Goal: Task Accomplishment & Management: Manage account settings

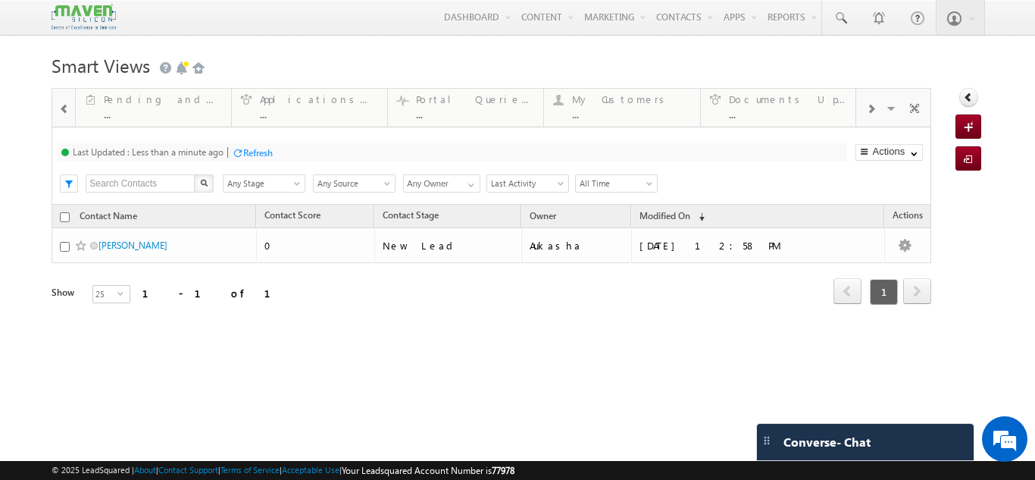
click at [868, 114] on span at bounding box center [870, 109] width 9 height 12
drag, startPoint x: 628, startPoint y: 96, endPoint x: 189, endPoint y: 86, distance: 439.0
drag, startPoint x: 746, startPoint y: 115, endPoint x: 296, endPoint y: 93, distance: 450.8
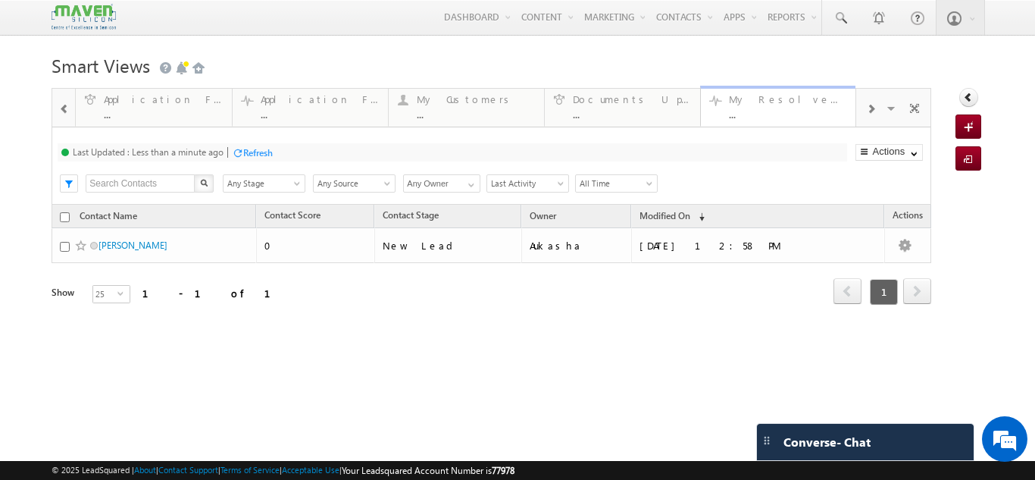
click at [729, 119] on div "..." at bounding box center [788, 113] width 118 height 11
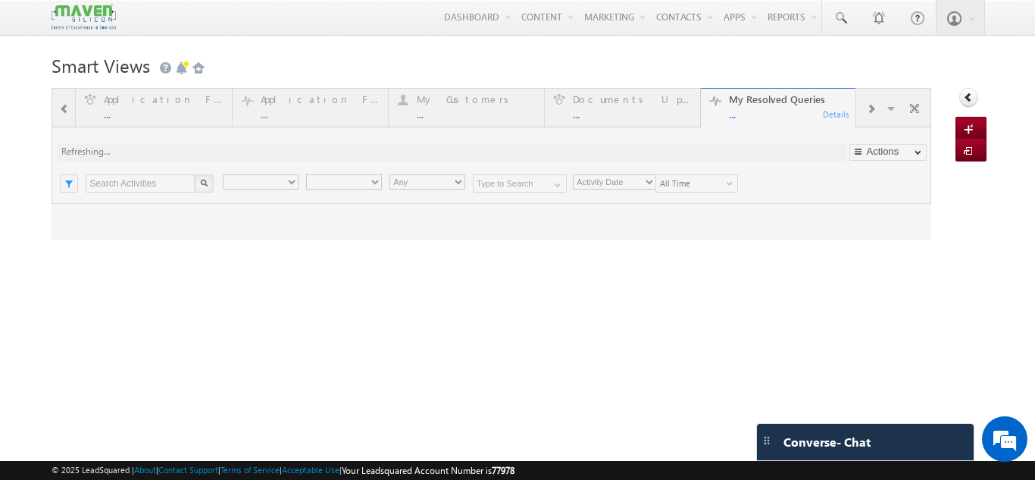
click at [870, 112] on div at bounding box center [492, 164] width 880 height 152
type input "Any Owner"
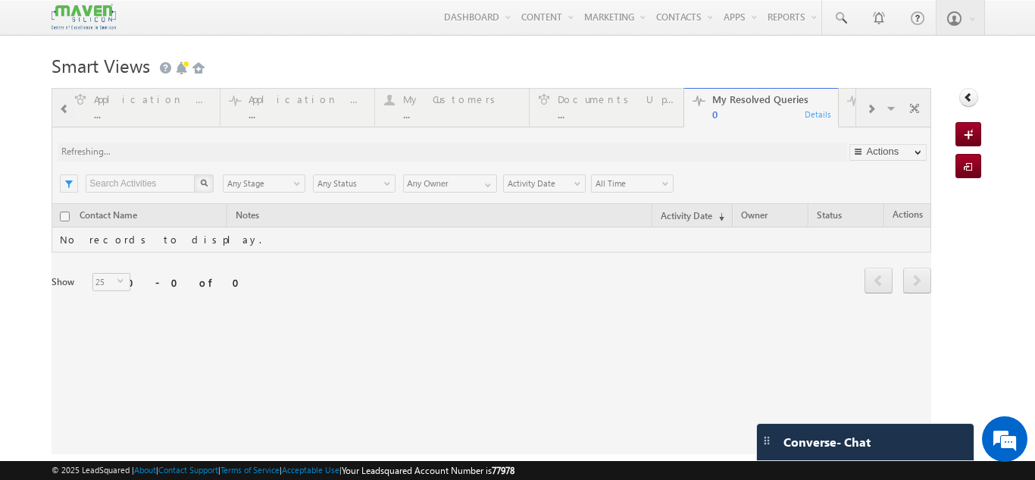
click at [861, 111] on div at bounding box center [492, 271] width 880 height 366
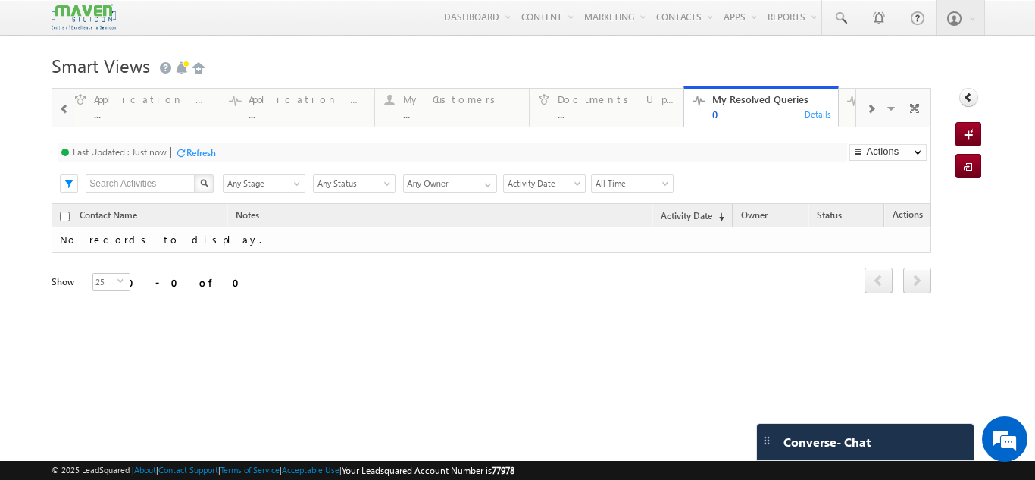
click at [866, 111] on span at bounding box center [870, 109] width 9 height 12
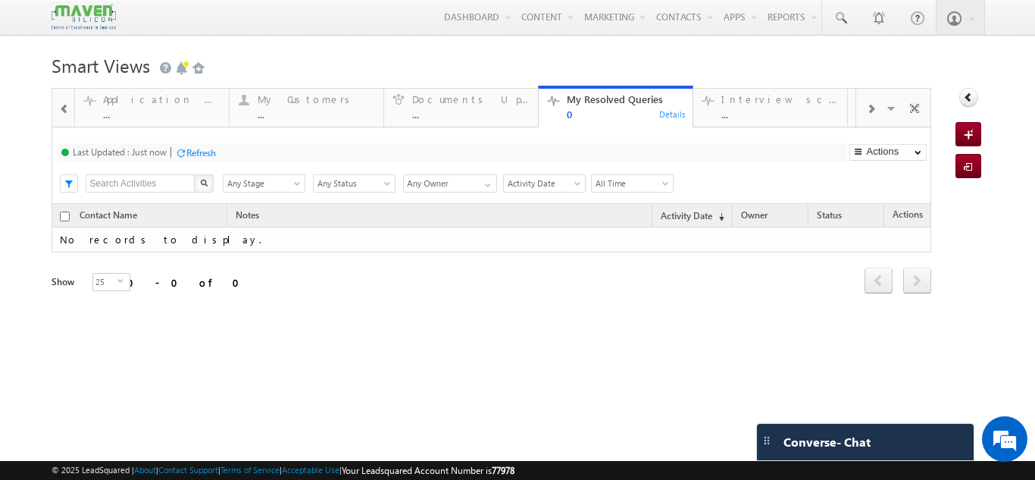
click at [866, 111] on span at bounding box center [870, 109] width 9 height 12
drag, startPoint x: 640, startPoint y: 102, endPoint x: 183, endPoint y: 101, distance: 456.3
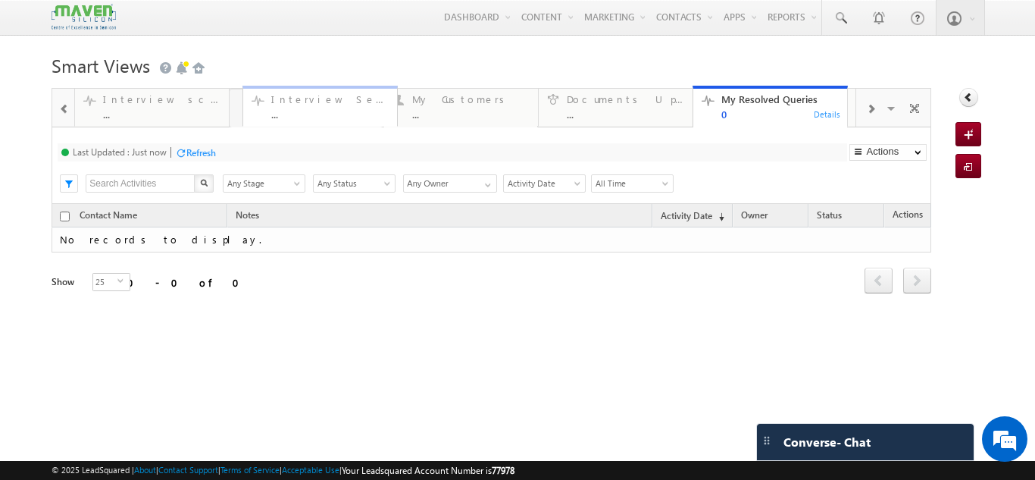
drag, startPoint x: 734, startPoint y: 110, endPoint x: 280, endPoint y: 106, distance: 453.3
click at [866, 112] on span at bounding box center [870, 109] width 9 height 12
drag, startPoint x: 775, startPoint y: 109, endPoint x: 332, endPoint y: 121, distance: 443.5
click at [866, 111] on span at bounding box center [870, 109] width 9 height 12
drag, startPoint x: 779, startPoint y: 117, endPoint x: 313, endPoint y: 124, distance: 466.2
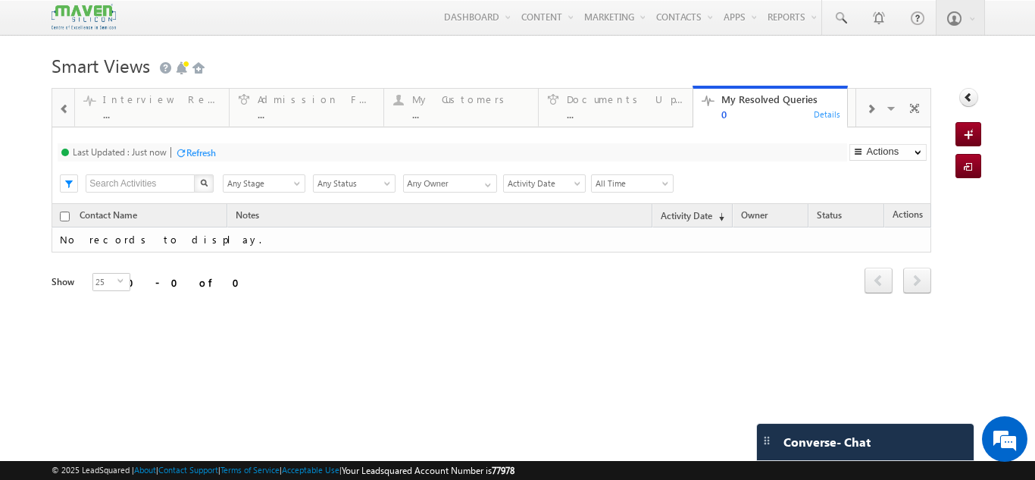
click at [868, 105] on div at bounding box center [870, 108] width 29 height 34
drag, startPoint x: 738, startPoint y: 93, endPoint x: 311, endPoint y: 107, distance: 427.7
click at [863, 116] on div at bounding box center [870, 108] width 29 height 34
drag, startPoint x: 784, startPoint y: 96, endPoint x: 330, endPoint y: 116, distance: 454.5
click at [866, 108] on div at bounding box center [870, 108] width 29 height 34
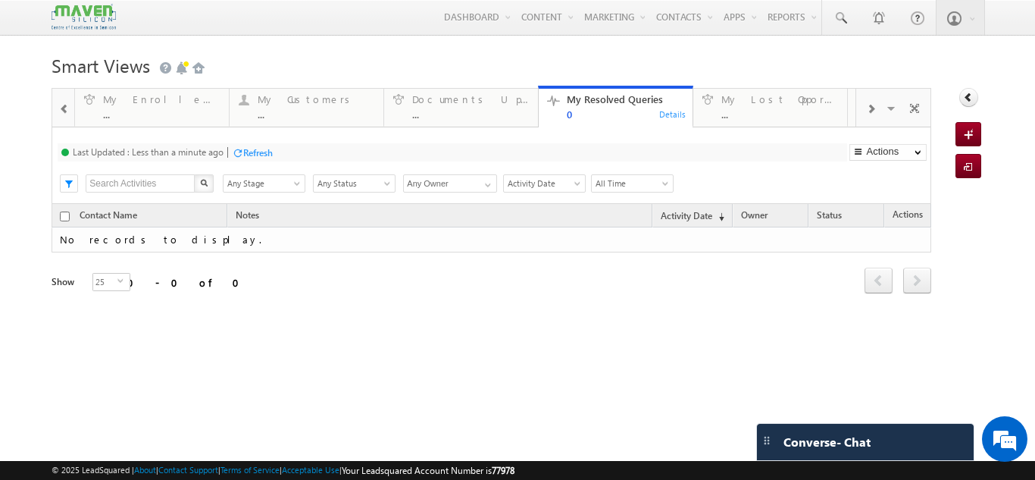
click at [866, 108] on div at bounding box center [870, 108] width 29 height 34
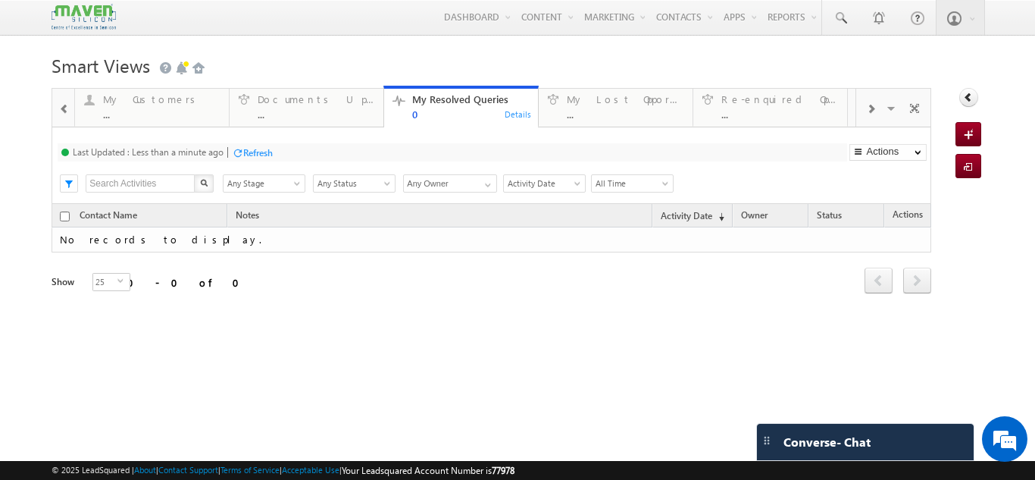
click at [866, 108] on div at bounding box center [870, 108] width 29 height 34
drag, startPoint x: 627, startPoint y: 117, endPoint x: 92, endPoint y: 123, distance: 534.4
click at [70, 112] on div at bounding box center [65, 108] width 20 height 34
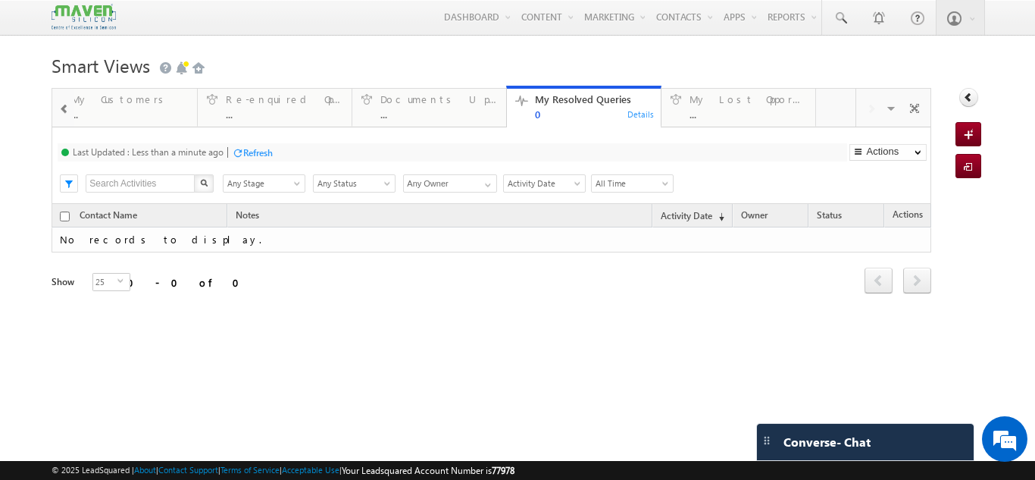
click at [70, 112] on div at bounding box center [65, 108] width 20 height 34
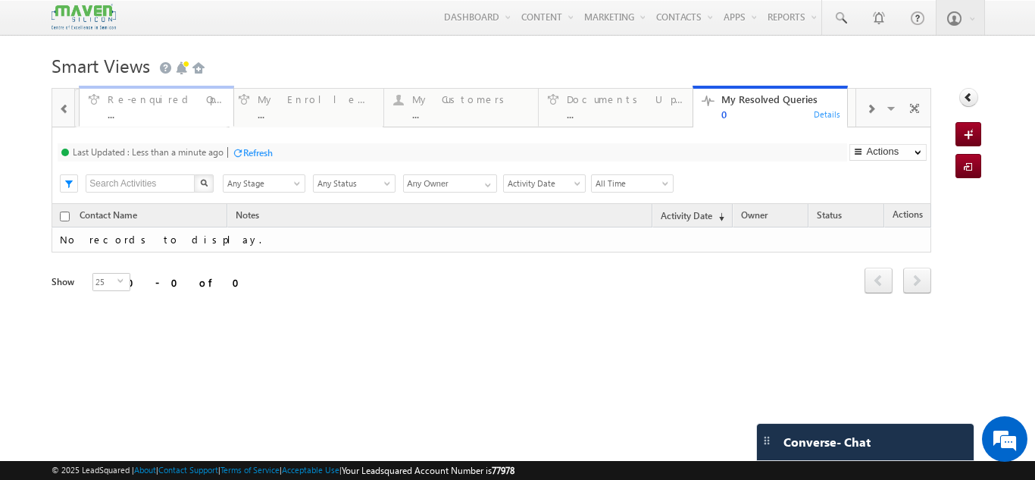
drag, startPoint x: 484, startPoint y: 114, endPoint x: 177, endPoint y: 116, distance: 307.7
click at [62, 115] on span at bounding box center [64, 109] width 11 height 12
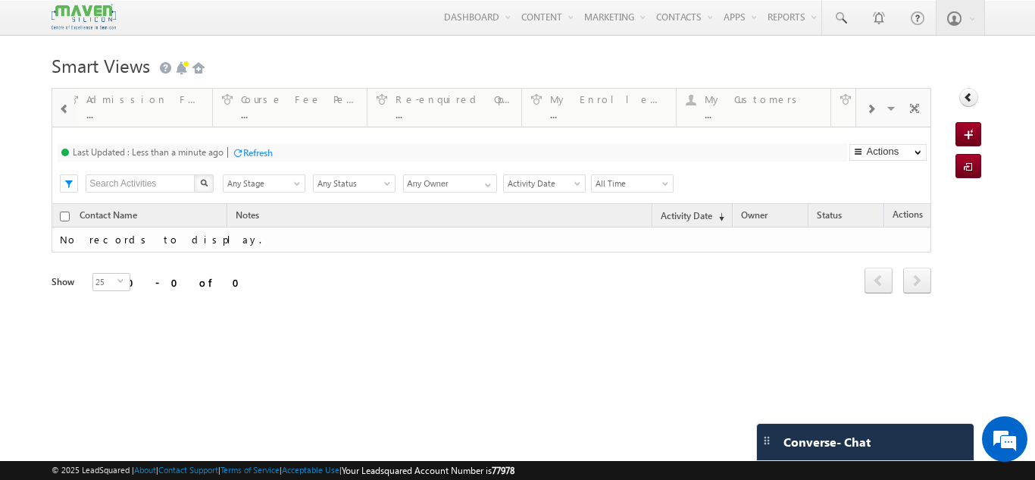
click at [62, 115] on span at bounding box center [64, 109] width 11 height 12
drag, startPoint x: 629, startPoint y: 108, endPoint x: 208, endPoint y: 114, distance: 421.5
click at [68, 116] on div at bounding box center [65, 108] width 20 height 34
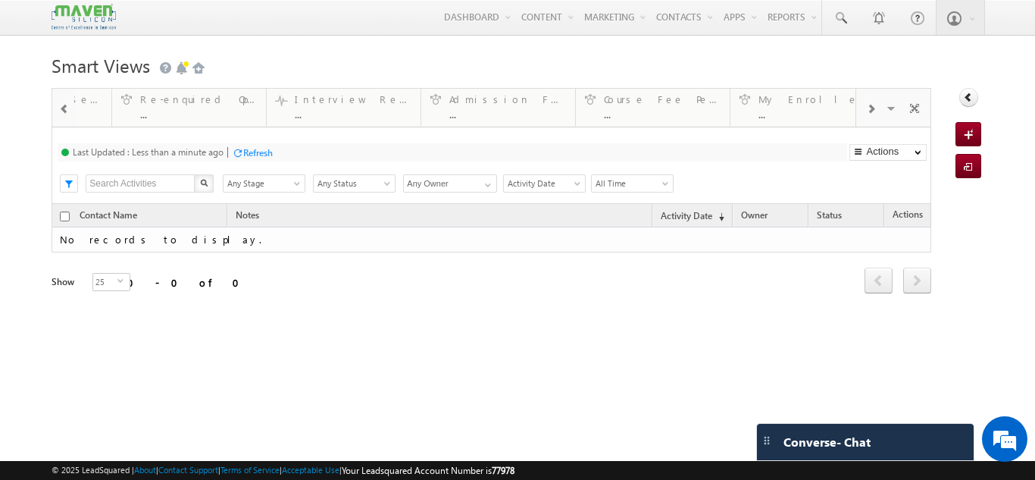
click at [68, 116] on div at bounding box center [65, 108] width 20 height 34
drag, startPoint x: 487, startPoint y: 117, endPoint x: 199, endPoint y: 116, distance: 287.3
click at [66, 115] on span at bounding box center [64, 109] width 11 height 12
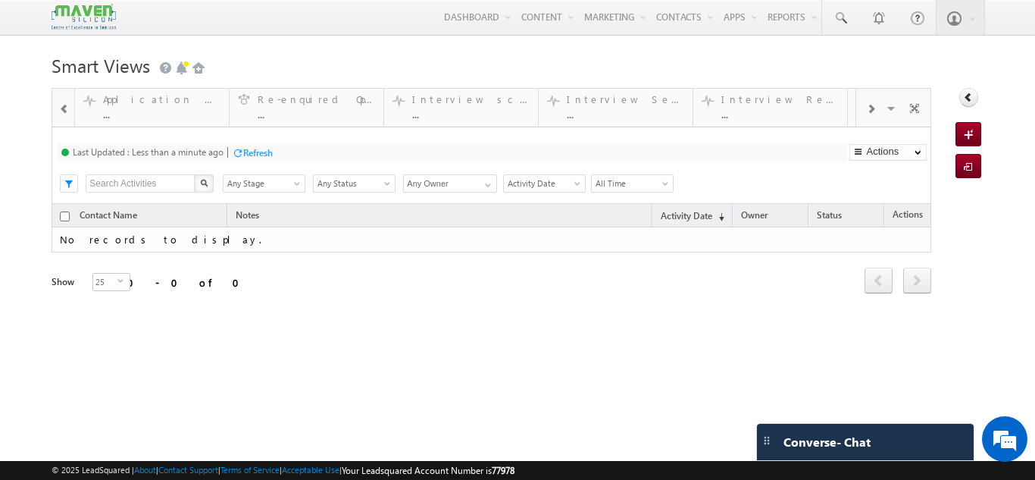
click at [66, 115] on span at bounding box center [64, 109] width 11 height 12
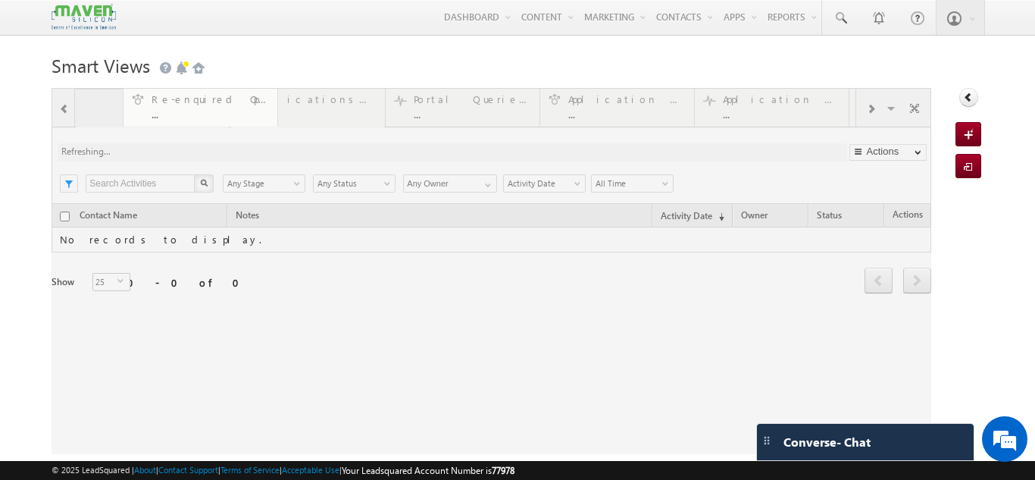
drag, startPoint x: 781, startPoint y: 99, endPoint x: 208, endPoint y: 102, distance: 572.3
click at [60, 111] on div at bounding box center [492, 271] width 880 height 366
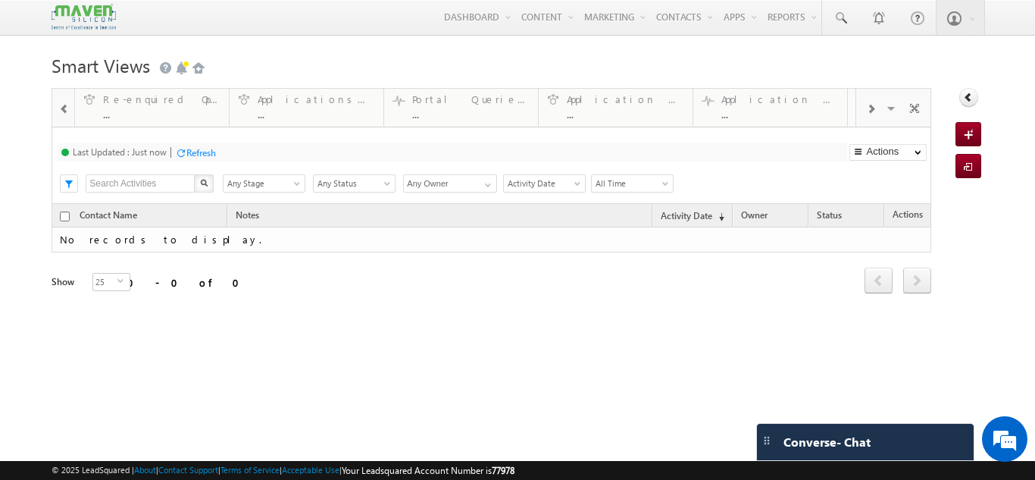
click at [64, 110] on span at bounding box center [64, 109] width 11 height 12
drag, startPoint x: 761, startPoint y: 95, endPoint x: 713, endPoint y: 122, distance: 55.0
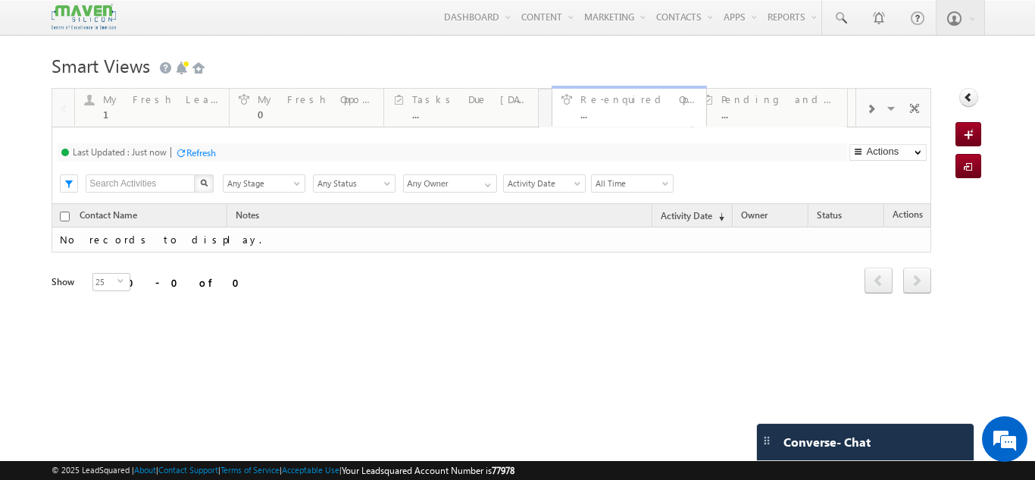
drag, startPoint x: 741, startPoint y: 121, endPoint x: 597, endPoint y: 105, distance: 144.8
click at [517, 67] on h1 "Smart Views Getting Started" at bounding box center [518, 64] width 932 height 30
click at [171, 109] on div "1" at bounding box center [161, 113] width 117 height 11
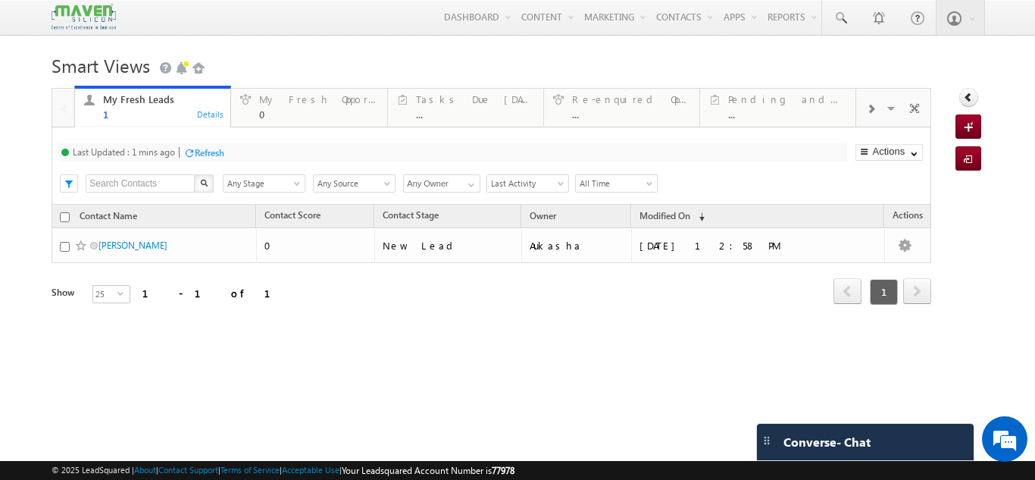
click at [640, 158] on div "Last Updated : 1 mins ago Refresh Refreshing..." at bounding box center [452, 152] width 789 height 18
click at [315, 65] on h1 "Smart Views Getting Started" at bounding box center [518, 64] width 932 height 30
click at [490, 67] on h1 "Smart Views Getting Started" at bounding box center [518, 64] width 932 height 30
click at [531, 156] on div "Last Updated : 1 mins ago Refresh Refreshing..." at bounding box center [452, 152] width 789 height 18
click at [204, 155] on div "Refresh" at bounding box center [210, 152] width 30 height 11
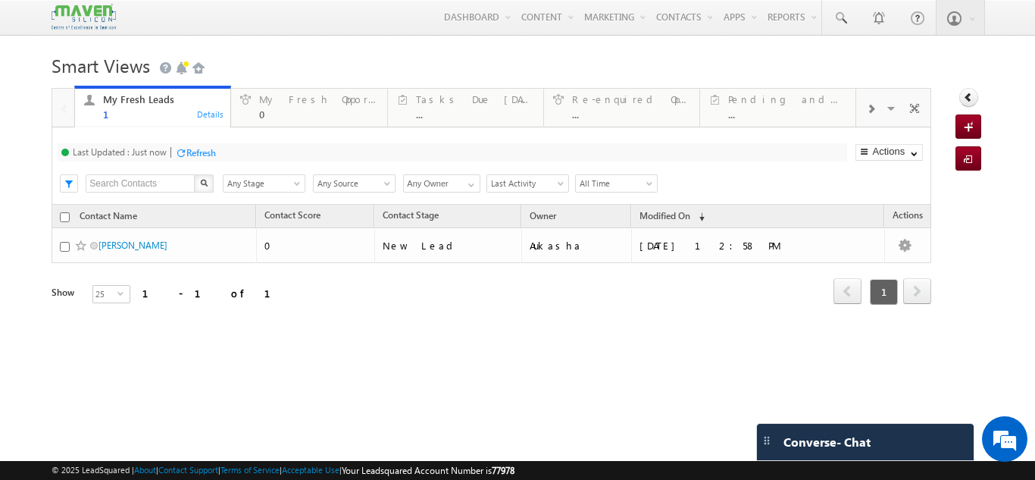
click at [533, 64] on h1 "Smart Views Getting Started" at bounding box center [518, 64] width 932 height 30
click at [0, 164] on body "Menu Aukasha lsq5@ maven -sili con.c om" at bounding box center [517, 214] width 1035 height 428
click at [474, 66] on h1 "Smart Views Getting Started" at bounding box center [518, 64] width 932 height 30
click at [349, 57] on h1 "Smart Views Getting Started" at bounding box center [518, 64] width 932 height 30
click at [481, 260] on td "New Lead" at bounding box center [448, 245] width 148 height 35
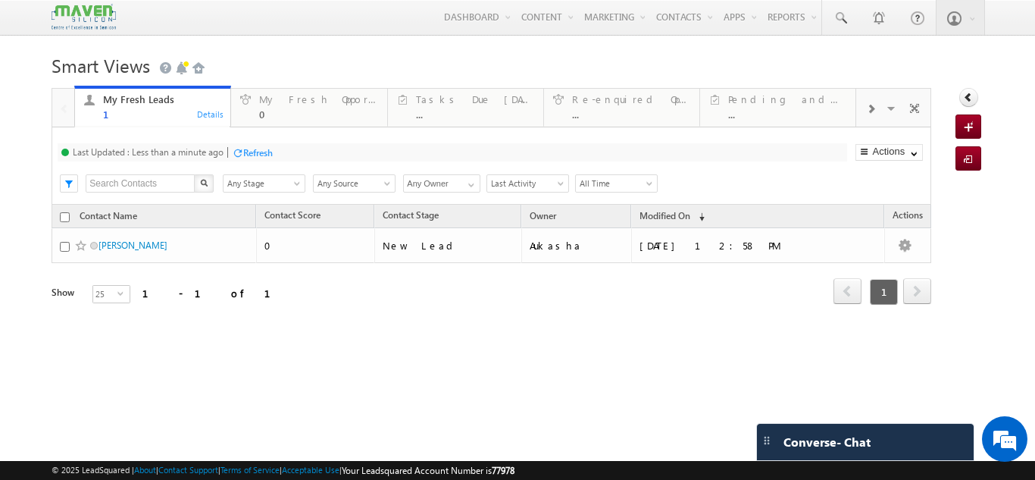
click at [325, 89] on div "My Fresh Leads 1 Details My Fresh Opportunities 0 Details Tasks Due Today ... D…" at bounding box center [464, 106] width 781 height 42
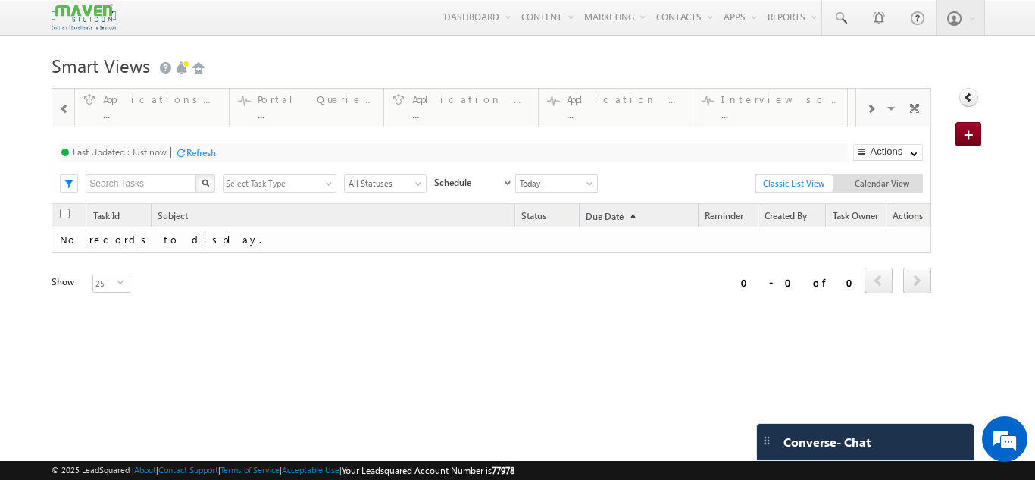
click at [866, 114] on span at bounding box center [870, 109] width 9 height 12
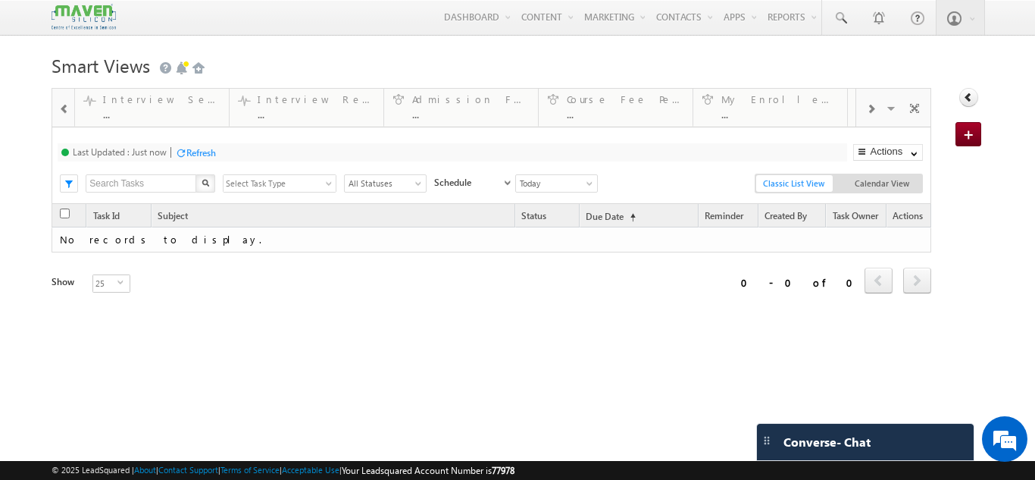
click at [866, 114] on span at bounding box center [870, 109] width 9 height 12
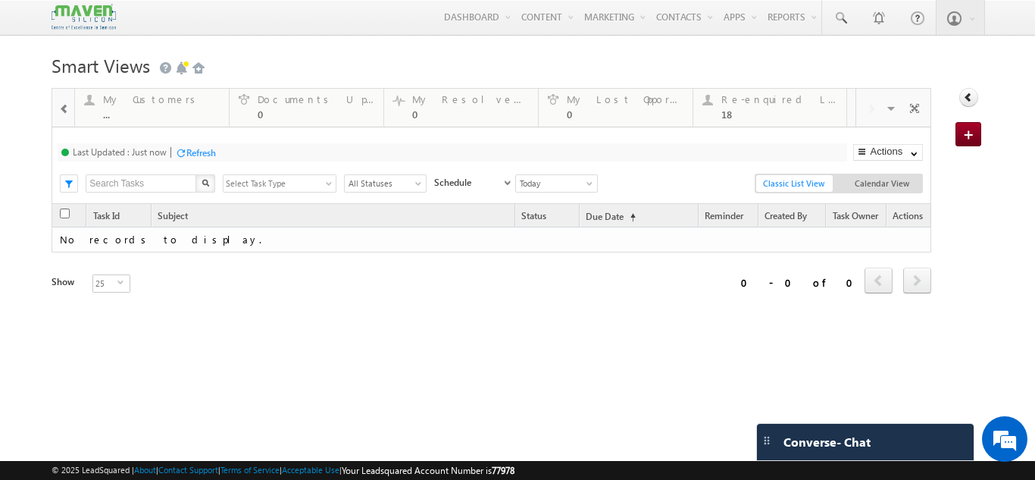
click at [862, 114] on div "Visible Tabs My Fresh Leads Default My Fresh Opportunities Default Tasks Due To…" at bounding box center [893, 107] width 74 height 36
click at [114, 105] on div "My Customers" at bounding box center [161, 99] width 117 height 12
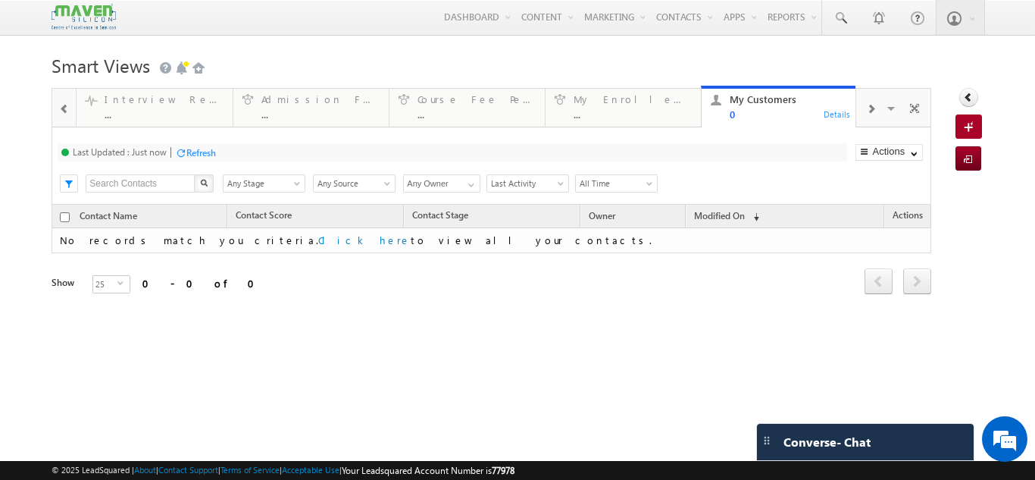
click at [64, 111] on span at bounding box center [64, 109] width 11 height 12
click at [611, 114] on div "..." at bounding box center [633, 113] width 118 height 11
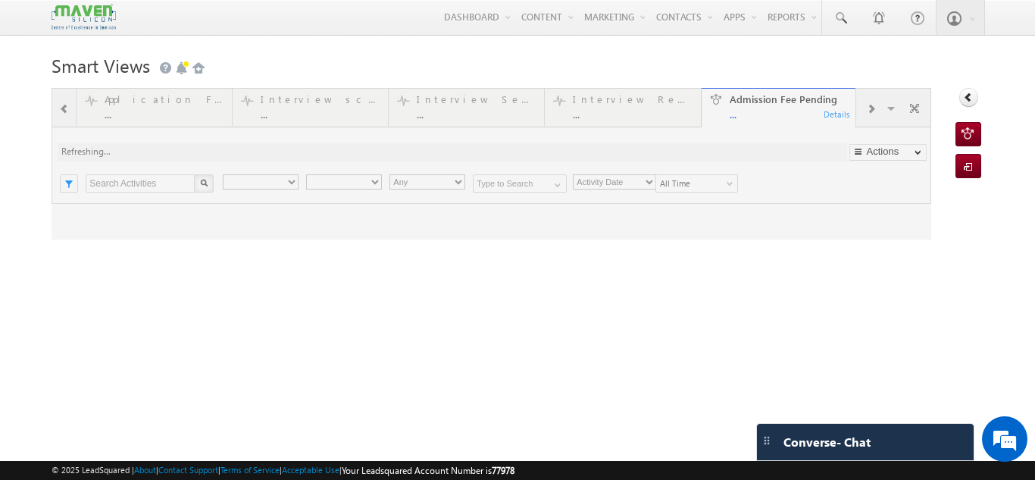
type input "Current User"
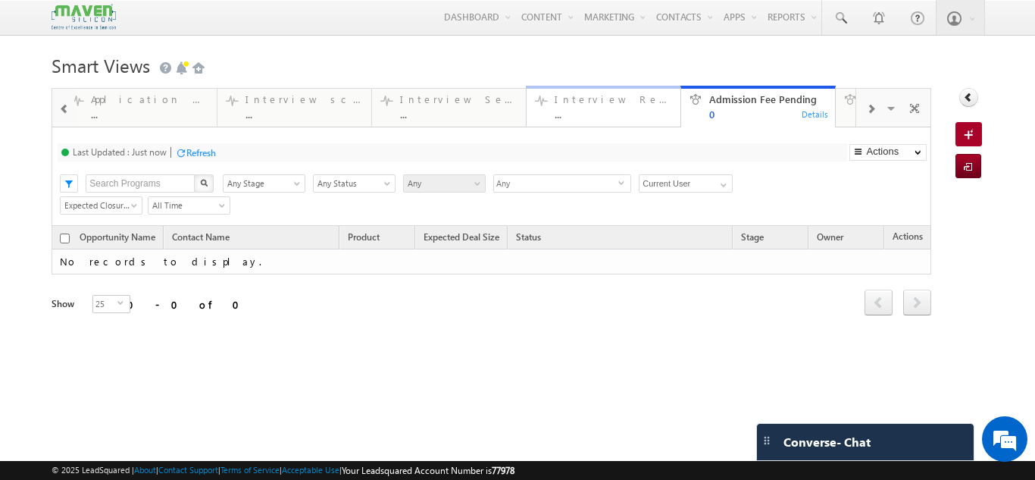
click at [624, 104] on div "Interview Rejected" at bounding box center [613, 99] width 117 height 12
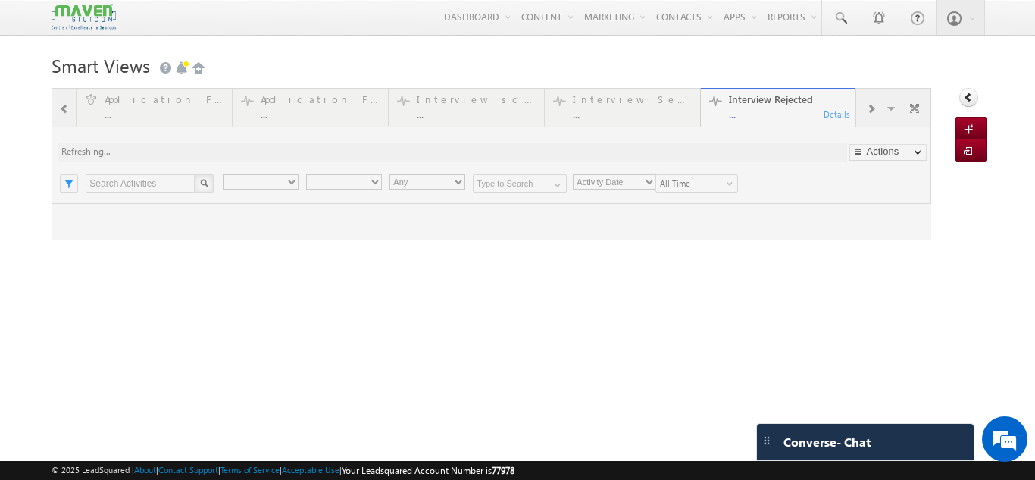
type input "Any Owner"
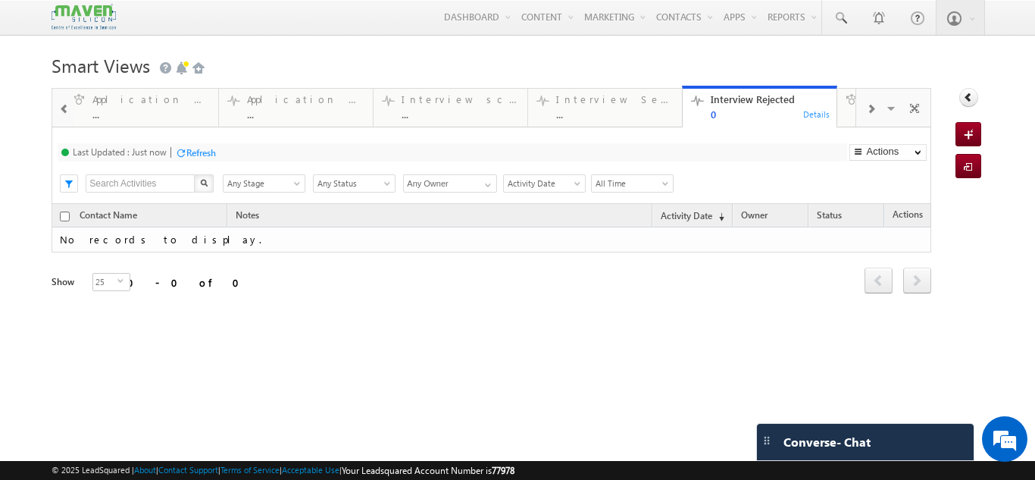
click at [61, 109] on span at bounding box center [64, 109] width 11 height 12
click at [740, 90] on link "Interview Selected ... Details" at bounding box center [770, 106] width 155 height 41
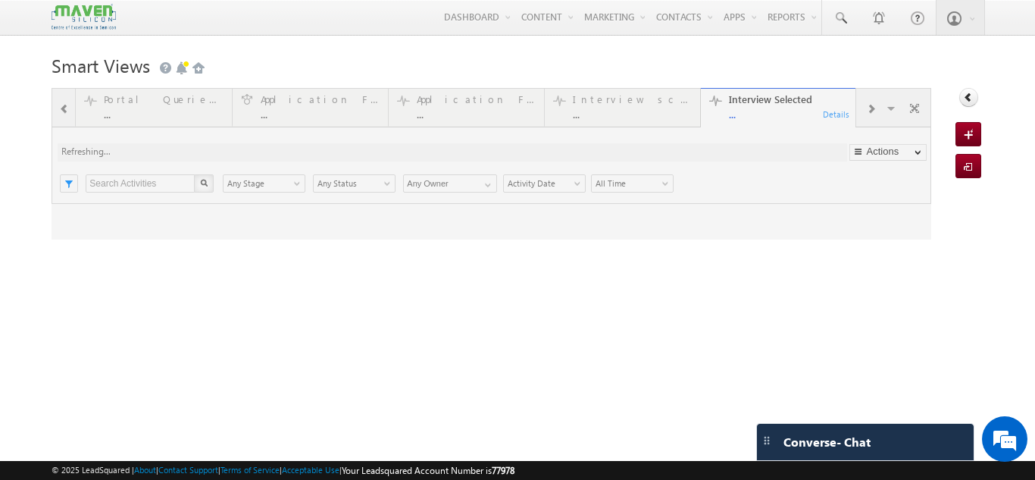
click at [606, 99] on div at bounding box center [492, 164] width 880 height 152
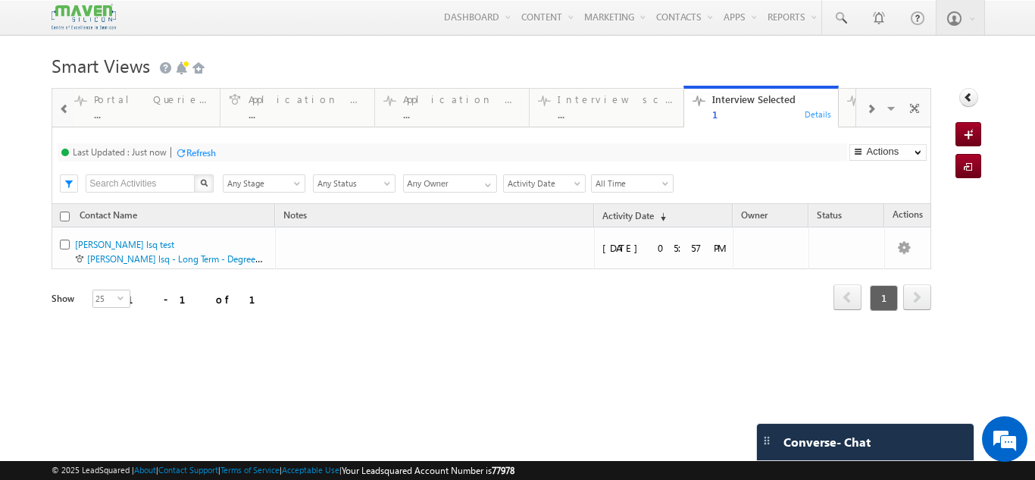
click at [66, 108] on span at bounding box center [64, 109] width 11 height 12
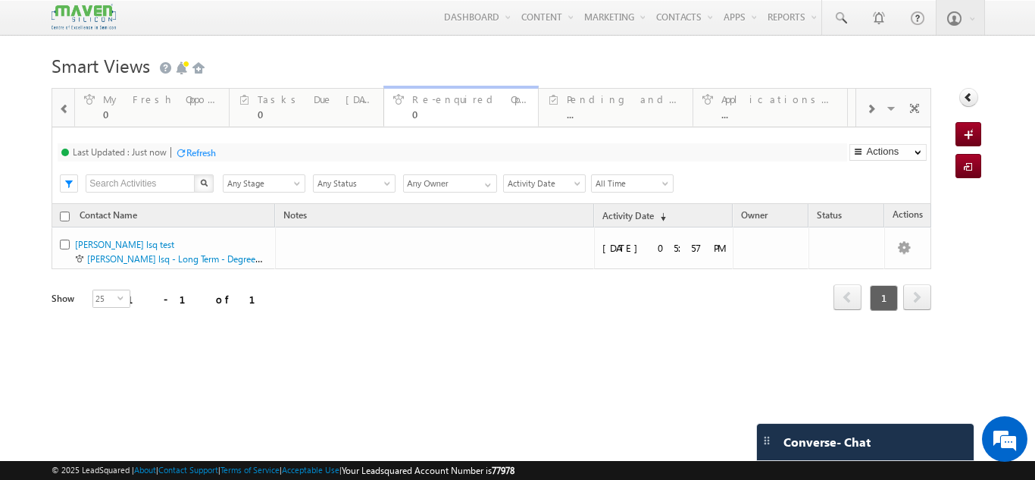
click at [453, 108] on div "Re-enquired Opportunity 0" at bounding box center [470, 105] width 117 height 30
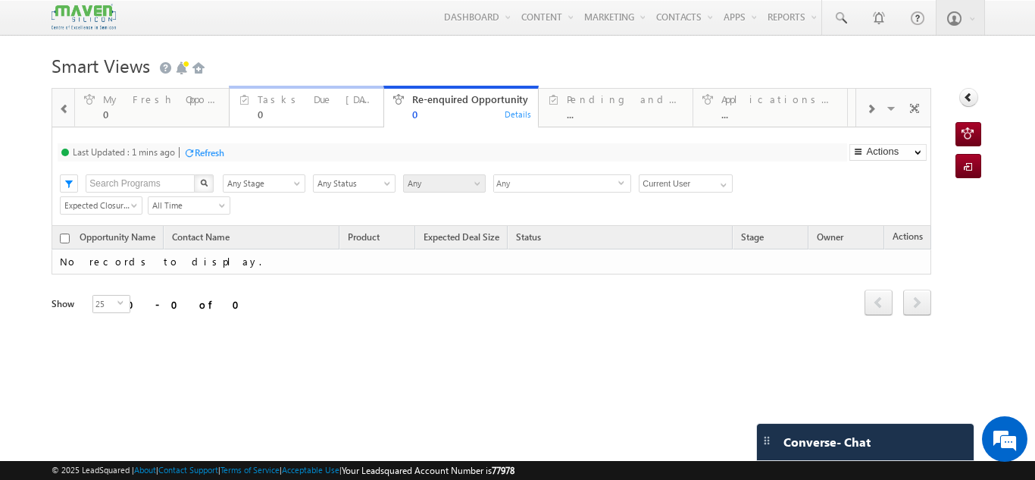
click at [305, 97] on div "Tasks Due Today" at bounding box center [316, 99] width 117 height 12
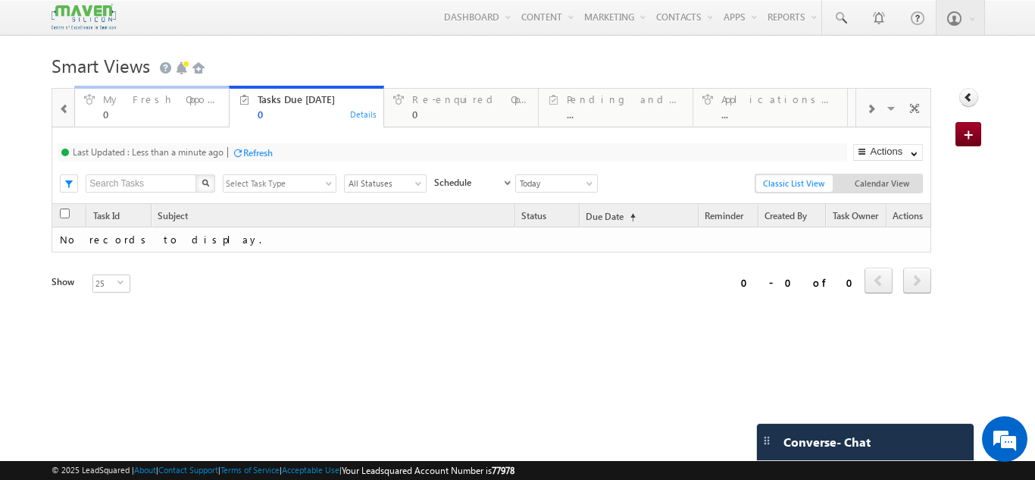
click at [157, 108] on div "My Fresh Opportunities 0" at bounding box center [161, 105] width 117 height 30
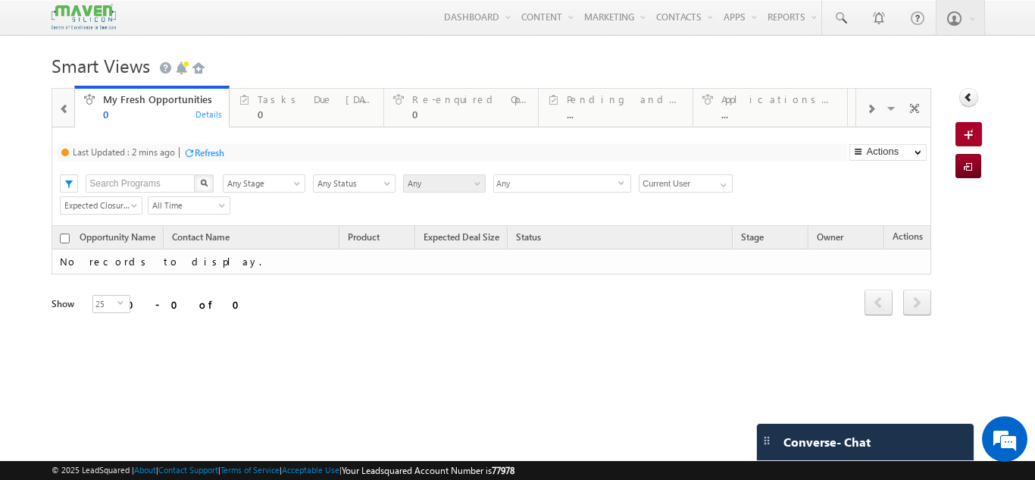
click at [68, 108] on span at bounding box center [64, 109] width 11 height 12
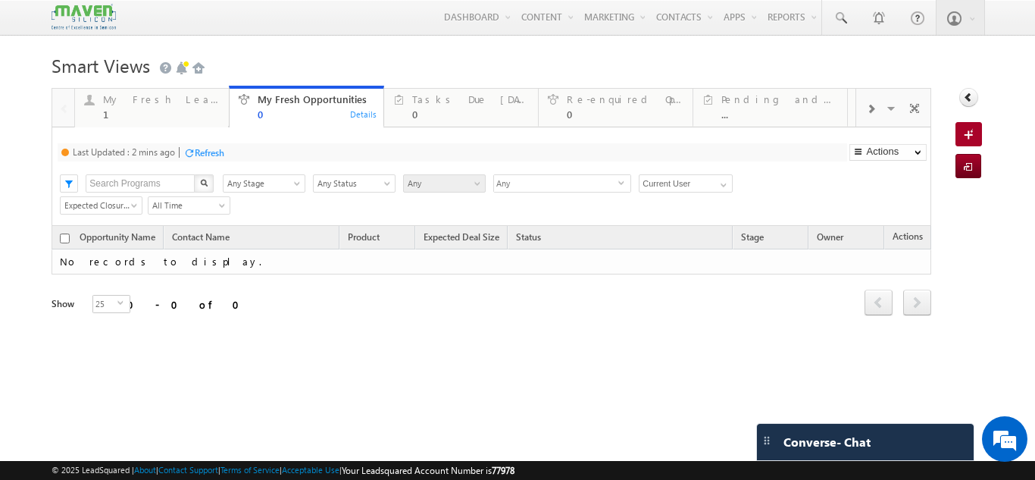
click at [866, 110] on span at bounding box center [870, 109] width 9 height 12
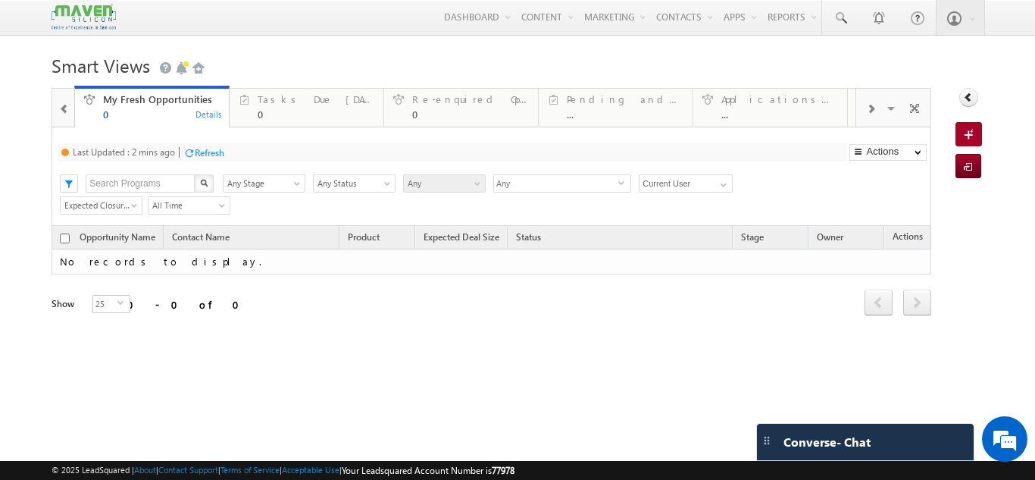
click at [866, 110] on span at bounding box center [870, 109] width 9 height 12
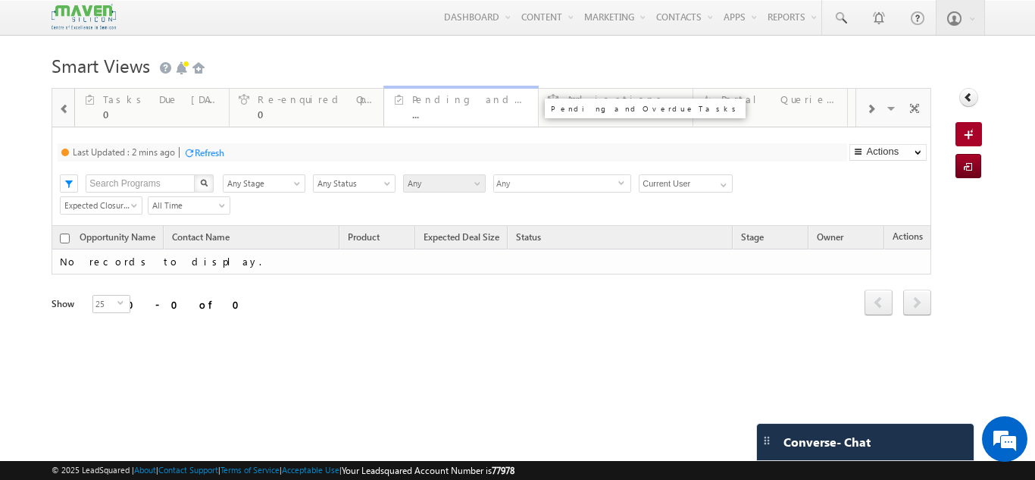
click at [483, 114] on div "..." at bounding box center [470, 113] width 117 height 11
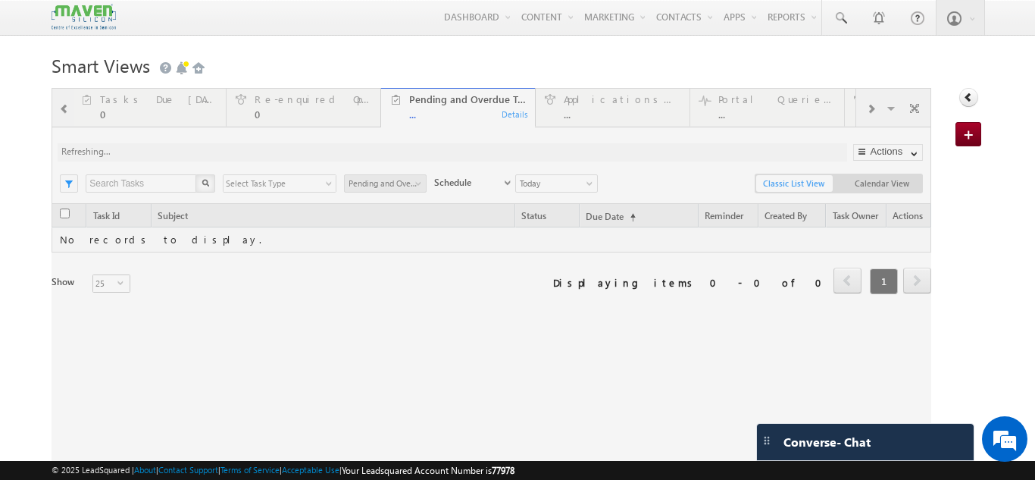
click at [866, 111] on div "My Fresh Leads 1 Details My Fresh Opportunities 0 Details Tasks Due Today 0 Det…" at bounding box center [492, 290] width 880 height 404
click at [863, 111] on div at bounding box center [492, 290] width 880 height 404
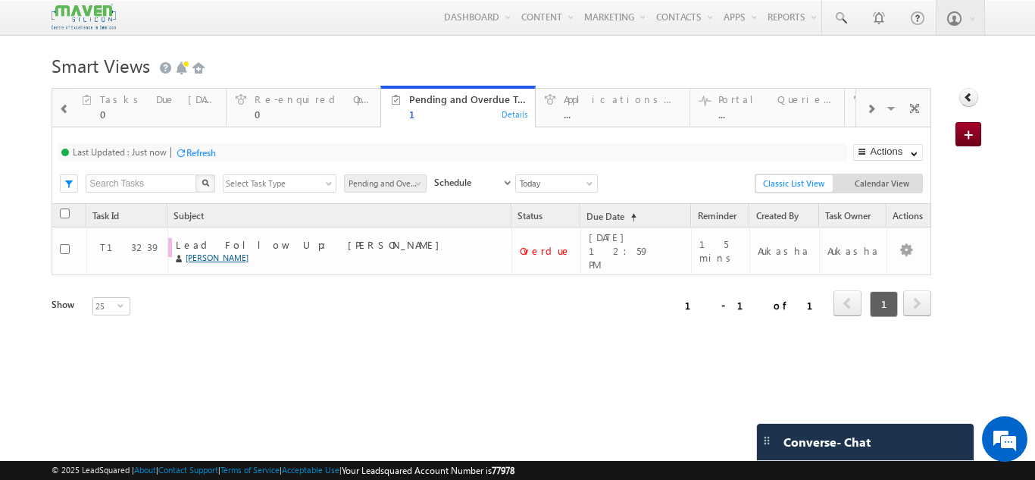
click at [866, 114] on span at bounding box center [870, 109] width 9 height 12
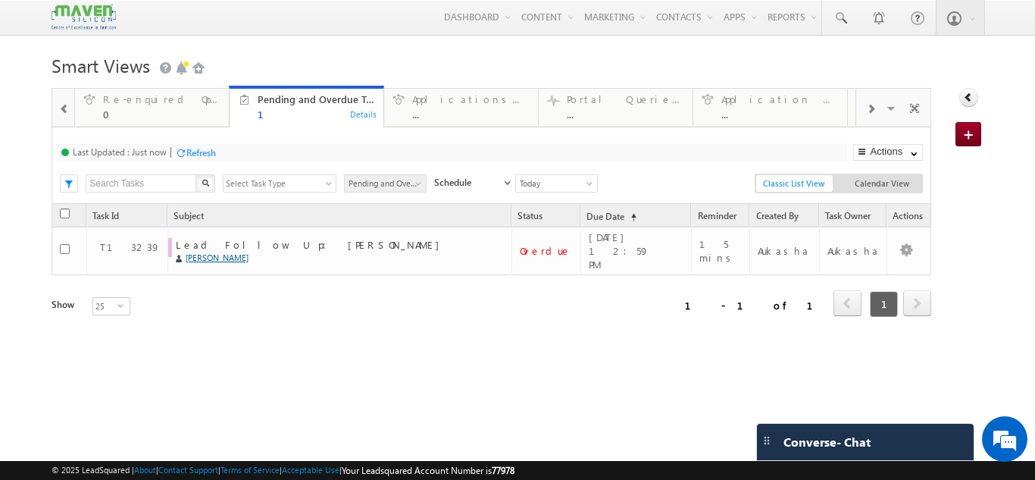
click at [866, 114] on span at bounding box center [870, 109] width 9 height 12
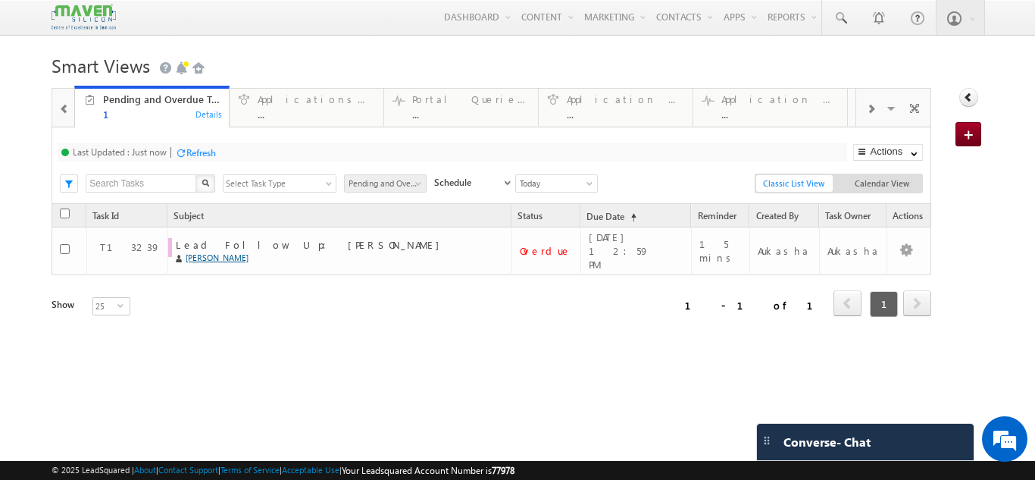
click at [866, 114] on span at bounding box center [870, 109] width 9 height 12
click at [640, 107] on div "Application Fee Paid ..." at bounding box center [625, 105] width 117 height 30
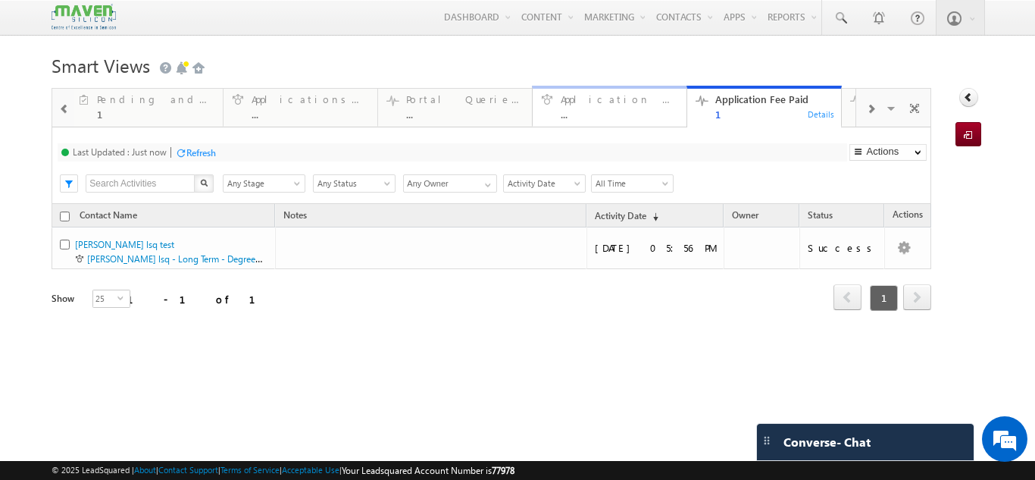
click at [613, 105] on div "Application Fee Pending" at bounding box center [619, 99] width 117 height 12
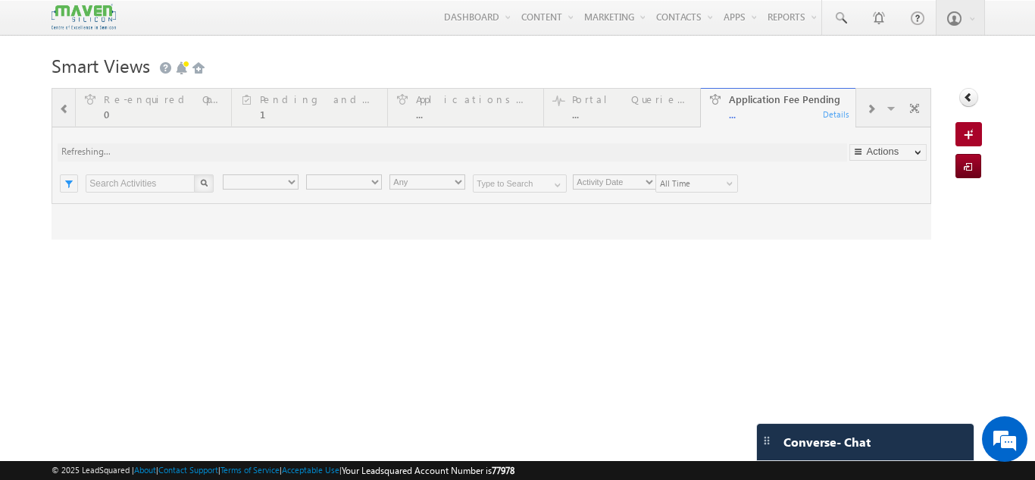
type input "Current User"
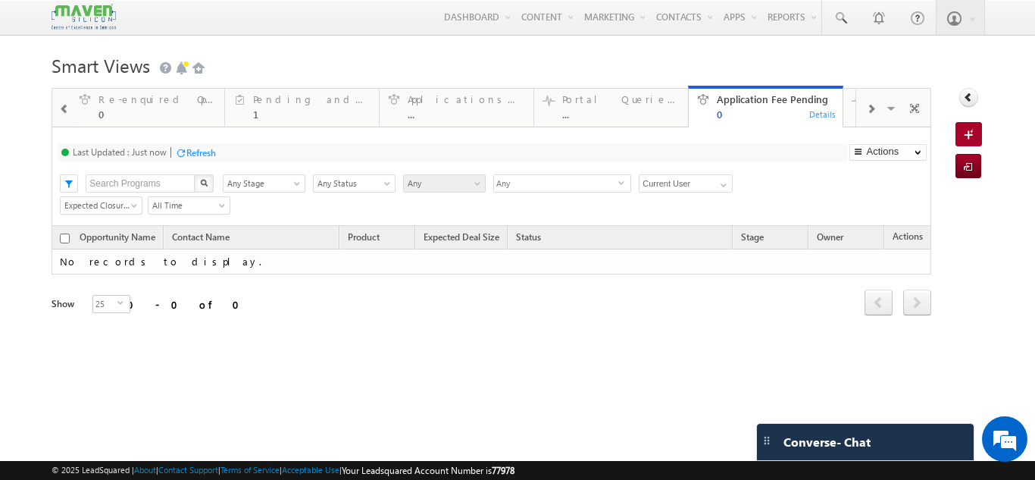
click at [866, 111] on span at bounding box center [870, 109] width 9 height 12
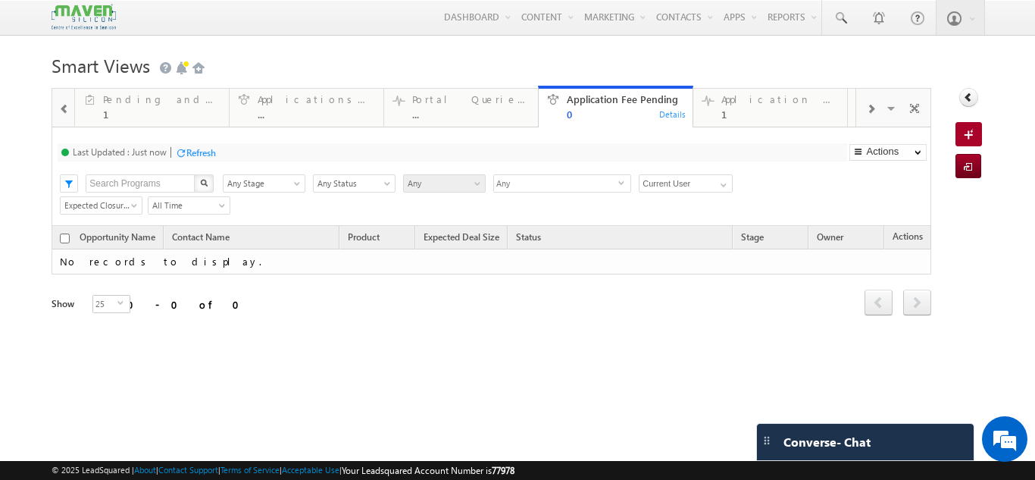
click at [866, 111] on span at bounding box center [870, 109] width 9 height 12
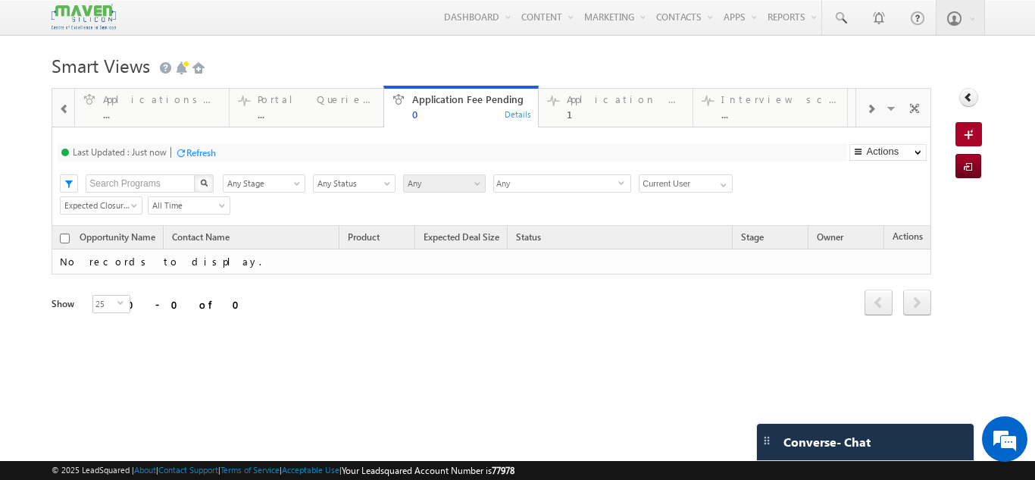
click at [866, 111] on span at bounding box center [870, 109] width 9 height 12
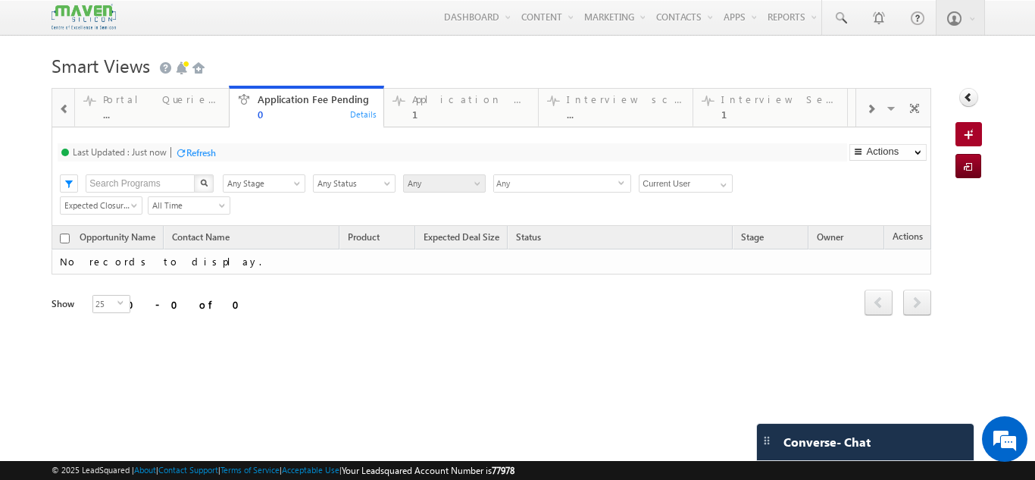
click at [866, 111] on span at bounding box center [870, 109] width 9 height 12
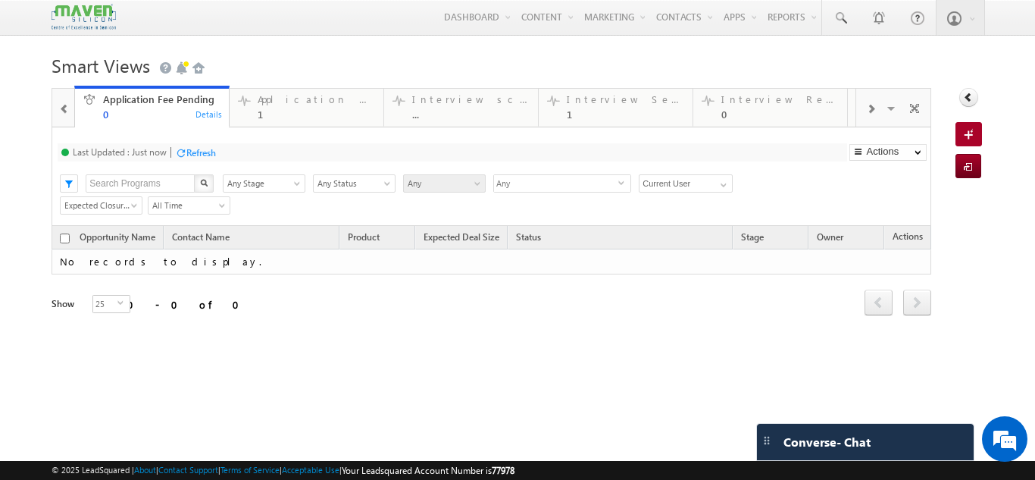
click at [866, 111] on span at bounding box center [870, 109] width 9 height 12
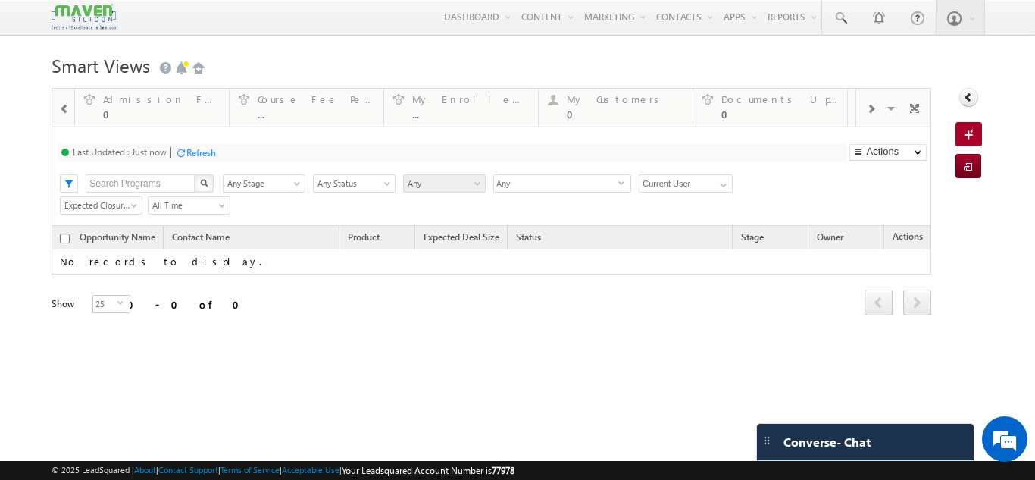
click at [866, 111] on span at bounding box center [870, 109] width 9 height 12
click at [863, 111] on div "Visible Tabs My Fresh Leads Default My Fresh Opportunities Default Tasks Due To…" at bounding box center [893, 107] width 74 height 36
click at [425, 102] on div "My Resolved Queries" at bounding box center [470, 99] width 117 height 12
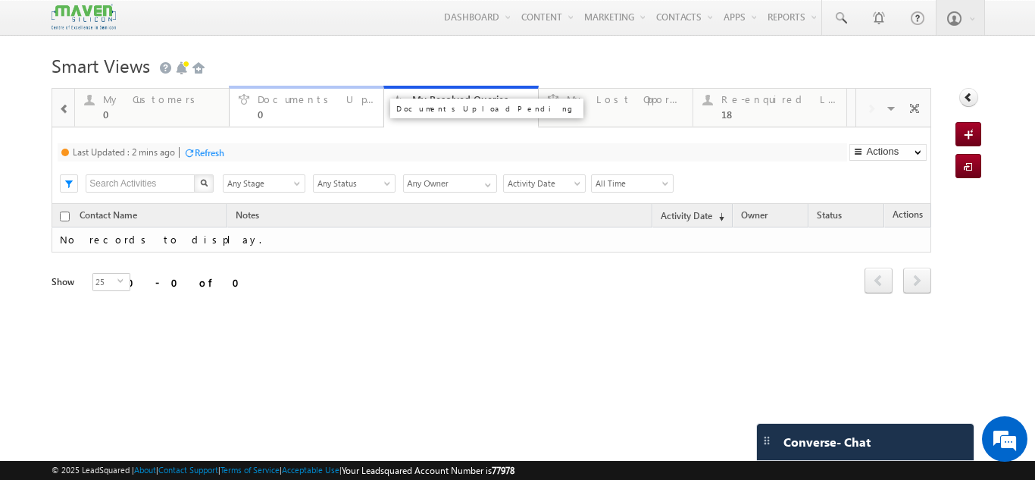
click at [321, 118] on div "0" at bounding box center [316, 113] width 117 height 11
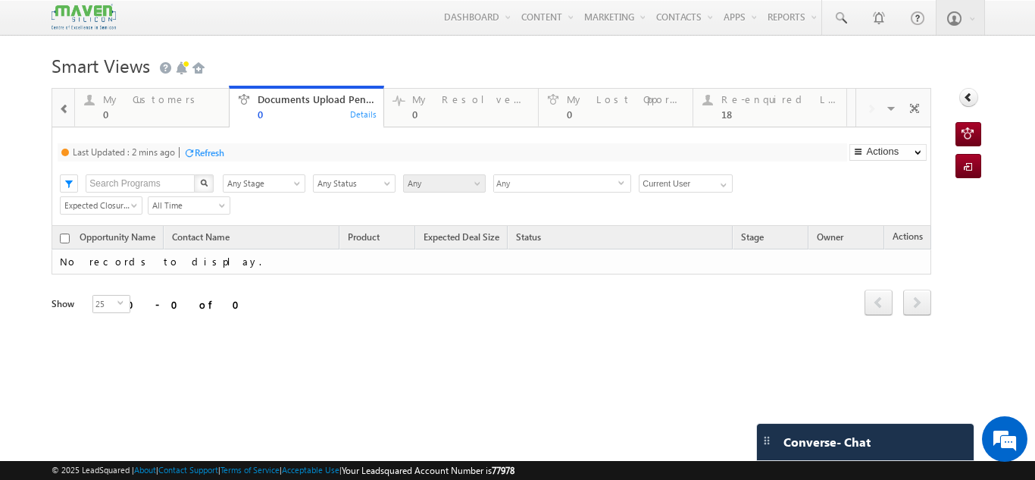
click at [71, 109] on div at bounding box center [65, 108] width 20 height 34
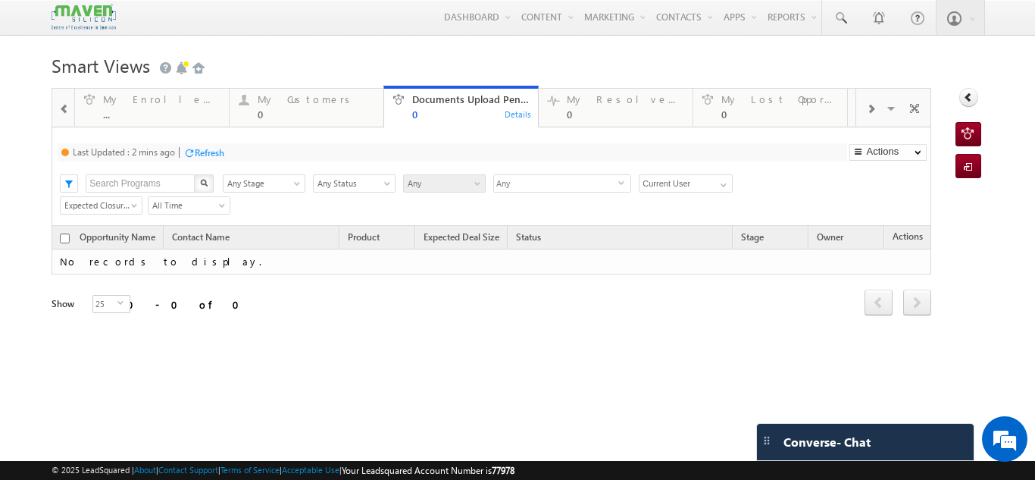
click at [71, 109] on div at bounding box center [65, 108] width 20 height 34
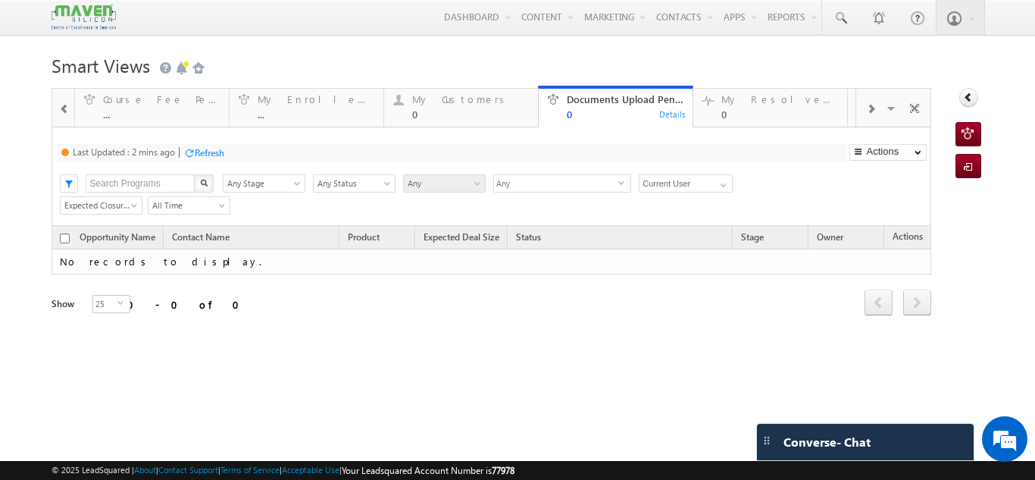
click at [71, 109] on div at bounding box center [65, 108] width 20 height 34
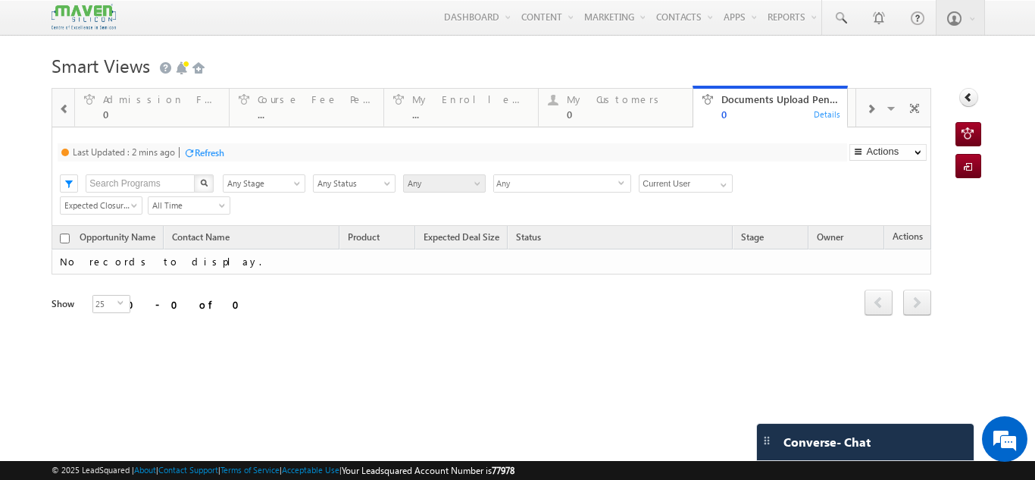
click at [71, 109] on div at bounding box center [65, 108] width 20 height 34
click at [592, 96] on div "My Enrolled Opportunities" at bounding box center [625, 99] width 117 height 12
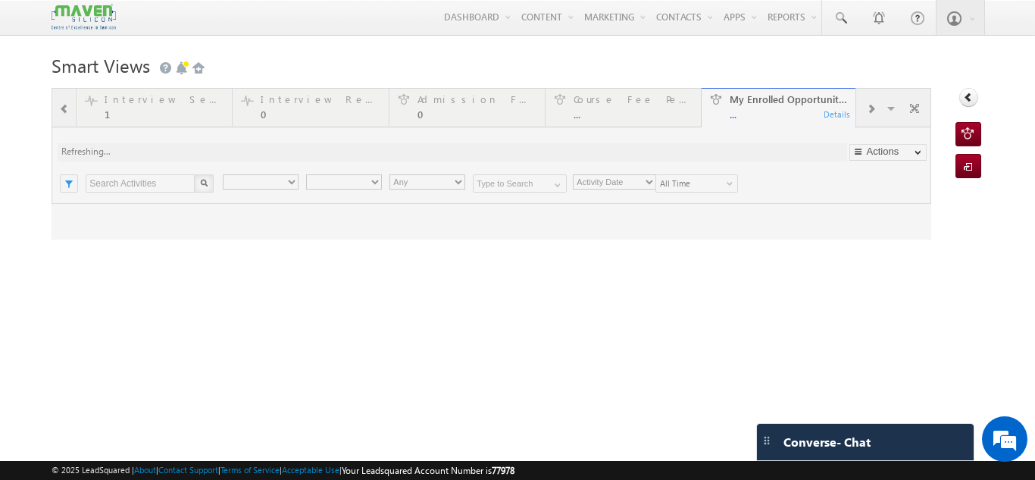
type input "Current User"
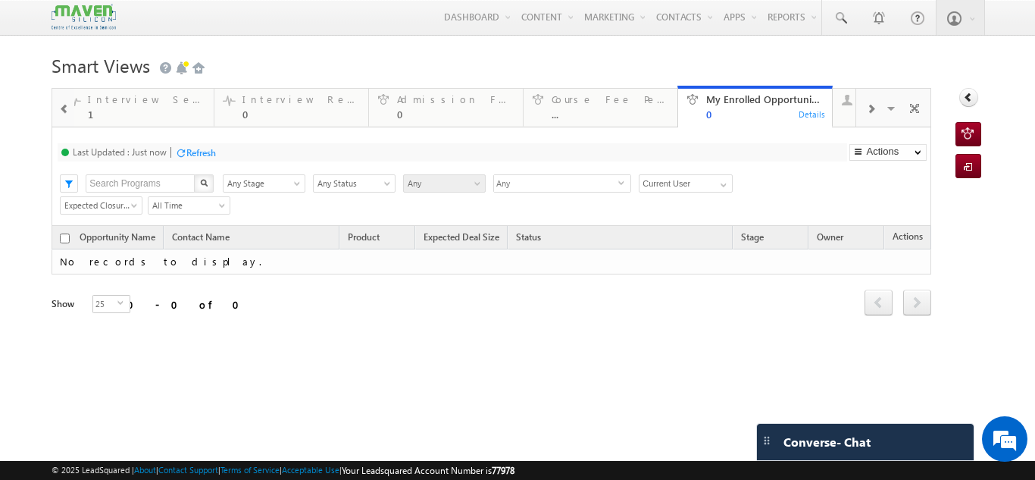
click at [65, 108] on span at bounding box center [64, 109] width 11 height 12
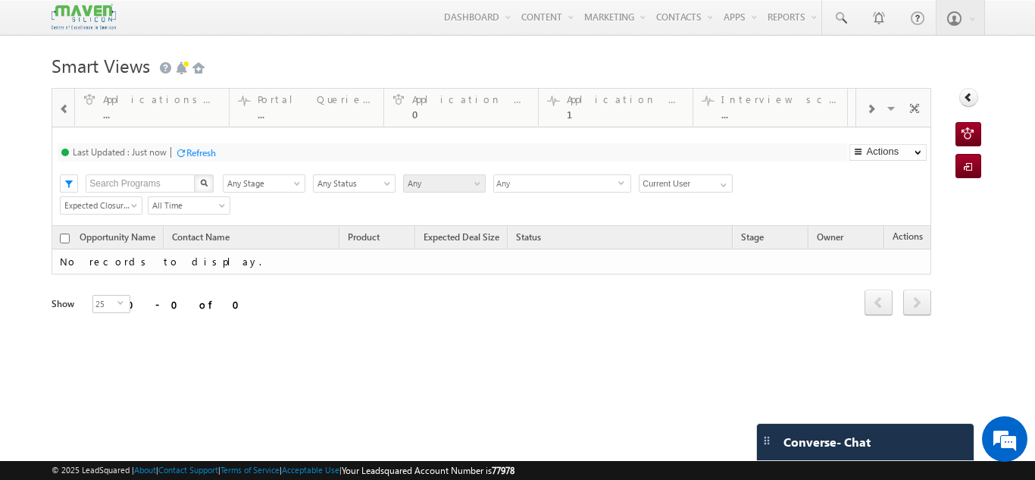
click at [65, 108] on span at bounding box center [64, 109] width 11 height 12
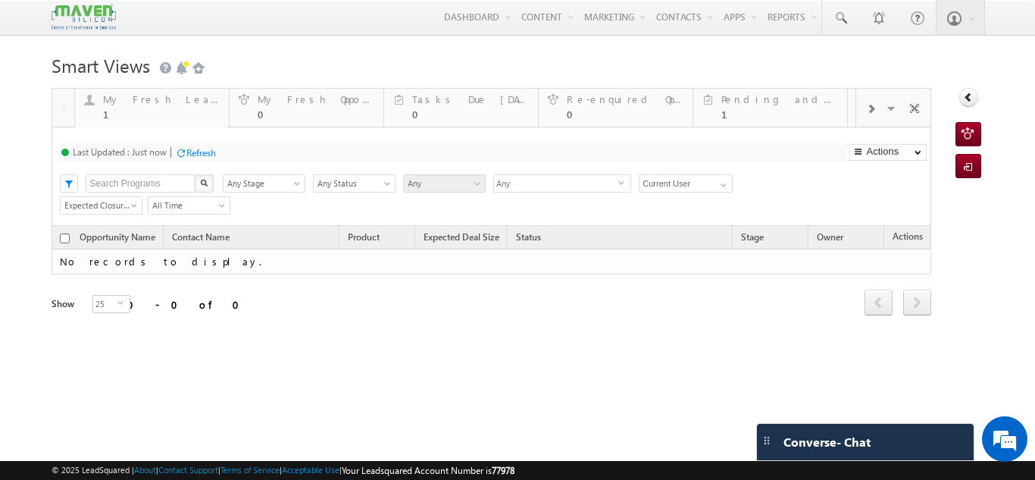
click at [65, 108] on div at bounding box center [63, 107] width 22 height 36
click at [612, 113] on div "0" at bounding box center [625, 113] width 117 height 11
click at [219, 152] on div "Refresh" at bounding box center [210, 152] width 30 height 11
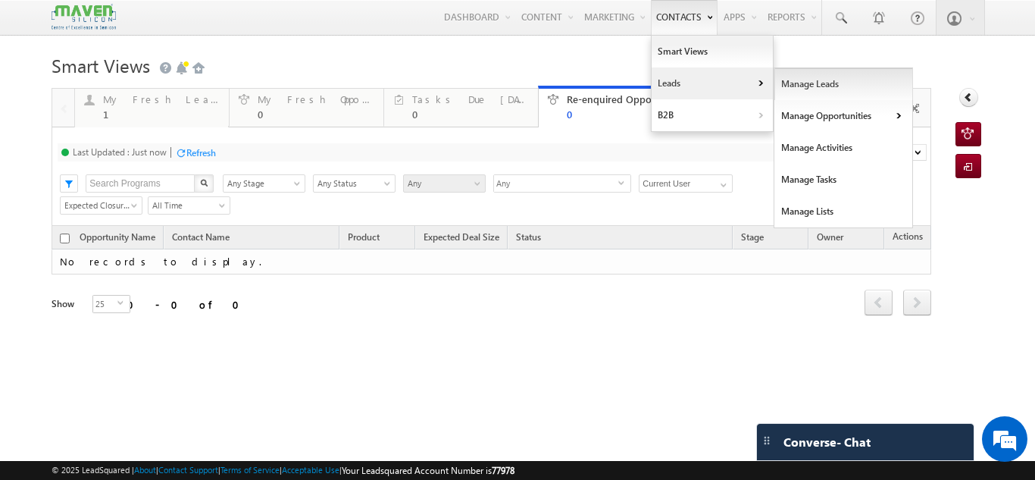
click at [819, 78] on link "Manage Leads" at bounding box center [844, 84] width 139 height 32
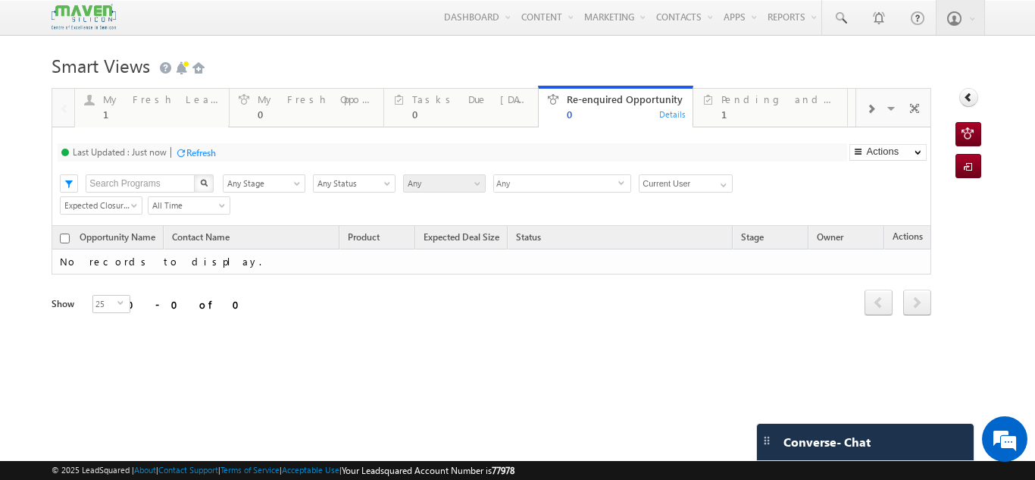
click at [193, 155] on div "Refresh" at bounding box center [201, 152] width 30 height 11
click at [198, 148] on div "Refresh" at bounding box center [201, 152] width 30 height 11
click at [796, 117] on div "1" at bounding box center [780, 113] width 117 height 11
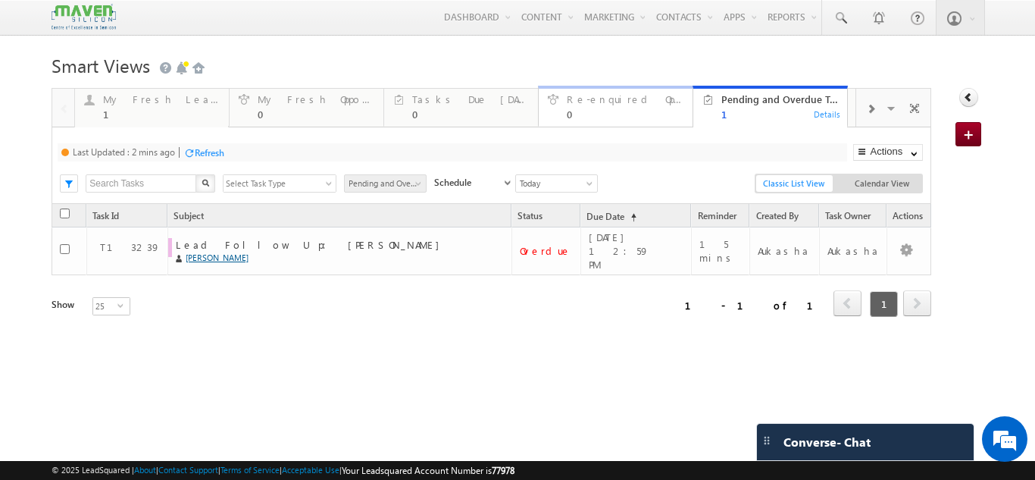
click at [634, 112] on div "0" at bounding box center [625, 113] width 117 height 11
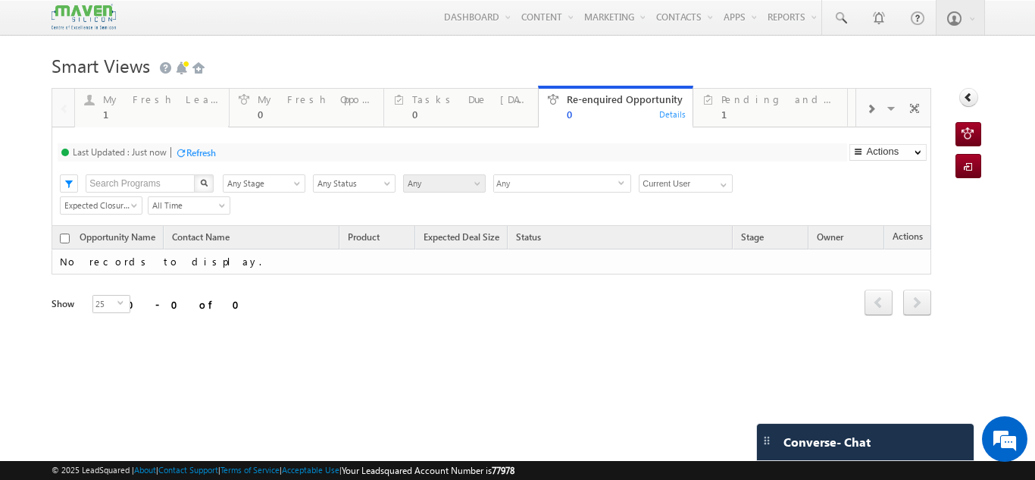
click at [661, 152] on div "Last Updated : Just now Refresh Refreshing..." at bounding box center [452, 152] width 789 height 18
click at [625, 67] on h1 "Smart Views Getting Started" at bounding box center [518, 64] width 932 height 30
click at [527, 58] on h1 "Smart Views Getting Started" at bounding box center [518, 64] width 932 height 30
click at [479, 105] on div "Tasks Due Today" at bounding box center [470, 99] width 117 height 12
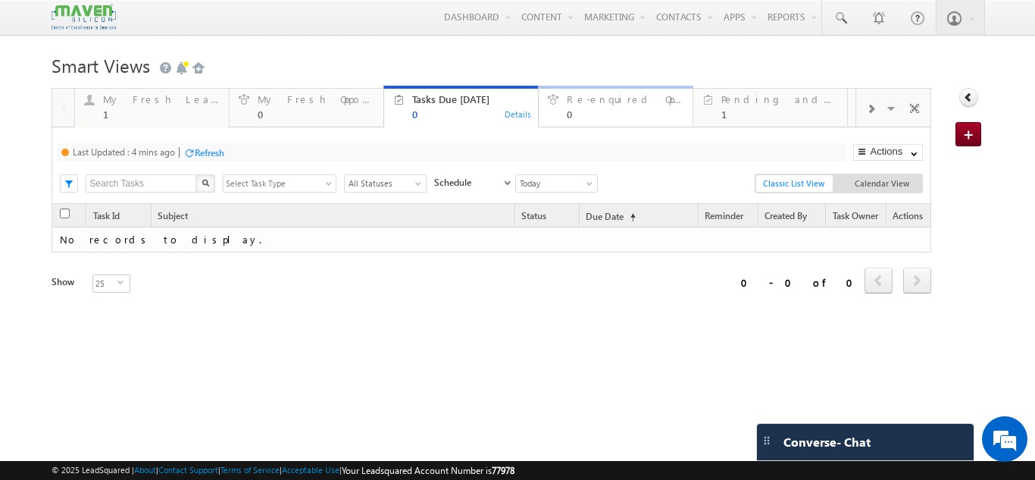
click at [625, 120] on div "0" at bounding box center [625, 113] width 117 height 11
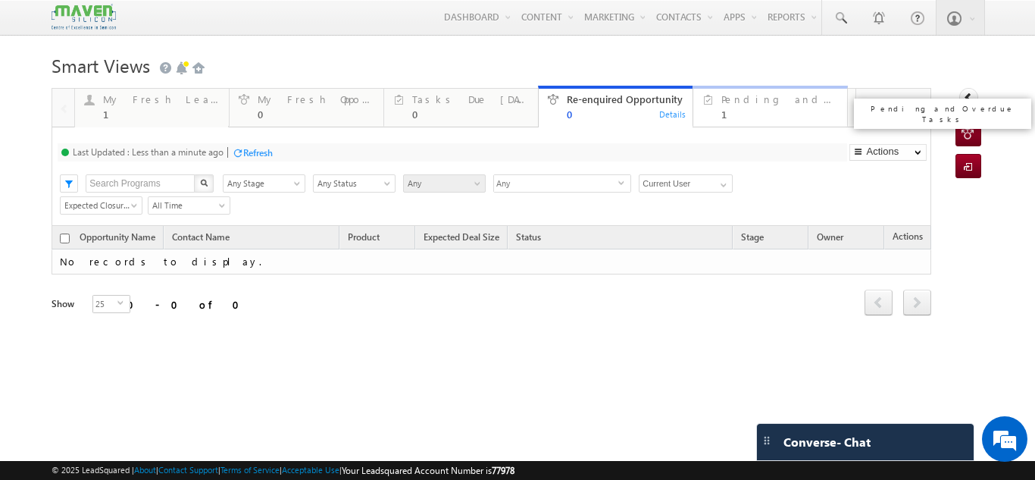
click at [755, 107] on div "Pending and Overdue Tasks 1" at bounding box center [780, 105] width 117 height 30
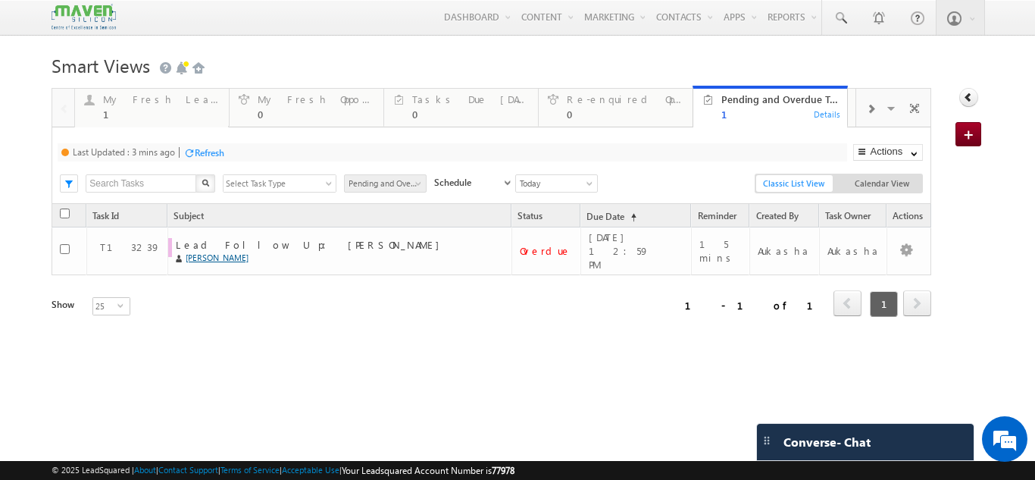
click at [362, 61] on h1 "Smart Views Getting Started" at bounding box center [518, 64] width 932 height 30
click at [339, 107] on div "My Fresh Opportunities 0" at bounding box center [316, 105] width 117 height 30
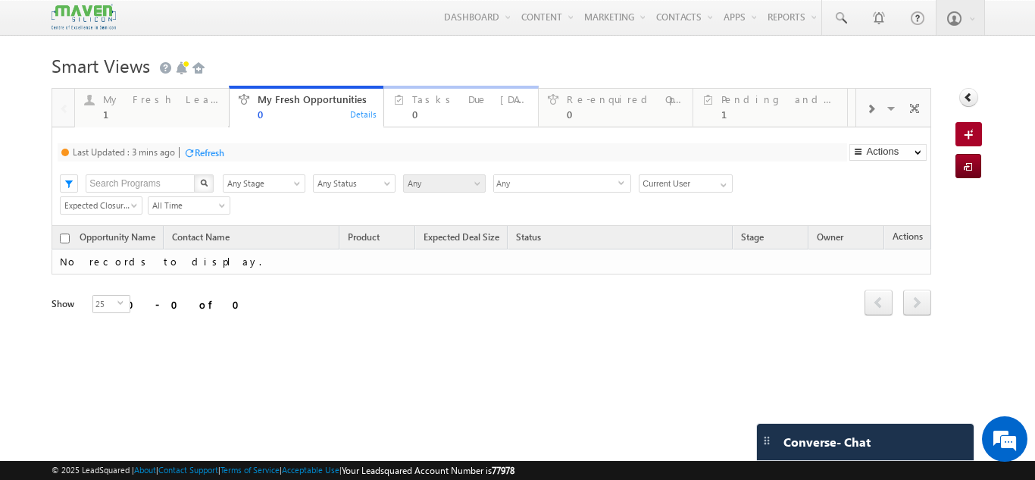
click at [476, 119] on div "0" at bounding box center [470, 113] width 117 height 11
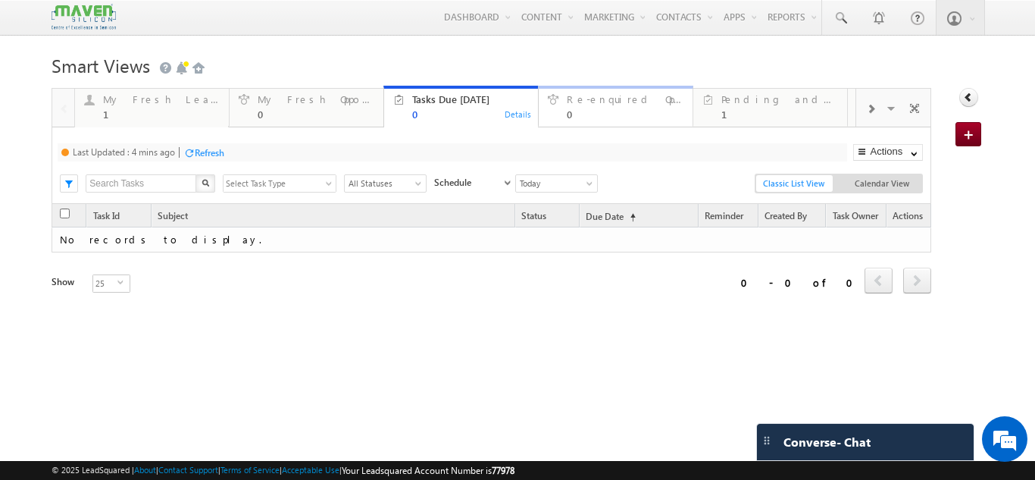
click at [653, 96] on div "Re-enquired Opportunity" at bounding box center [625, 99] width 117 height 12
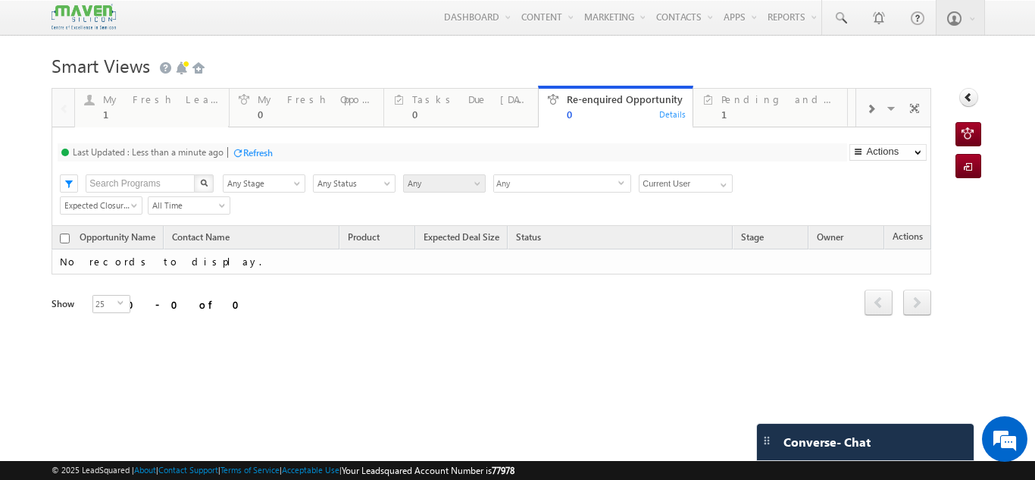
click at [518, 56] on h1 "Smart Views Getting Started" at bounding box center [518, 64] width 932 height 30
click at [696, 60] on h1 "Smart Views Getting Started" at bounding box center [518, 64] width 932 height 30
click at [633, 60] on h1 "Smart Views Getting Started" at bounding box center [518, 64] width 932 height 30
click at [791, 112] on div "1" at bounding box center [780, 113] width 117 height 11
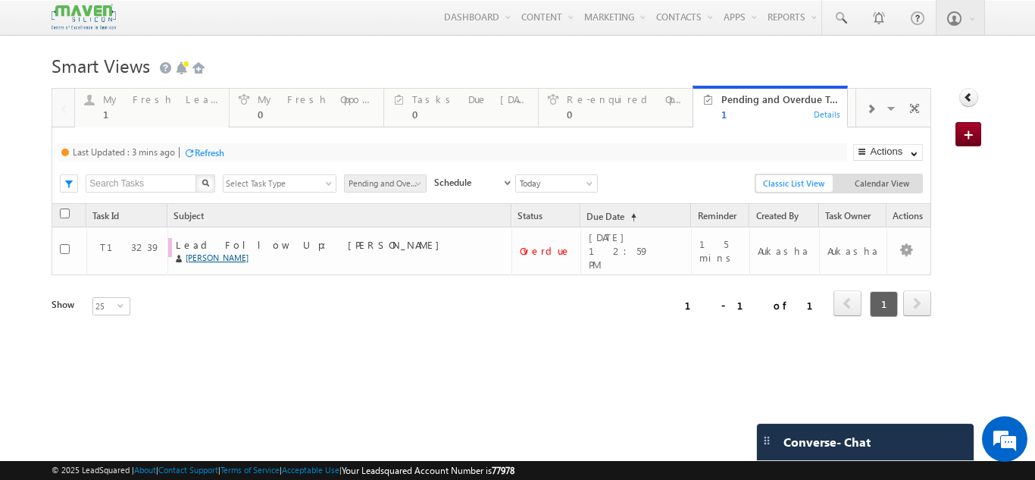
click at [500, 47] on body "Menu Aukasha lsq5@ maven -sili con.c om" at bounding box center [517, 246] width 1035 height 492
click at [412, 102] on div "Tasks Due Today" at bounding box center [470, 99] width 117 height 12
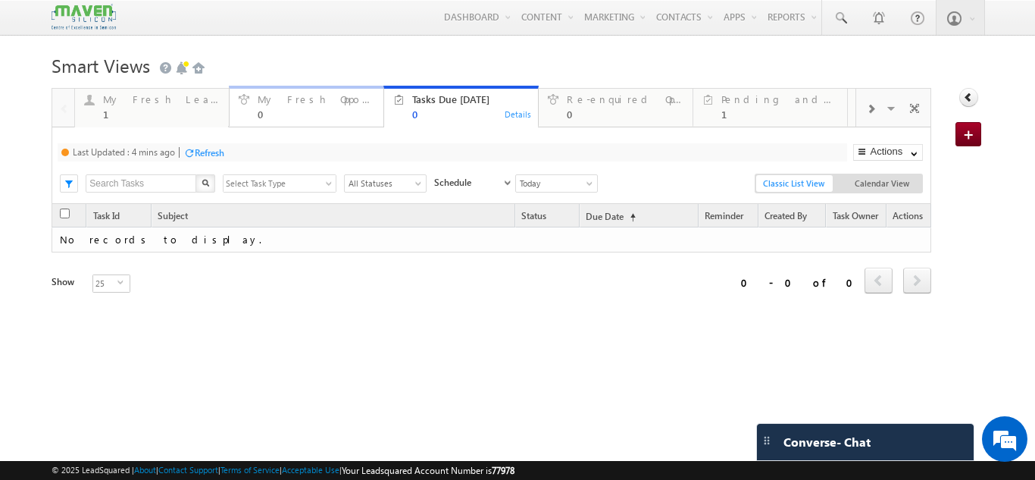
click at [265, 105] on div "My Fresh Opportunities" at bounding box center [316, 99] width 117 height 12
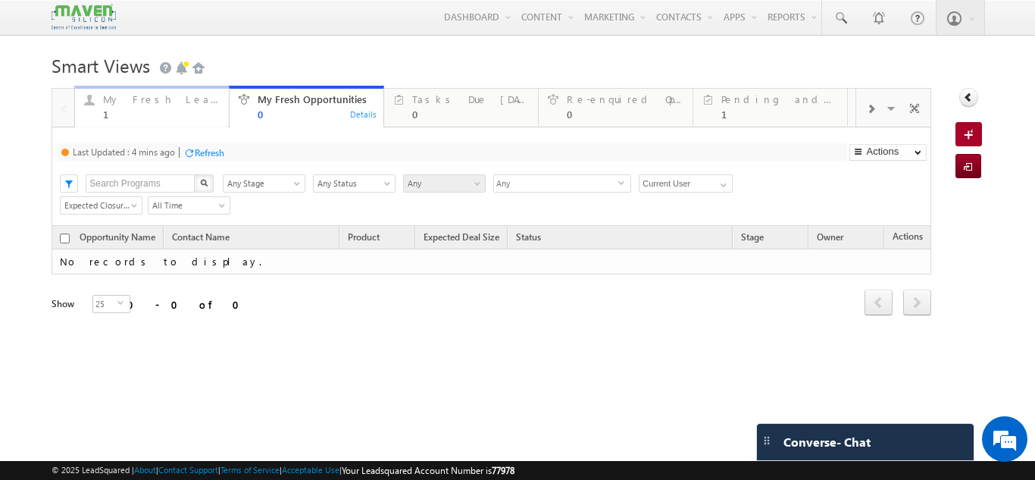
click at [136, 117] on div "1" at bounding box center [161, 113] width 117 height 11
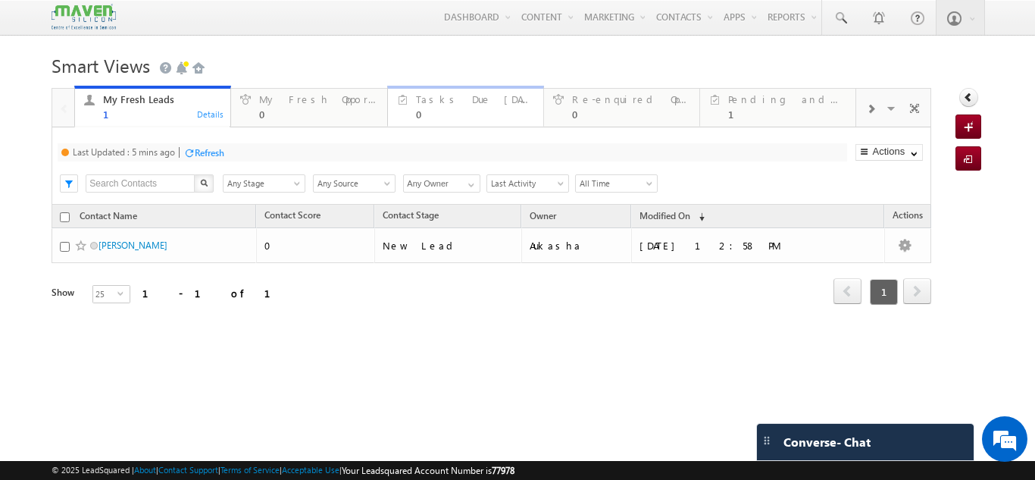
click at [478, 101] on div "Tasks Due Today" at bounding box center [475, 99] width 118 height 12
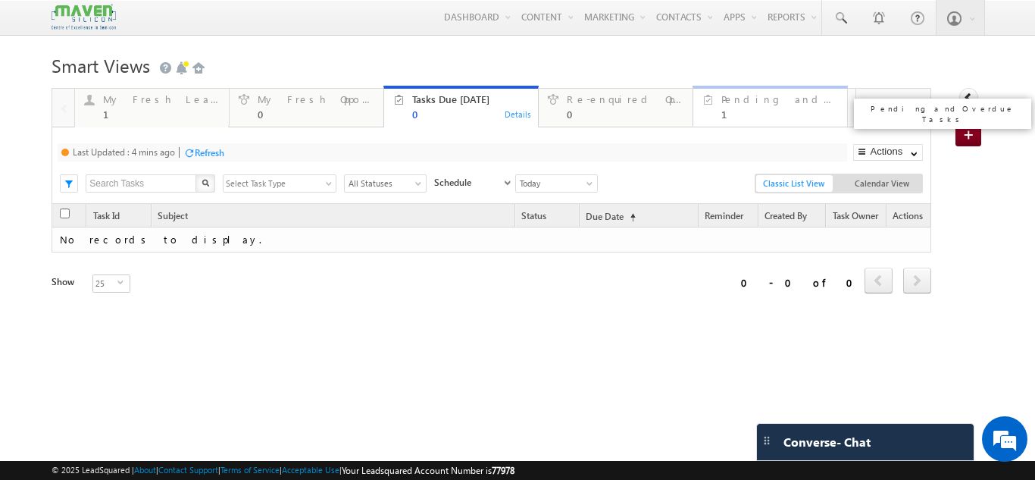
click at [784, 100] on div "Pending and Overdue Tasks" at bounding box center [780, 99] width 117 height 12
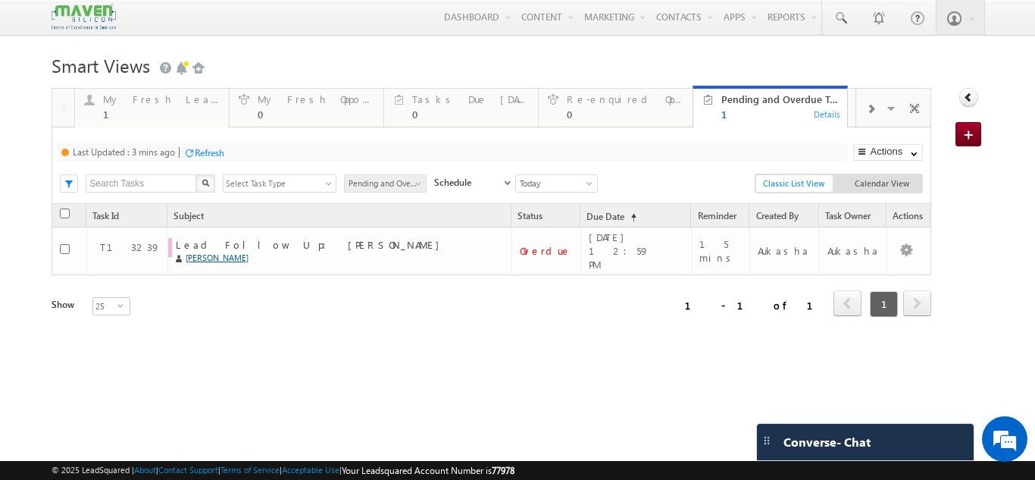
click at [629, 53] on h1 "Smart Views Getting Started" at bounding box center [518, 64] width 932 height 30
click at [430, 67] on h1 "Smart Views Getting Started" at bounding box center [518, 64] width 932 height 30
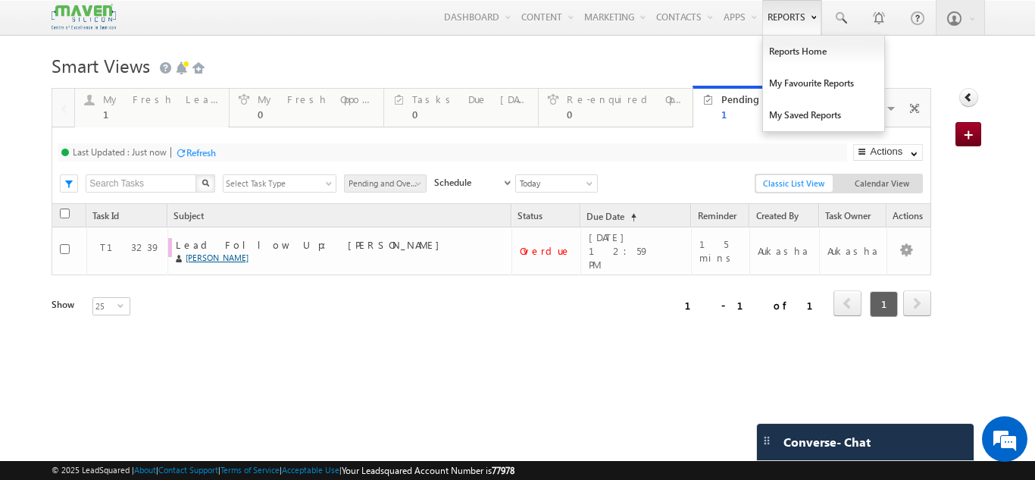
click at [620, 44] on body "Menu Aukasha lsq5@ maven -sili con.c om" at bounding box center [517, 246] width 1035 height 492
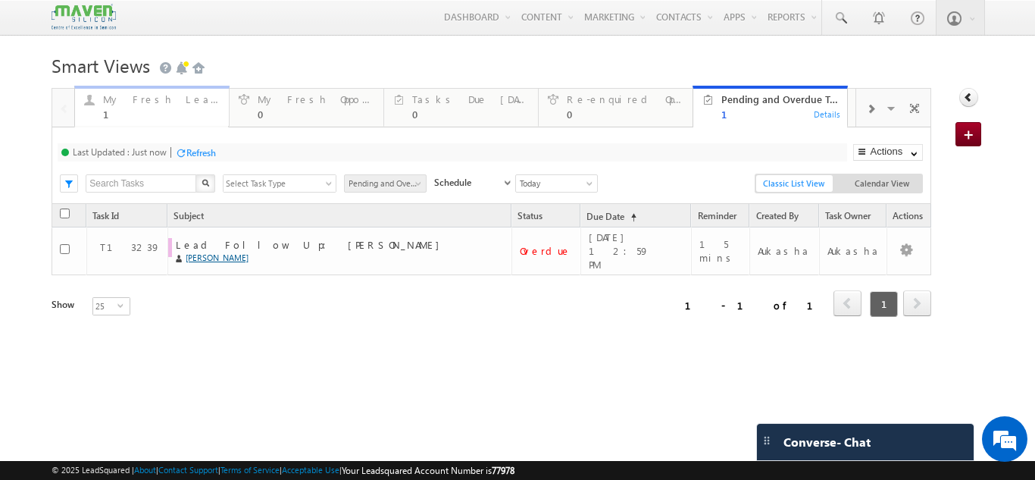
click at [125, 113] on div "1" at bounding box center [161, 113] width 117 height 11
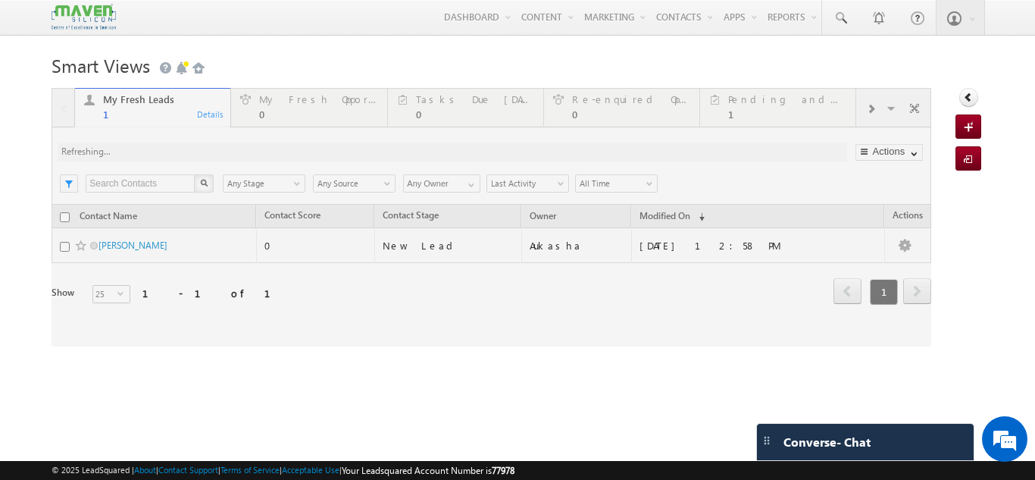
click at [211, 116] on div at bounding box center [492, 217] width 880 height 258
click at [208, 115] on div at bounding box center [492, 217] width 880 height 258
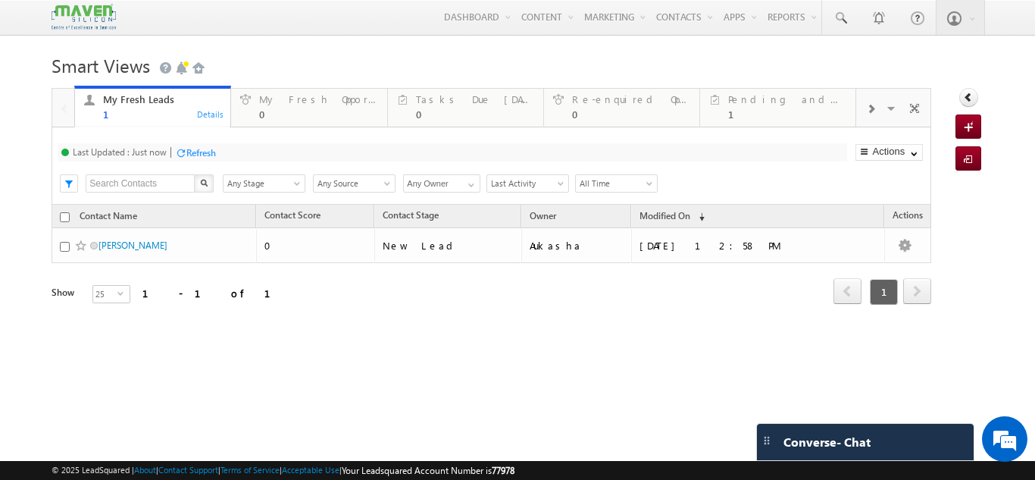
click at [208, 115] on div "Details" at bounding box center [210, 114] width 29 height 14
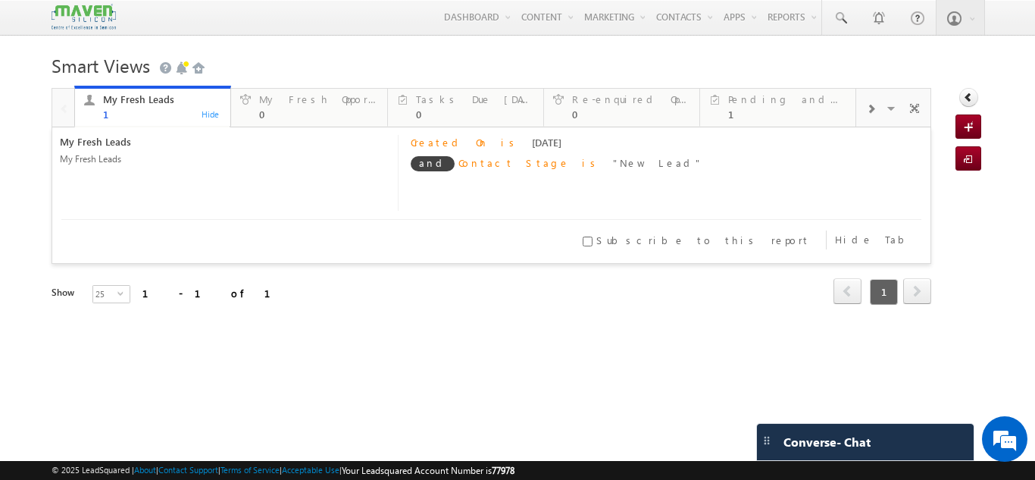
click at [208, 115] on div "Hide" at bounding box center [210, 114] width 29 height 14
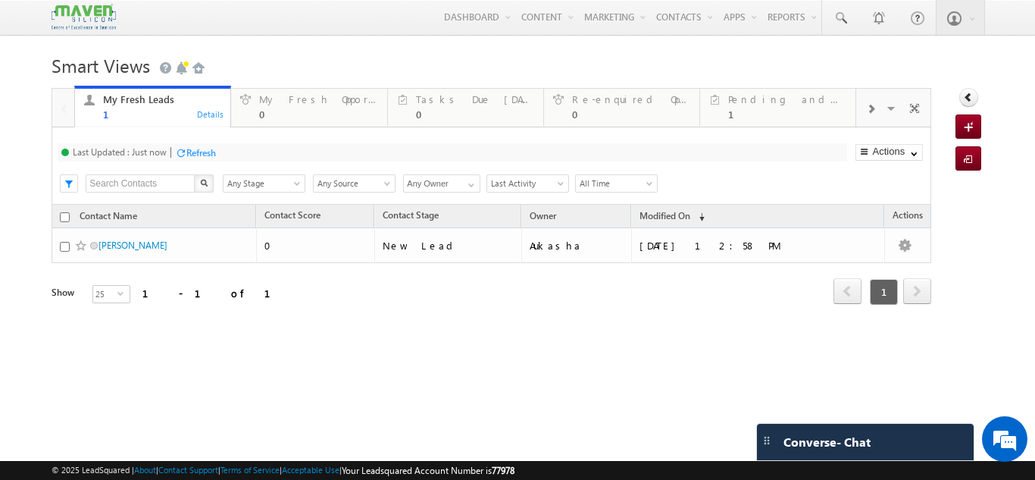
click at [208, 115] on div "Details" at bounding box center [210, 114] width 29 height 14
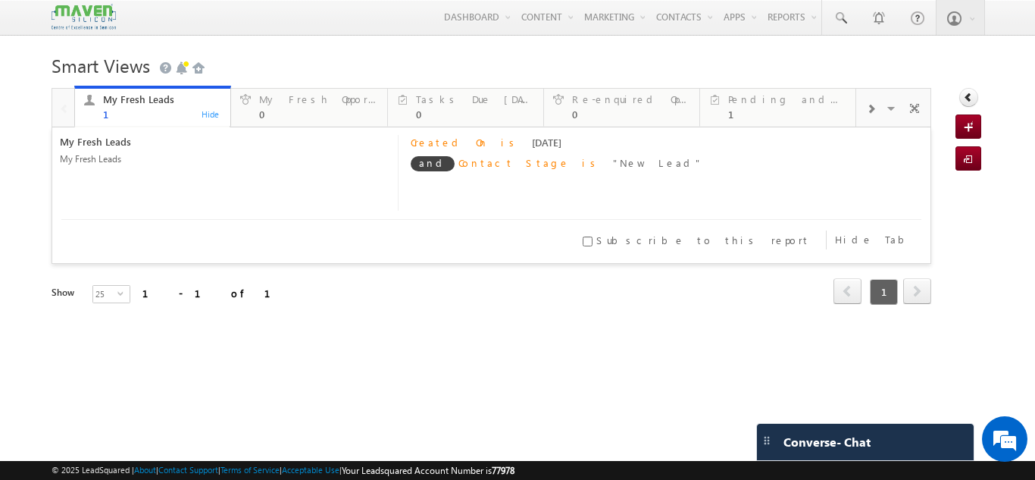
click at [0, 113] on body "Menu Aukasha lsq5@ maven -sili con.c om" at bounding box center [517, 214] width 1035 height 428
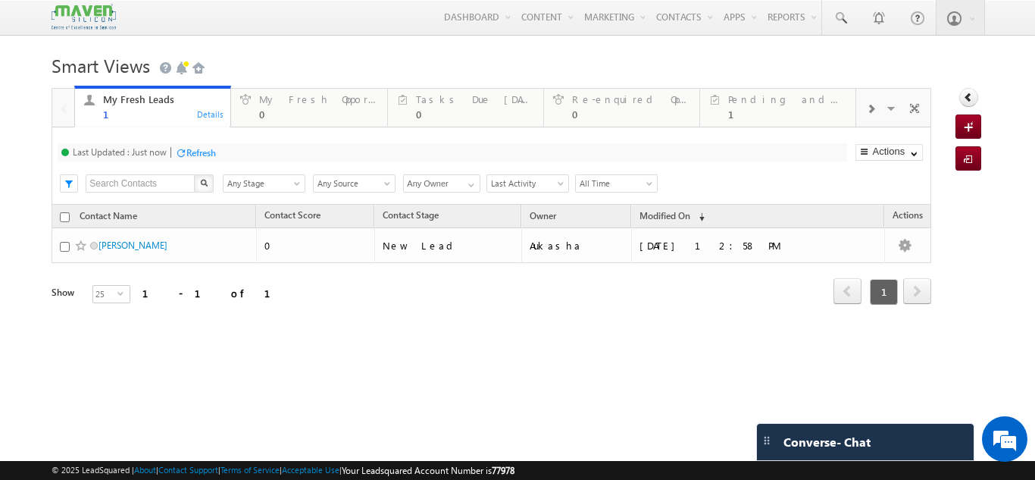
click at [351, 66] on h1 "Smart Views Getting Started" at bounding box center [518, 64] width 932 height 30
click at [0, 198] on body "Menu Aukasha lsq5@ maven -sili con.c om" at bounding box center [517, 214] width 1035 height 428
click at [468, 75] on h1 "Smart Views Getting Started" at bounding box center [518, 64] width 932 height 30
click at [213, 117] on div "Details" at bounding box center [210, 114] width 29 height 14
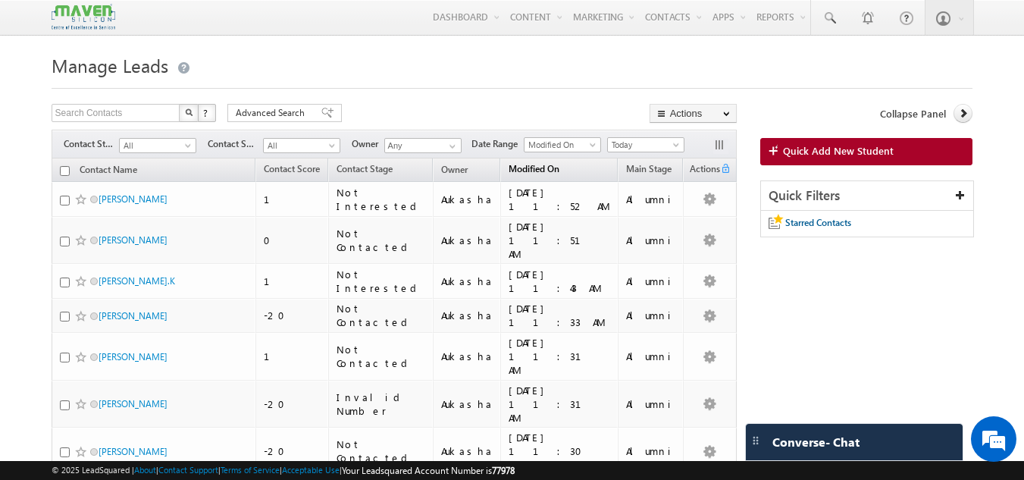
click at [548, 169] on span "Modified On" at bounding box center [534, 168] width 51 height 11
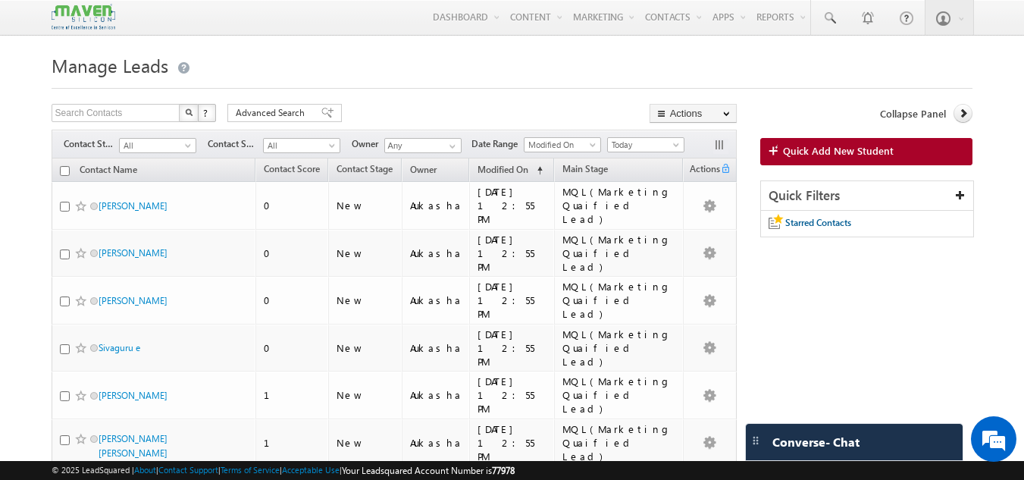
click at [525, 105] on div "Search Contacts X ? 147 results found Advanced Search Advanced Search Advanced …" at bounding box center [394, 115] width 685 height 22
click at [605, 52] on h1 "Manage Leads" at bounding box center [513, 64] width 922 height 30
click at [574, 65] on h1 "Manage Leads" at bounding box center [513, 64] width 922 height 30
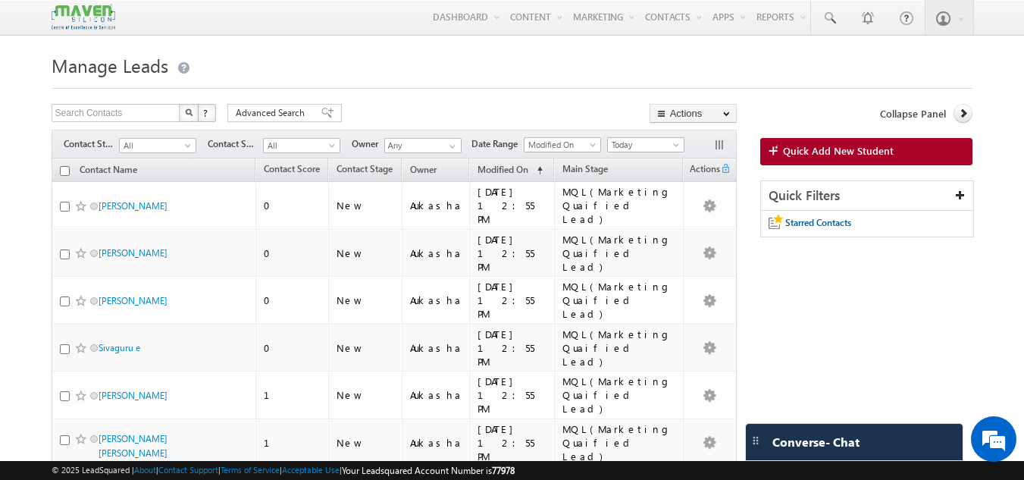
click at [186, 149] on span at bounding box center [189, 148] width 12 height 12
click at [358, 71] on h1 "Manage Leads" at bounding box center [513, 64] width 922 height 30
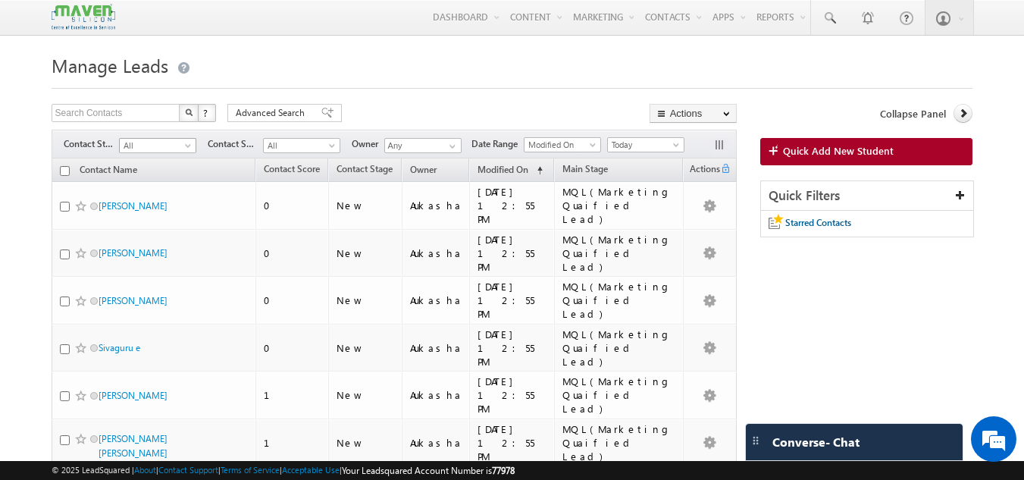
scroll to position [0, 0]
click at [151, 149] on span "All" at bounding box center [156, 146] width 72 height 14
click at [428, 89] on div at bounding box center [513, 84] width 922 height 10
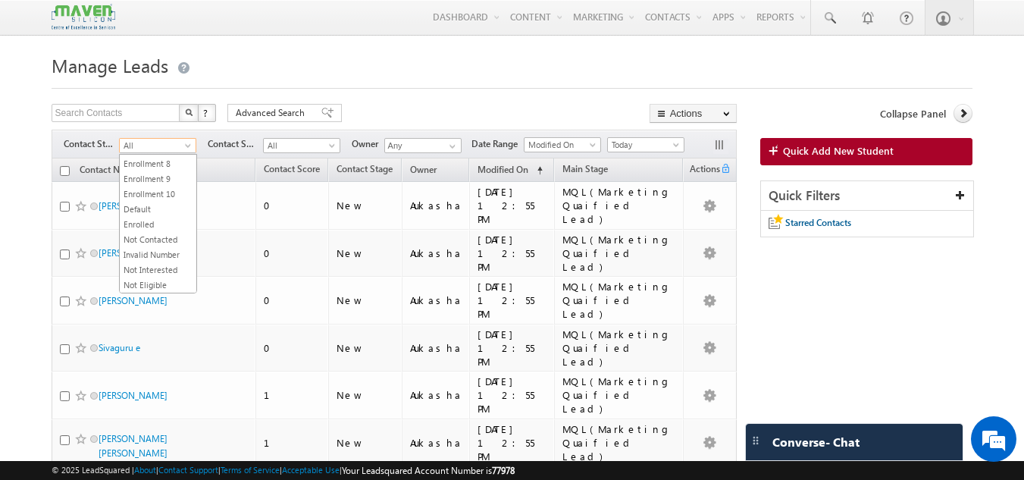
scroll to position [0, 0]
click at [166, 144] on span "All" at bounding box center [156, 146] width 72 height 14
click at [186, 147] on span at bounding box center [189, 148] width 12 height 12
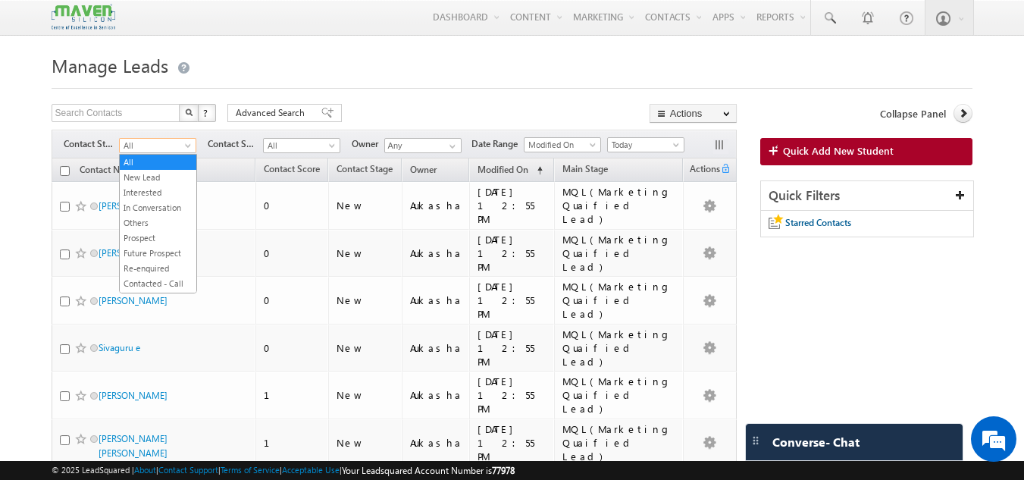
click at [225, 172] on th "Contact Name" at bounding box center [154, 169] width 205 height 23
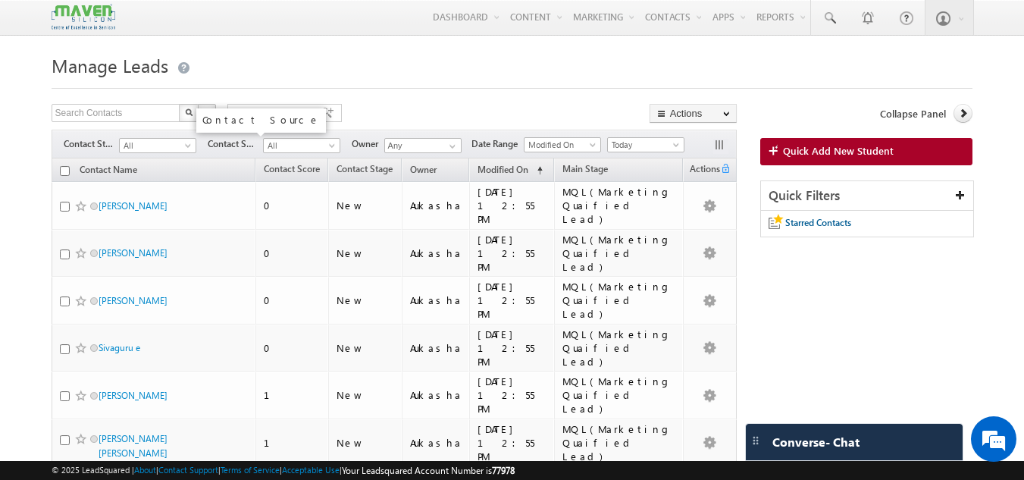
click at [217, 145] on span "Contact Source" at bounding box center [235, 144] width 55 height 14
click at [485, 116] on div "Search Contacts X ? 147 results found Advanced Search Advanced Search Advanced …" at bounding box center [394, 115] width 685 height 22
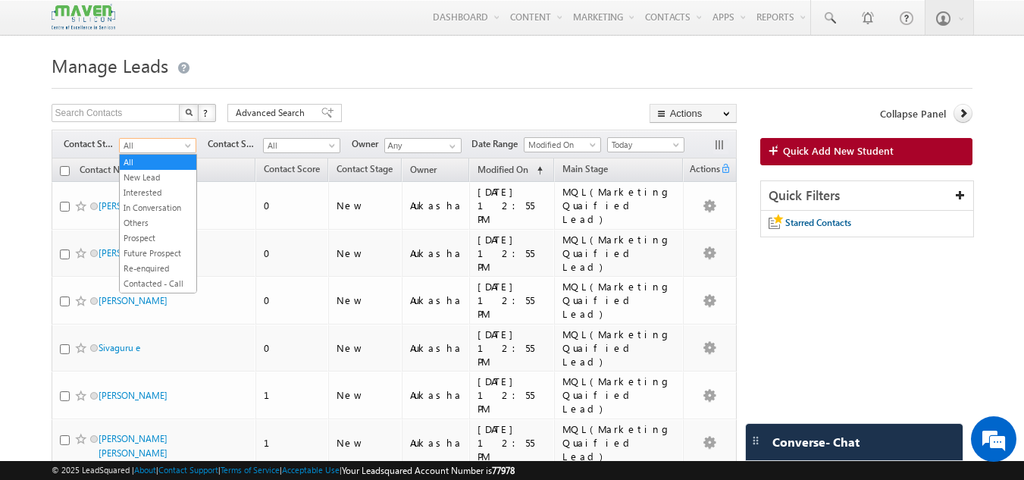
click at [193, 149] on span at bounding box center [189, 148] width 12 height 12
click at [513, 105] on div "Search Contacts X ? 147 results found Advanced Search Advanced Search Advanced …" at bounding box center [394, 115] width 685 height 22
click at [492, 144] on span "Date Range" at bounding box center [497, 144] width 52 height 14
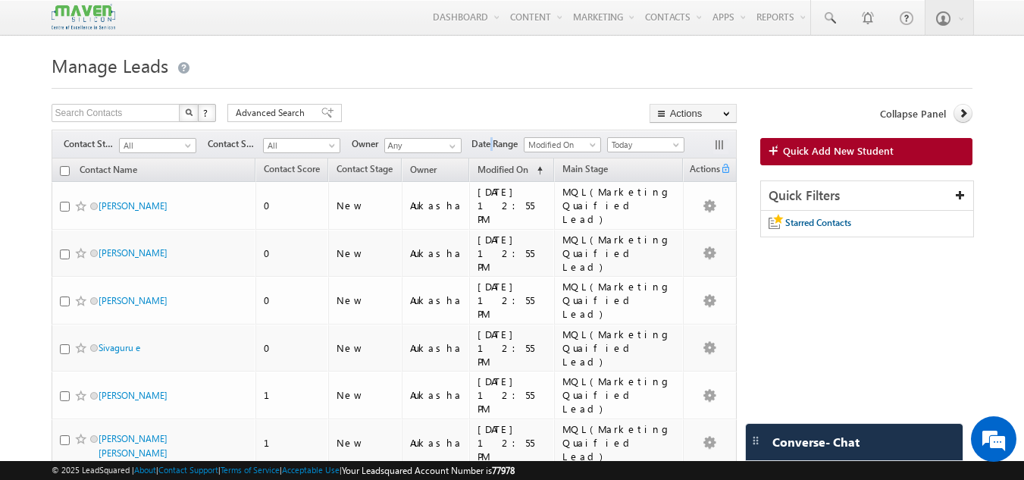
click at [492, 144] on span "Date Range" at bounding box center [497, 144] width 52 height 14
click at [115, 73] on span "Manage Leads" at bounding box center [110, 65] width 117 height 24
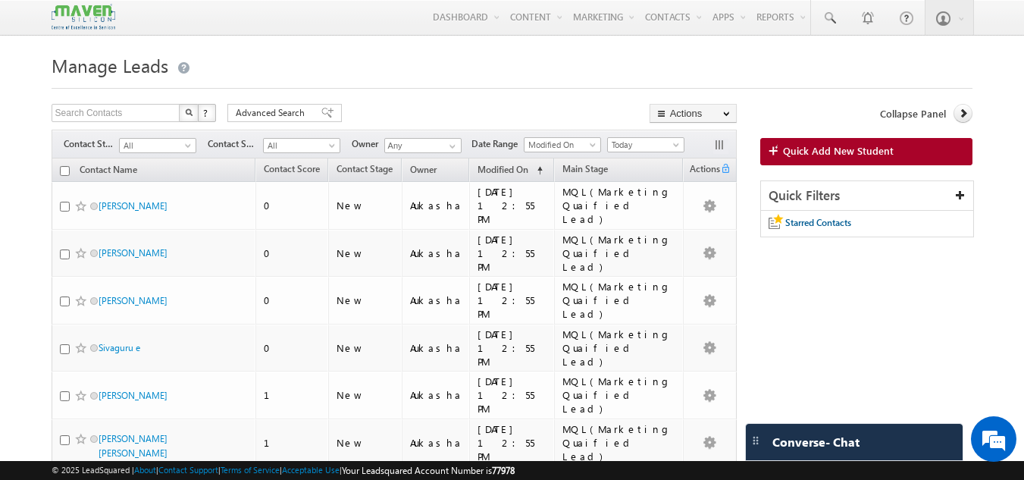
click at [115, 67] on span "Manage Leads" at bounding box center [110, 65] width 117 height 24
click at [521, 61] on h1 "Manage Leads" at bounding box center [513, 64] width 922 height 30
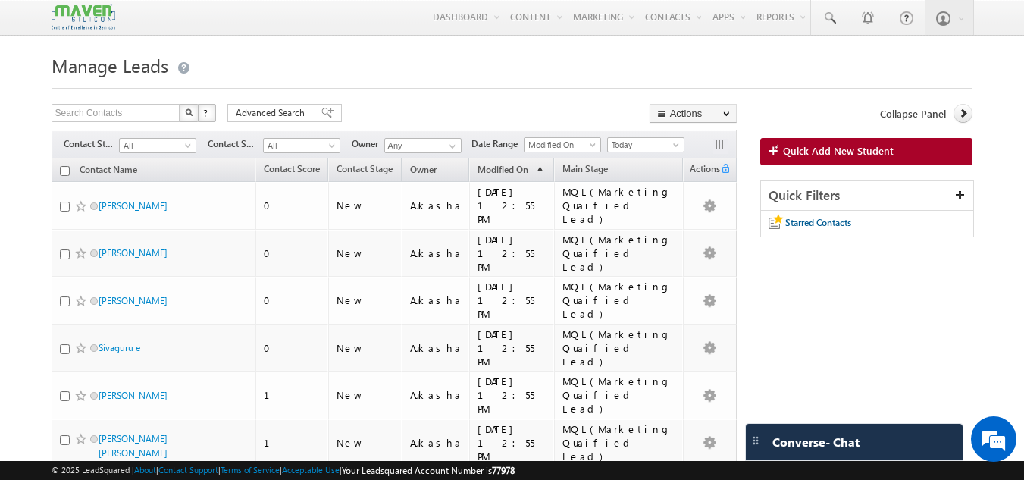
click at [480, 89] on div at bounding box center [513, 84] width 922 height 10
click at [504, 64] on h1 "Manage Leads" at bounding box center [513, 64] width 922 height 30
click at [521, 61] on h1 "Manage Leads" at bounding box center [513, 64] width 922 height 30
click at [515, 82] on div at bounding box center [513, 84] width 922 height 10
click at [351, 83] on div at bounding box center [513, 84] width 922 height 10
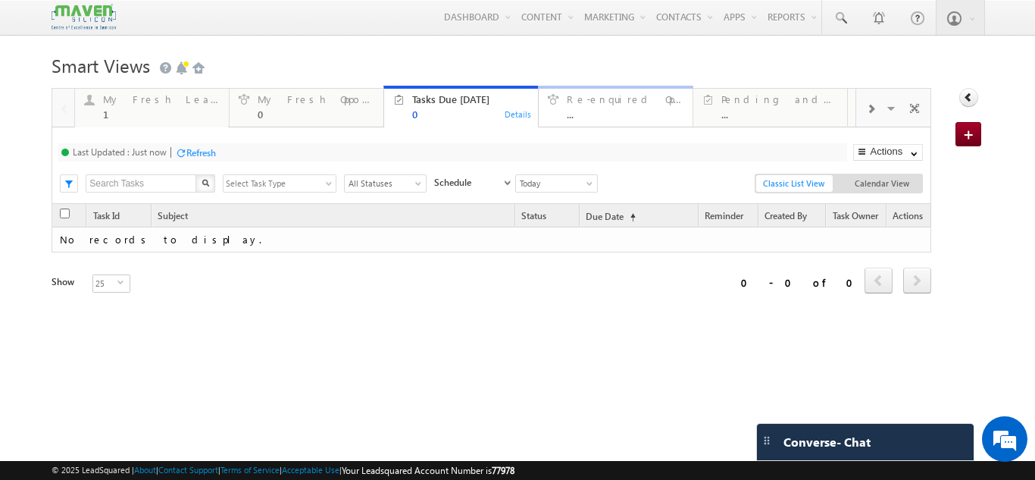
click at [592, 117] on div "..." at bounding box center [625, 113] width 117 height 11
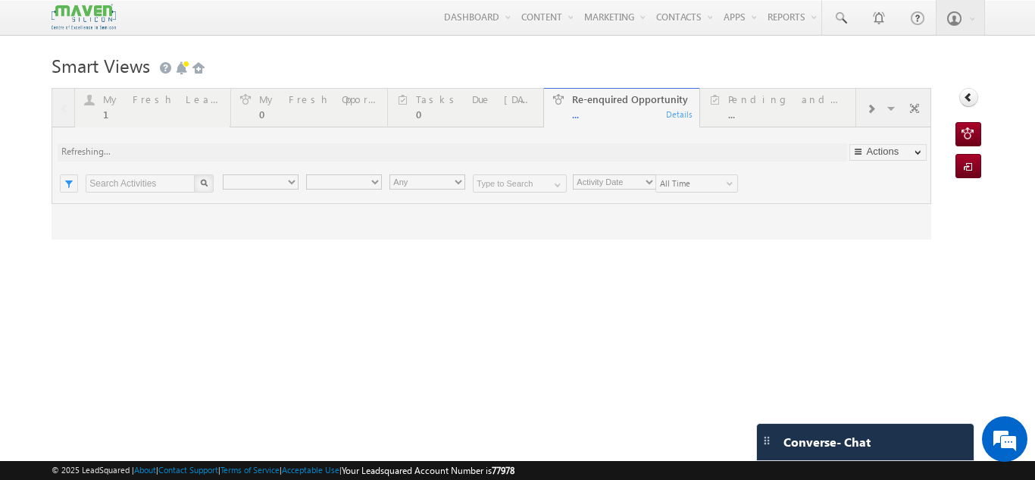
type input "Current User"
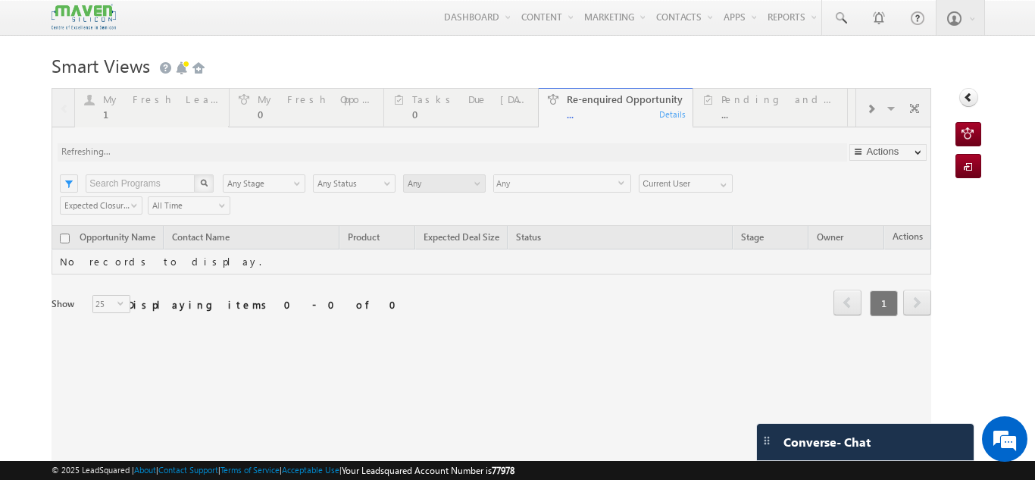
click at [601, 64] on h1 "Smart Views Getting Started" at bounding box center [518, 64] width 932 height 30
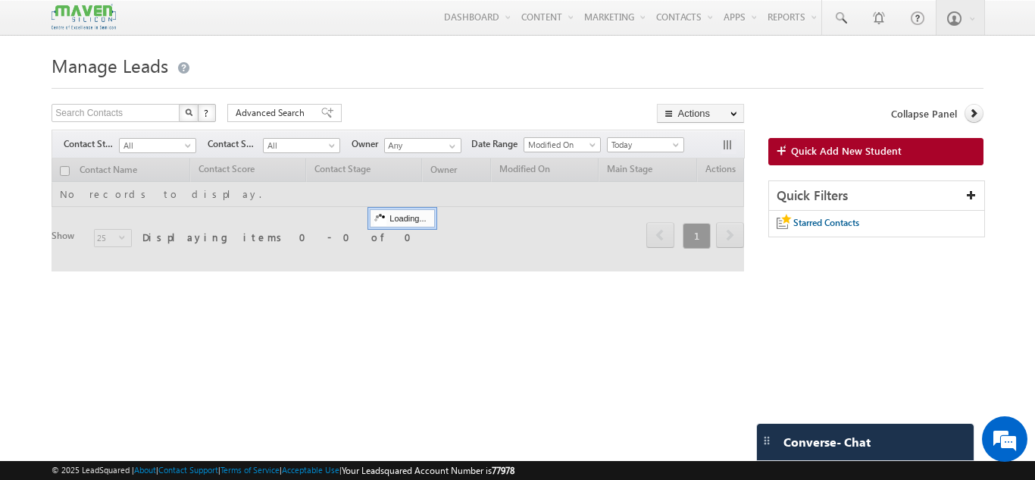
click at [471, 78] on h1 "Manage Leads" at bounding box center [518, 64] width 932 height 30
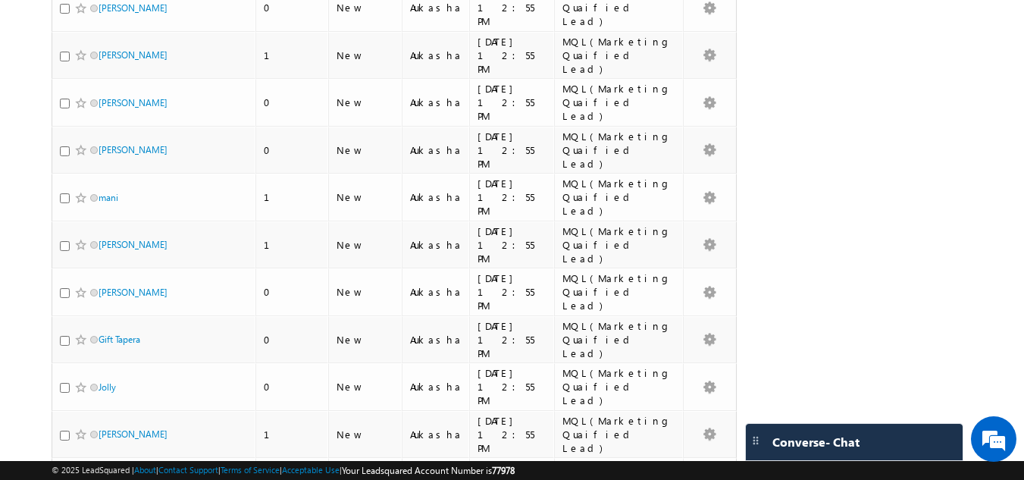
scroll to position [693, 0]
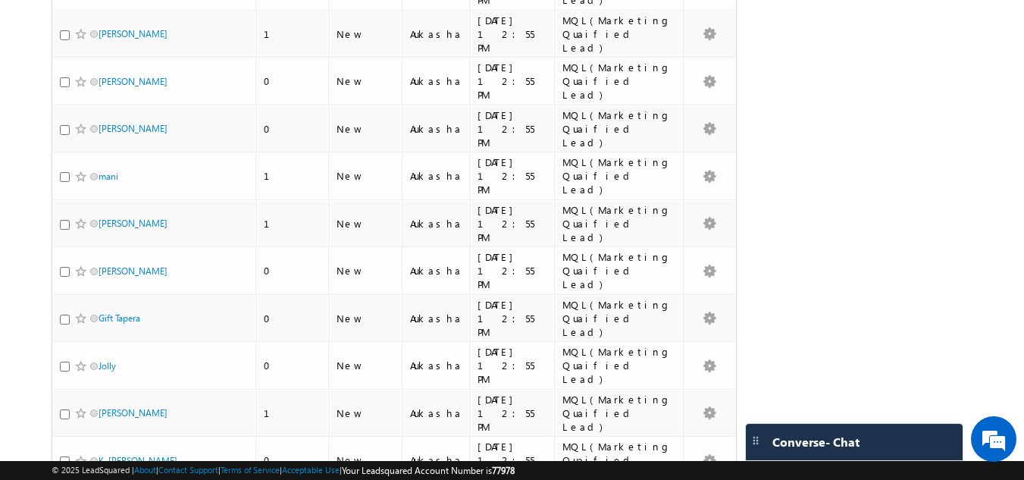
click at [0, 211] on body "Menu Aukasha lsq5@ maven -sili con.c om" at bounding box center [512, 32] width 1024 height 1450
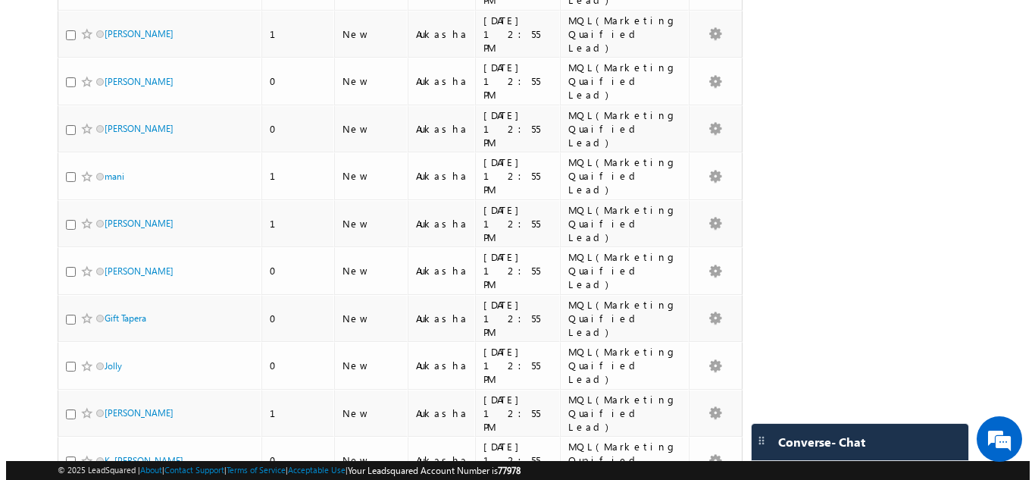
scroll to position [0, 0]
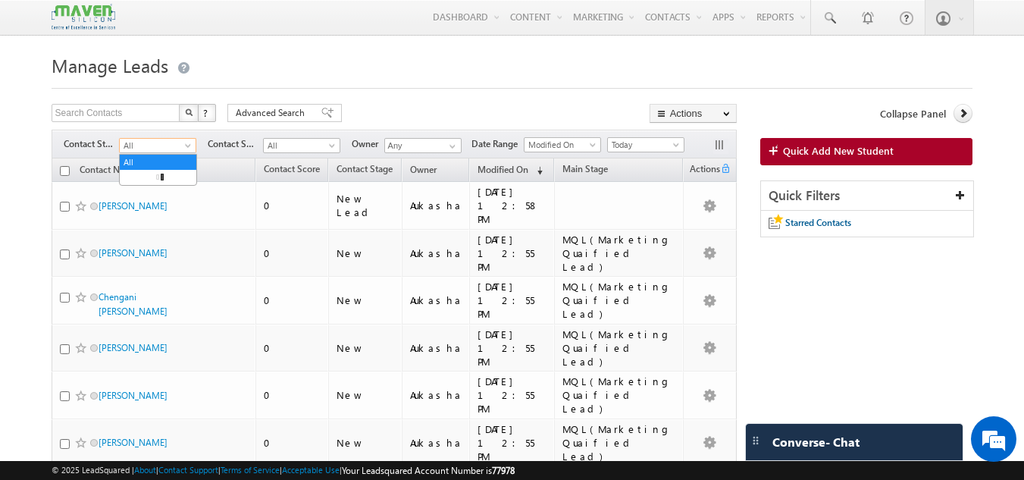
click at [185, 142] on span at bounding box center [189, 148] width 12 height 12
click at [161, 181] on link "New Lead" at bounding box center [158, 178] width 77 height 14
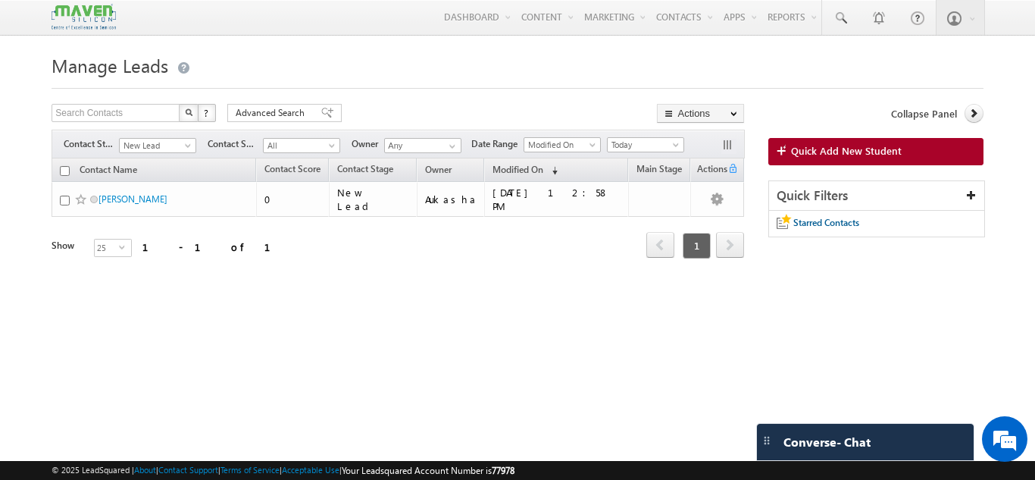
click at [0, 215] on body "Menu Aukasha lsq5@ maven -sili con.c om" at bounding box center [517, 214] width 1035 height 428
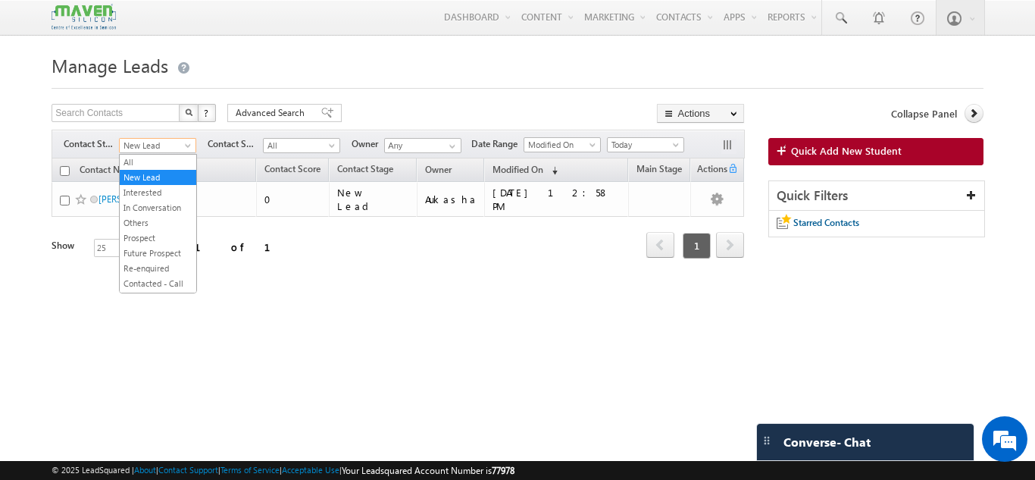
click at [176, 147] on span "New Lead" at bounding box center [156, 146] width 72 height 14
click at [152, 161] on link "All" at bounding box center [158, 162] width 77 height 14
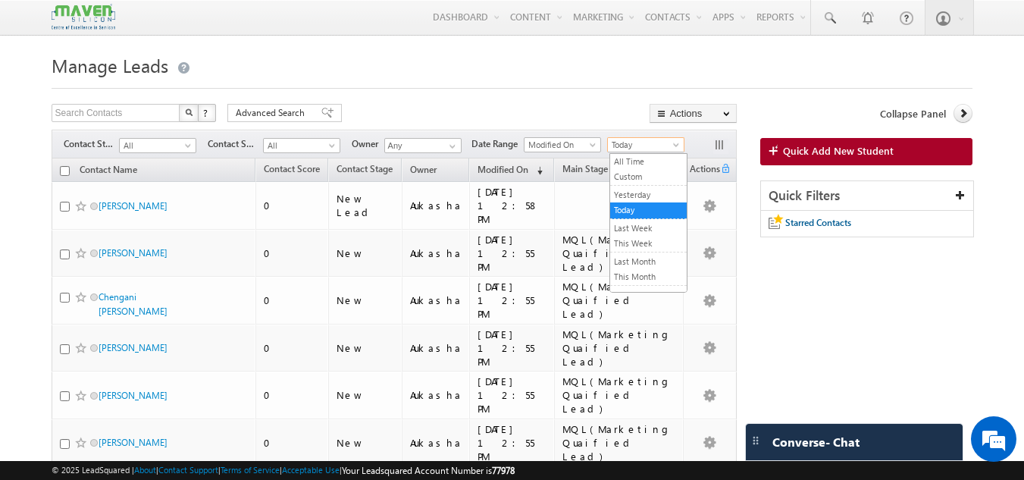
click at [632, 149] on span "Today" at bounding box center [644, 145] width 72 height 14
click at [652, 163] on link "All Time" at bounding box center [648, 162] width 77 height 14
click at [484, 85] on div at bounding box center [513, 84] width 922 height 10
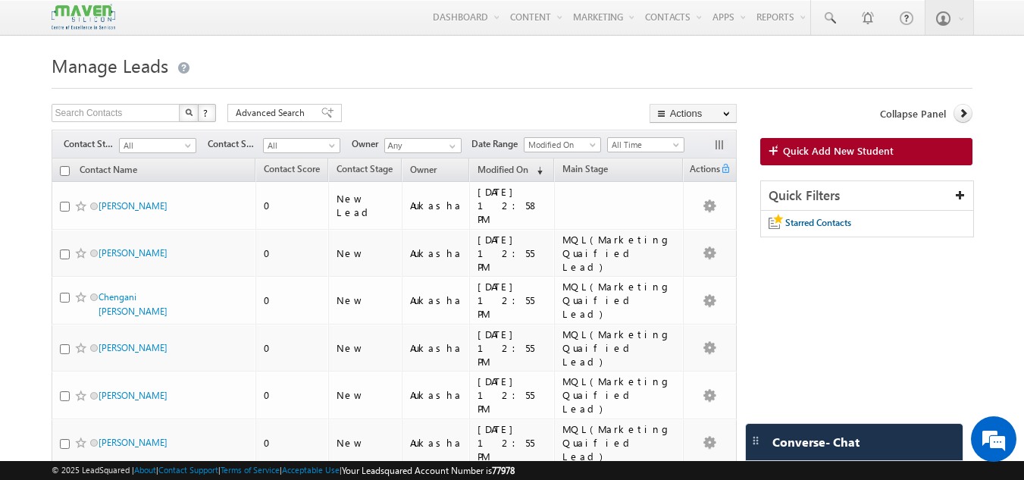
click at [471, 88] on div at bounding box center [513, 84] width 922 height 10
click at [85, 67] on span "Manage Leads" at bounding box center [110, 65] width 117 height 24
click at [333, 86] on div at bounding box center [513, 84] width 922 height 10
click at [115, 69] on span "Manage Leads" at bounding box center [110, 65] width 117 height 24
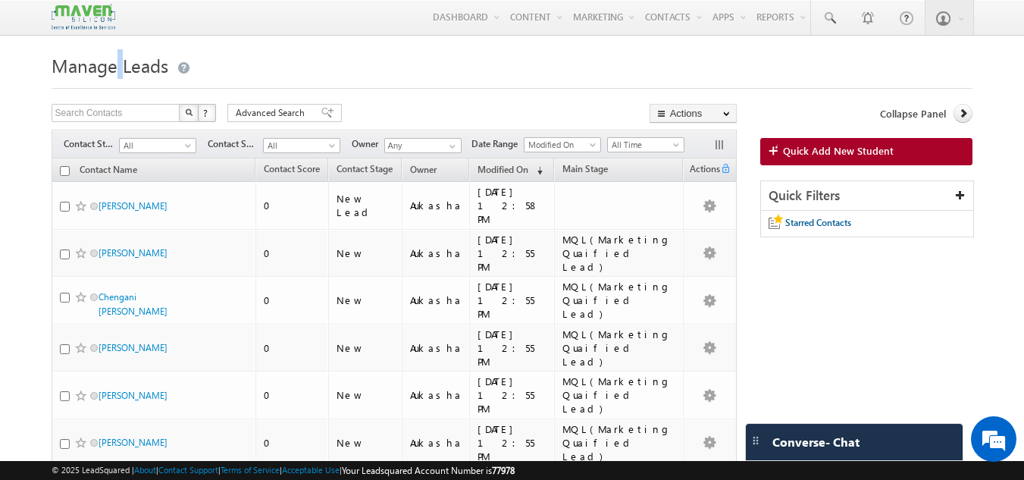
click at [115, 69] on span "Manage Leads" at bounding box center [110, 65] width 117 height 24
click at [532, 83] on div at bounding box center [513, 84] width 922 height 10
click at [528, 63] on h1 "Manage Leads" at bounding box center [513, 64] width 922 height 30
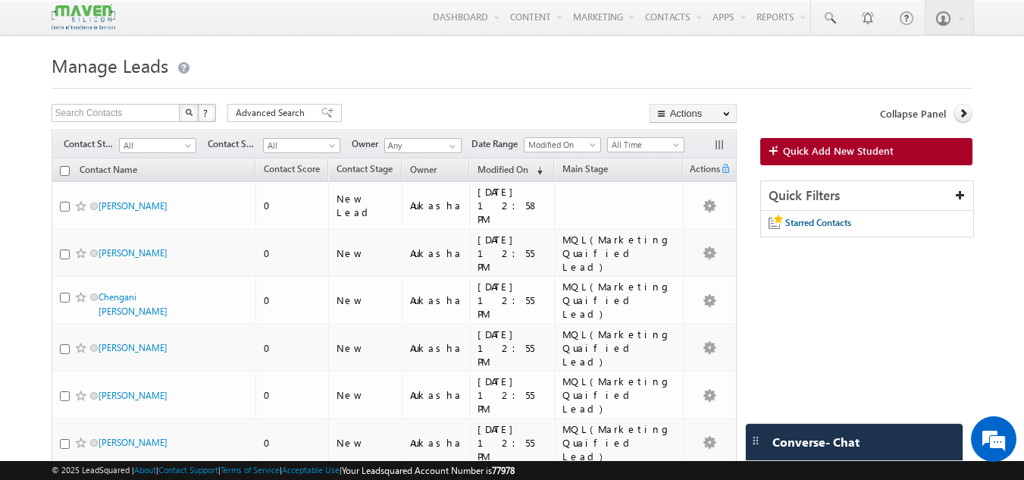
click at [609, 61] on h1 "Manage Leads" at bounding box center [513, 64] width 922 height 30
click at [318, 59] on h1 "Manage Leads" at bounding box center [513, 64] width 922 height 30
click at [389, 85] on div at bounding box center [513, 84] width 922 height 10
click at [632, 61] on h1 "Manage Leads" at bounding box center [513, 64] width 922 height 30
click at [139, 67] on span "Manage Leads" at bounding box center [110, 65] width 117 height 24
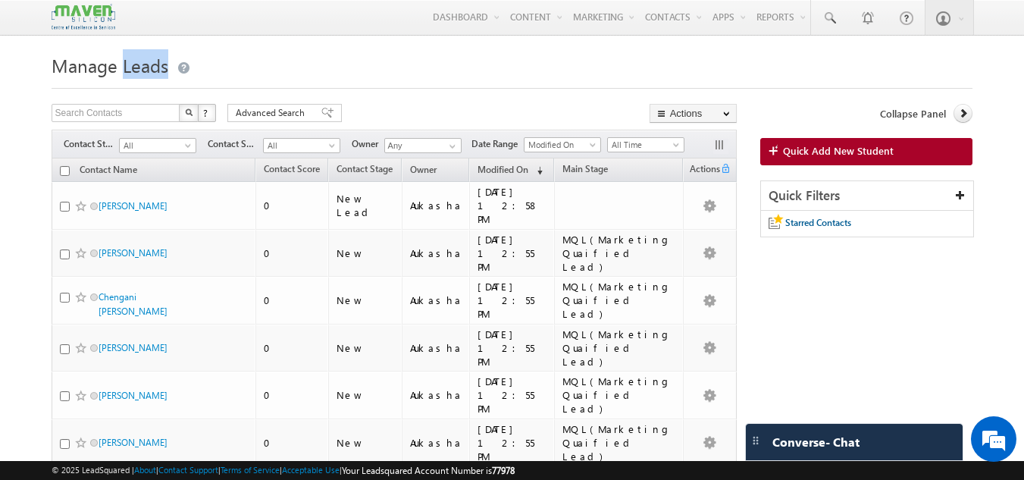
click at [139, 67] on span "Manage Leads" at bounding box center [110, 65] width 117 height 24
click at [420, 108] on div "Search Contacts X ? 279 results found Advanced Search Advanced Search Advanced …" at bounding box center [394, 115] width 685 height 22
click at [117, 68] on span "Manage Leads" at bounding box center [110, 65] width 117 height 24
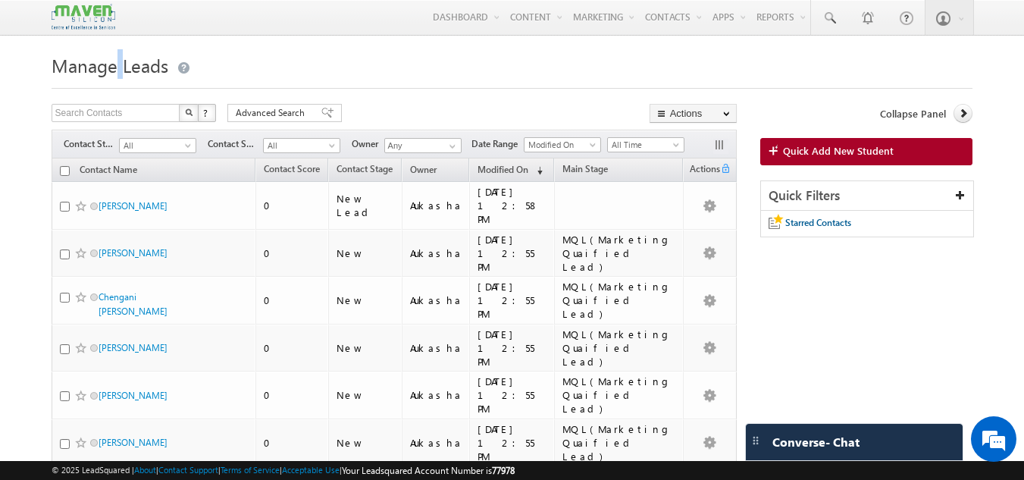
click at [115, 67] on span "Manage Leads" at bounding box center [110, 65] width 117 height 24
click at [117, 66] on span "Manage Leads" at bounding box center [110, 65] width 117 height 24
click at [515, 83] on div at bounding box center [513, 84] width 922 height 10
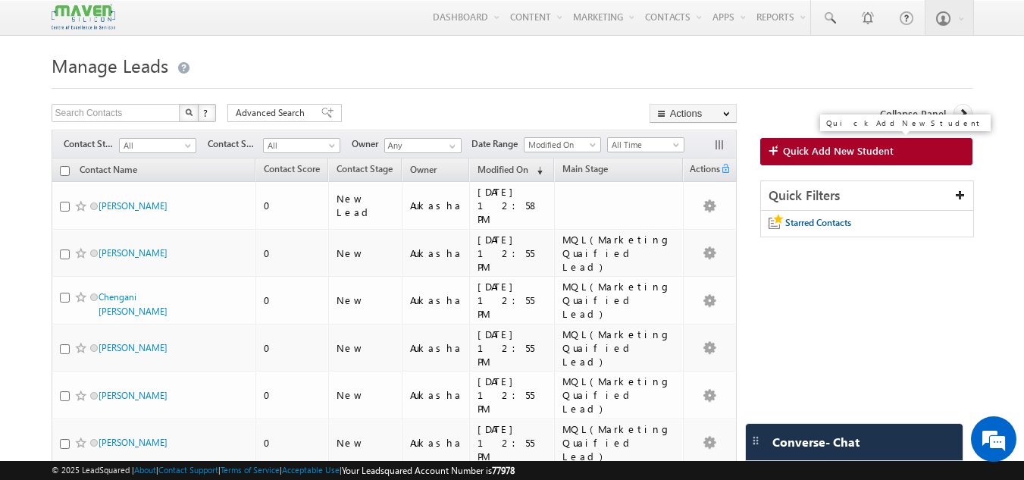
click at [803, 155] on span "Quick Add New Student" at bounding box center [838, 151] width 111 height 14
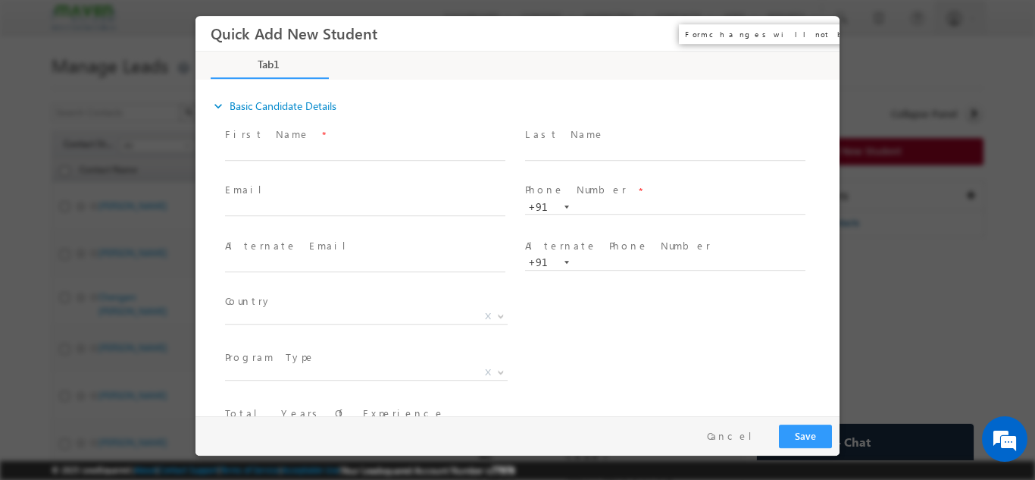
click at [824, 33] on button "×" at bounding box center [817, 33] width 26 height 28
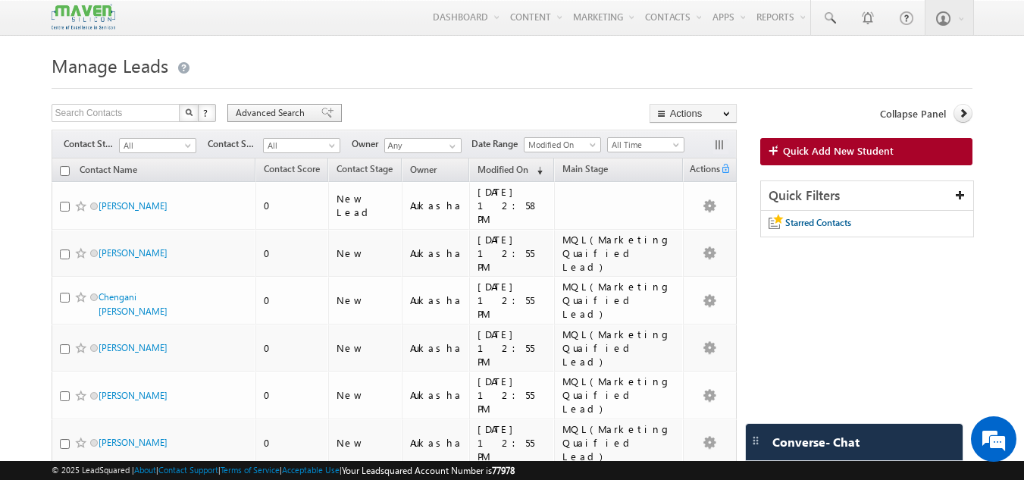
click at [263, 108] on span "Advanced Search" at bounding box center [273, 113] width 74 height 14
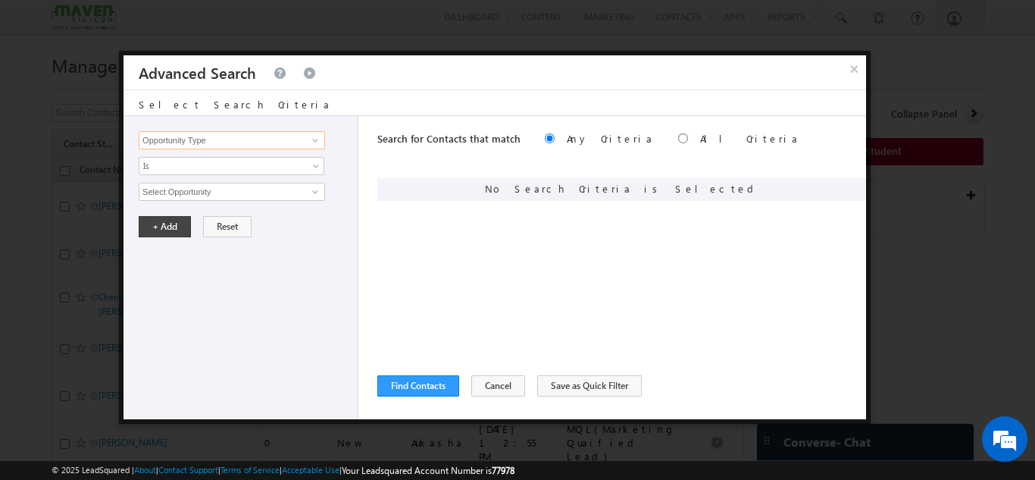
click at [191, 143] on input "Opportunity Type" at bounding box center [232, 140] width 186 height 18
click at [315, 137] on span at bounding box center [315, 140] width 12 height 12
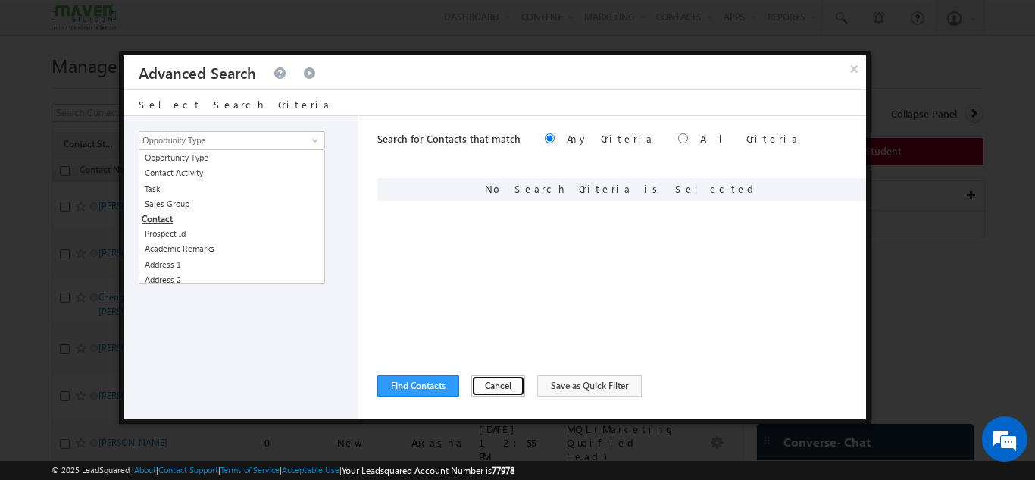
click at [492, 385] on button "Cancel" at bounding box center [498, 385] width 54 height 21
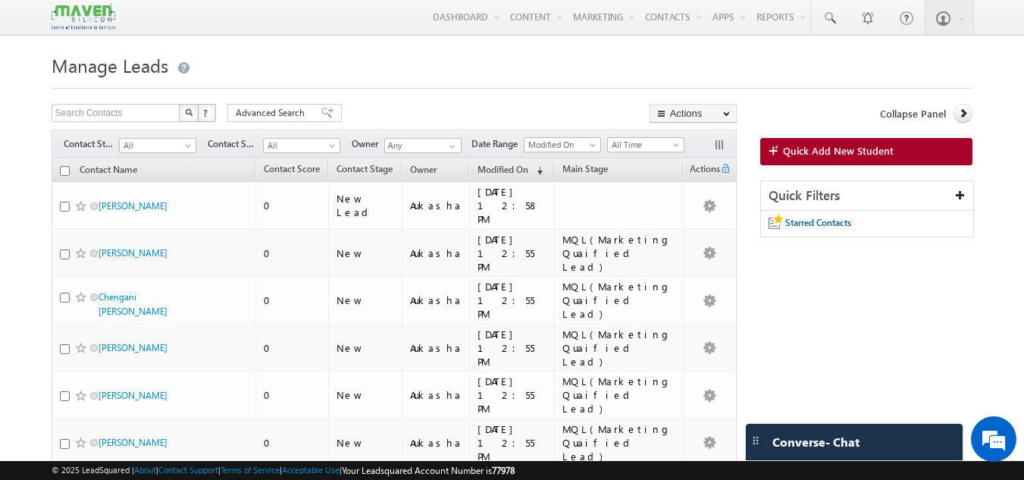
click at [532, 89] on div at bounding box center [513, 84] width 922 height 10
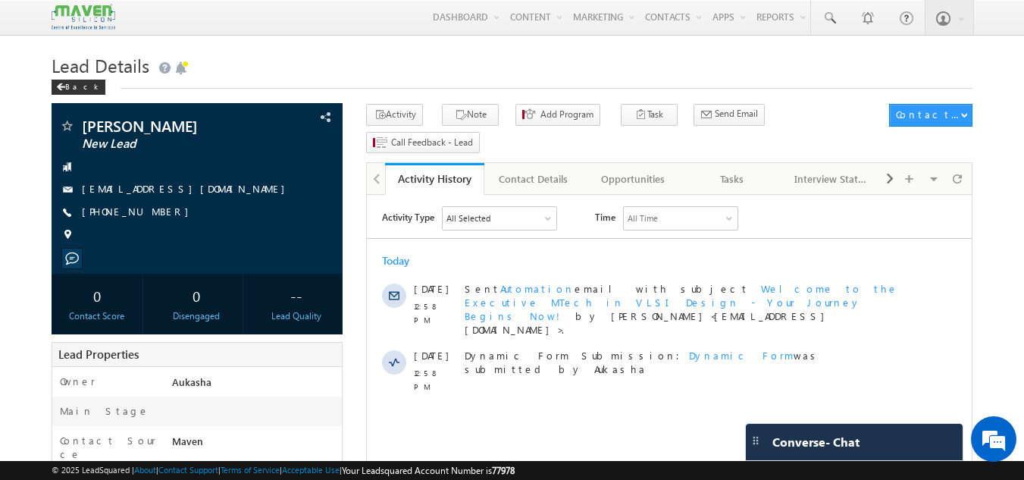
click at [690, 69] on h1 "Lead Details" at bounding box center [513, 64] width 922 height 30
click at [665, 64] on h1 "Lead Details" at bounding box center [513, 64] width 922 height 30
click at [647, 63] on h1 "Lead Details" at bounding box center [513, 64] width 922 height 30
click at [593, 58] on h1 "Lead Details" at bounding box center [513, 64] width 922 height 30
click at [539, 89] on div "Lead Details Back" at bounding box center [513, 76] width 922 height 55
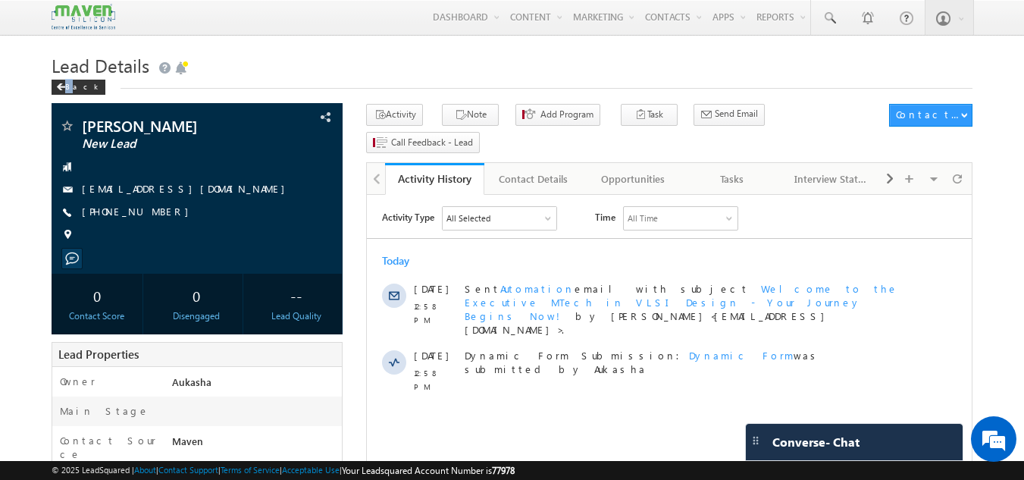
click at [539, 89] on div "Lead Details Back" at bounding box center [513, 76] width 922 height 55
click at [553, 71] on h1 "Lead Details" at bounding box center [513, 64] width 922 height 30
click at [563, 64] on h1 "Lead Details" at bounding box center [513, 64] width 922 height 30
click at [558, 64] on h1 "Lead Details" at bounding box center [513, 64] width 922 height 30
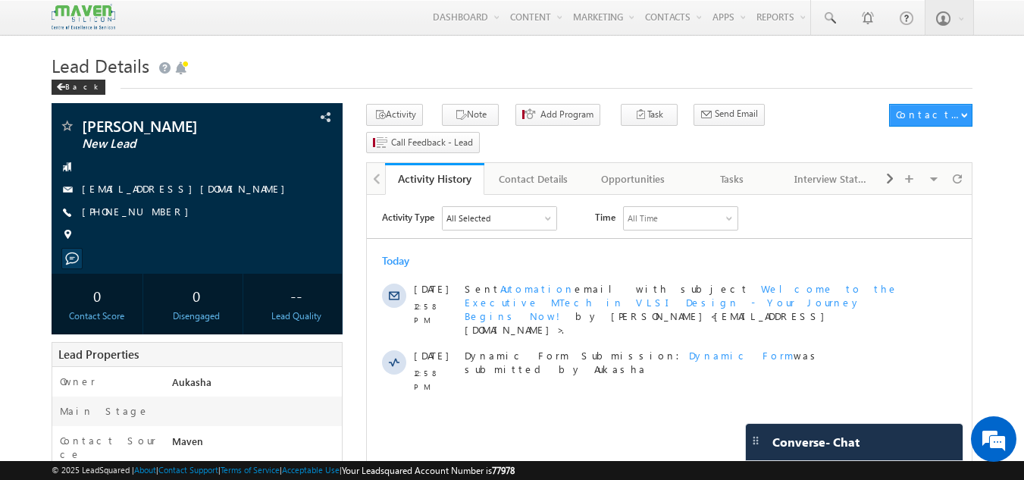
click at [577, 80] on div "Back" at bounding box center [513, 84] width 922 height 10
click at [535, 70] on h1 "Lead Details" at bounding box center [513, 64] width 922 height 30
click at [536, 70] on h1 "Lead Details" at bounding box center [513, 64] width 922 height 30
click at [626, 77] on h1 "Lead Details" at bounding box center [513, 64] width 922 height 30
click at [276, 59] on h1 "Lead Details" at bounding box center [513, 64] width 922 height 30
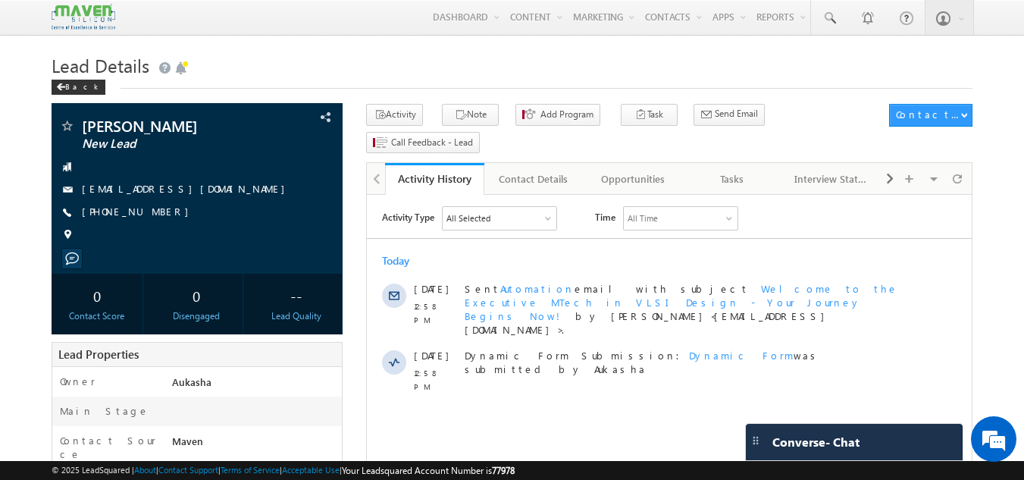
click at [419, 99] on div "Lead Details Back" at bounding box center [513, 76] width 922 height 55
click at [485, 89] on div "Back" at bounding box center [513, 84] width 922 height 10
click at [428, 58] on h1 "Lead Details" at bounding box center [513, 64] width 922 height 30
click at [523, 75] on h1 "Lead Details" at bounding box center [513, 64] width 922 height 30
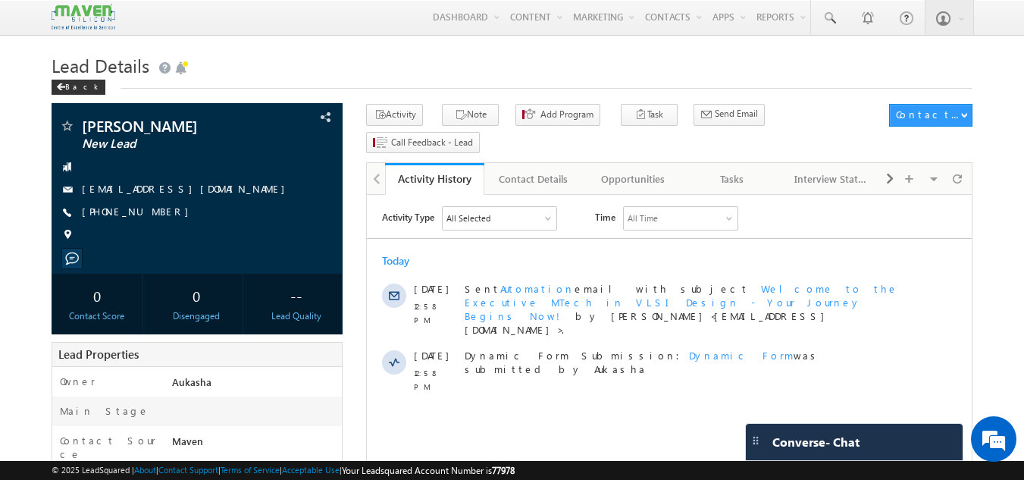
click at [431, 66] on h1 "Lead Details" at bounding box center [513, 64] width 922 height 30
click at [294, 71] on h1 "Lead Details" at bounding box center [513, 64] width 922 height 30
click at [89, 66] on span "Lead Details" at bounding box center [101, 65] width 98 height 24
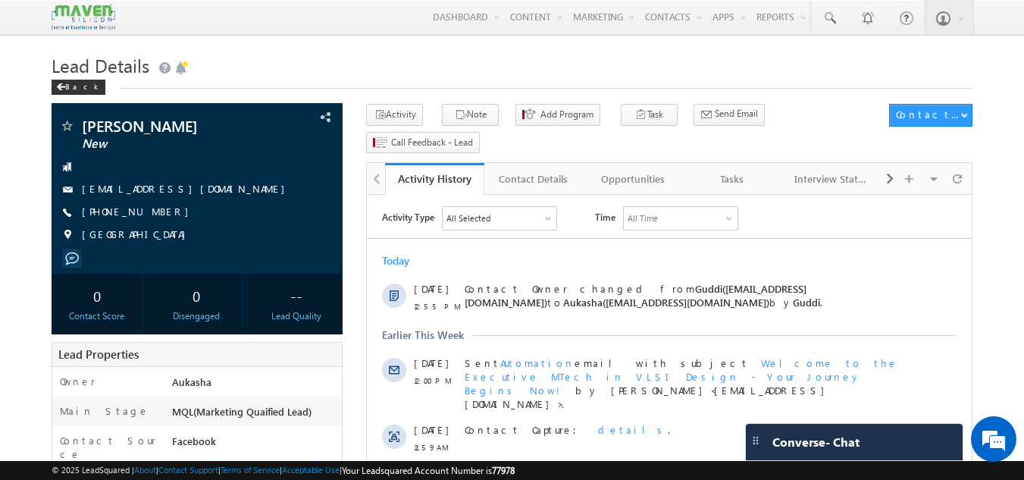
drag, startPoint x: 0, startPoint y: 0, endPoint x: 479, endPoint y: 70, distance: 484.2
click at [479, 70] on h1 "Lead Details" at bounding box center [513, 64] width 922 height 30
click at [461, 51] on h1 "Lead Details" at bounding box center [513, 64] width 922 height 30
click at [750, 81] on div "Back" at bounding box center [513, 84] width 922 height 10
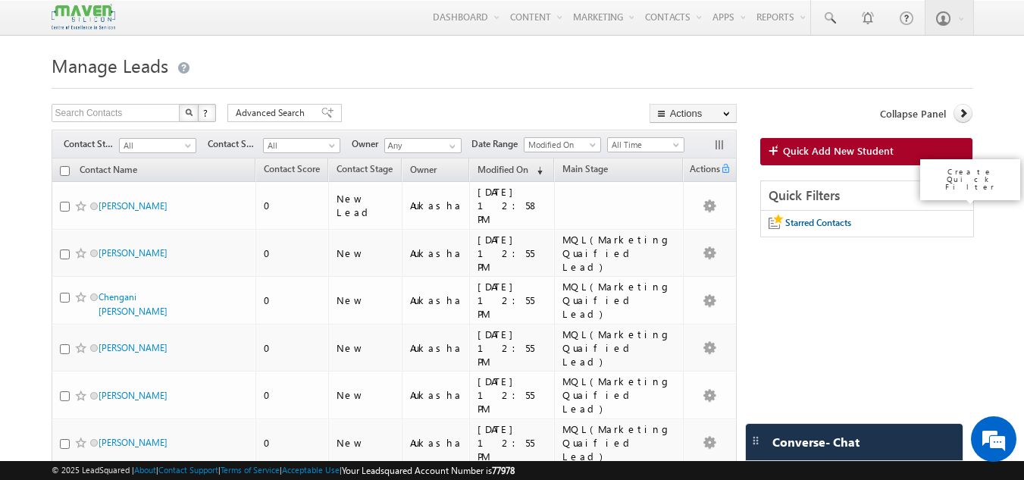
click at [960, 196] on icon at bounding box center [960, 194] width 11 height 11
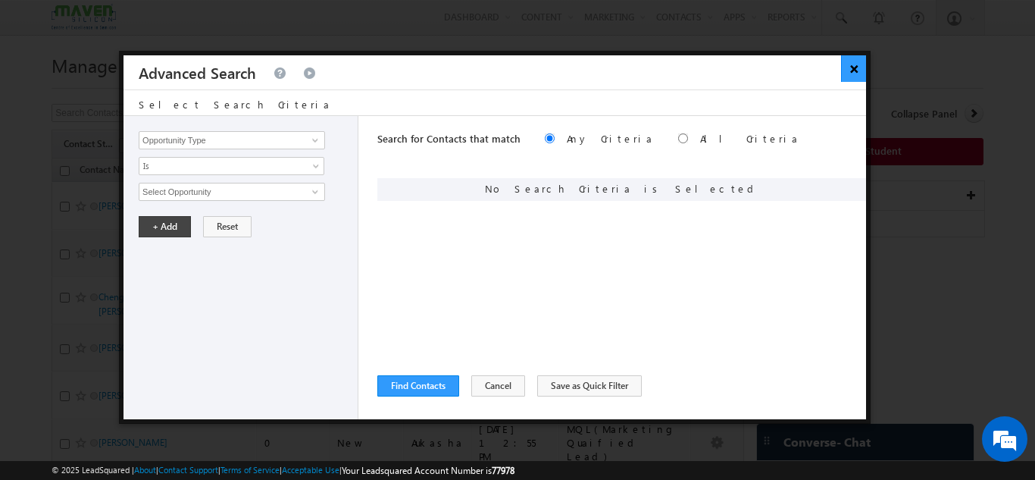
click at [861, 67] on button "×" at bounding box center [853, 68] width 25 height 27
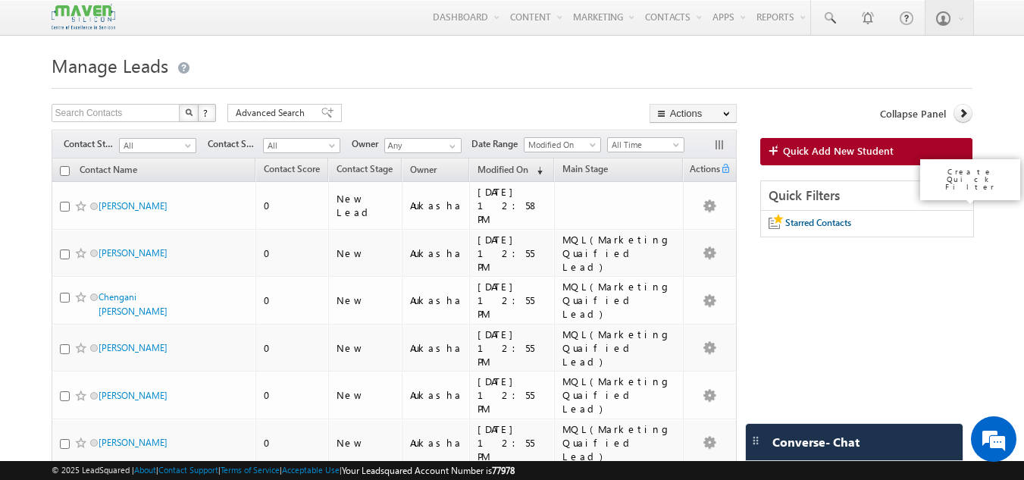
click at [959, 196] on icon at bounding box center [960, 194] width 11 height 11
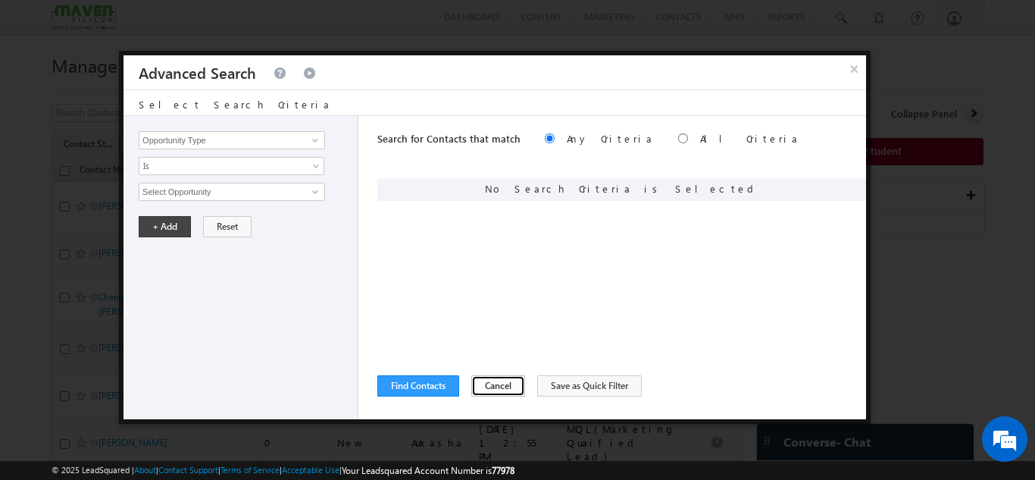
click at [493, 386] on button "Cancel" at bounding box center [498, 385] width 54 height 21
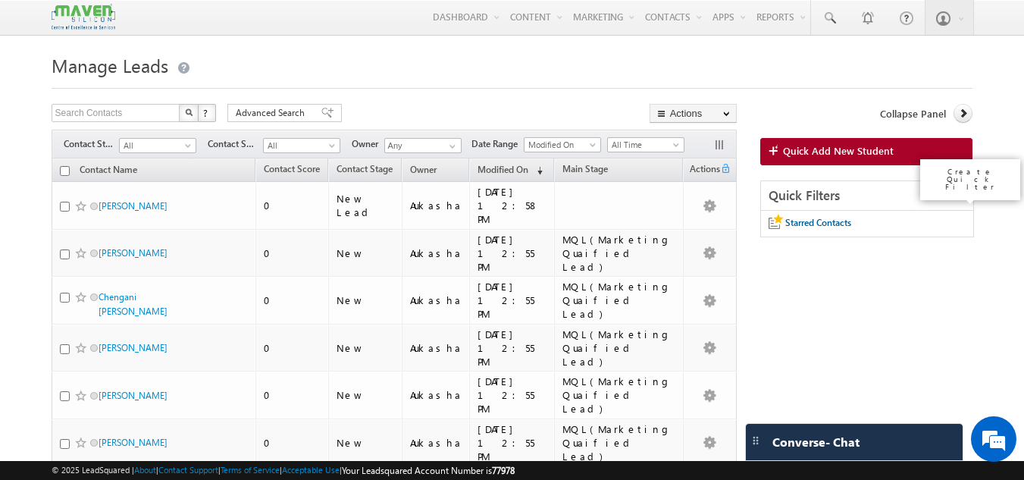
click at [957, 192] on icon at bounding box center [960, 194] width 11 height 11
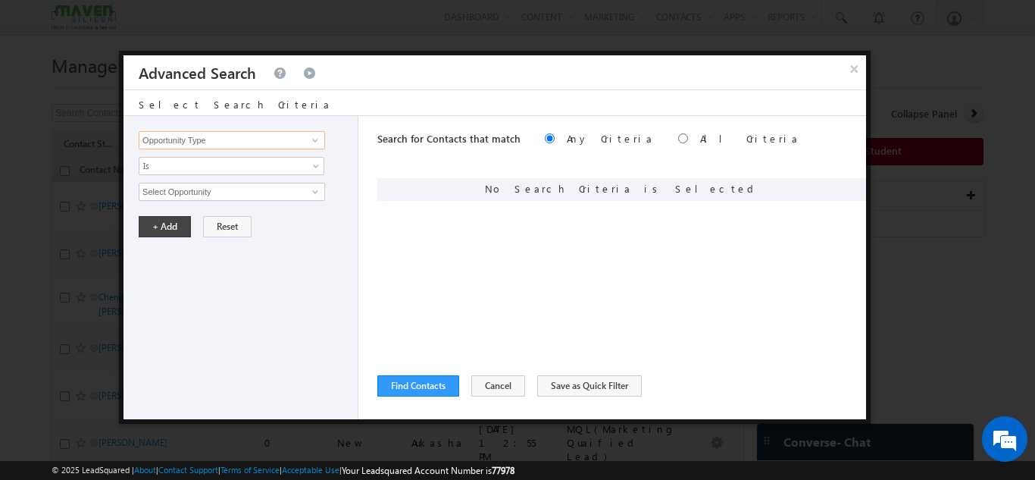
click at [252, 142] on input "Opportunity Type" at bounding box center [232, 140] width 186 height 18
click at [311, 146] on span at bounding box center [315, 140] width 12 height 12
type input "lead"
click at [855, 74] on button "×" at bounding box center [853, 68] width 25 height 27
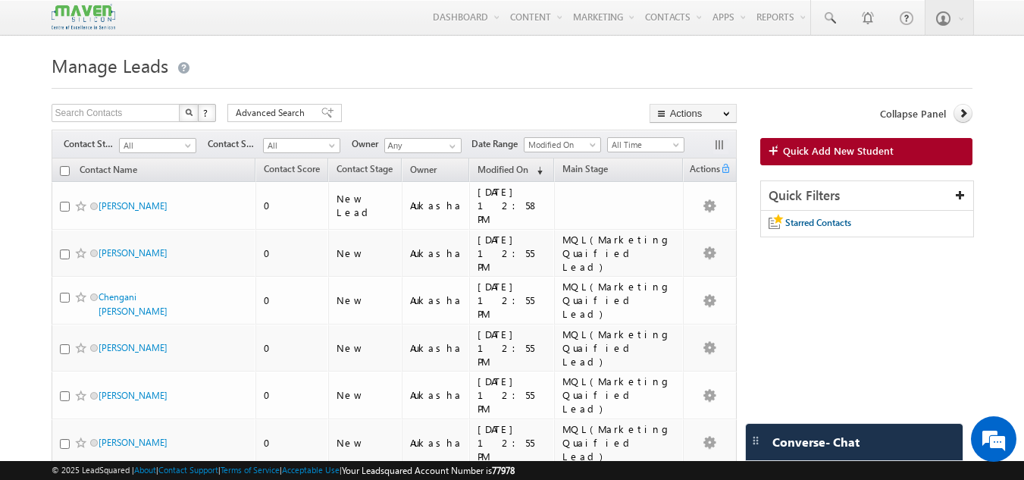
click at [115, 67] on span "Manage Leads" at bounding box center [110, 65] width 117 height 24
click at [409, 75] on h1 "Manage Leads" at bounding box center [513, 64] width 922 height 30
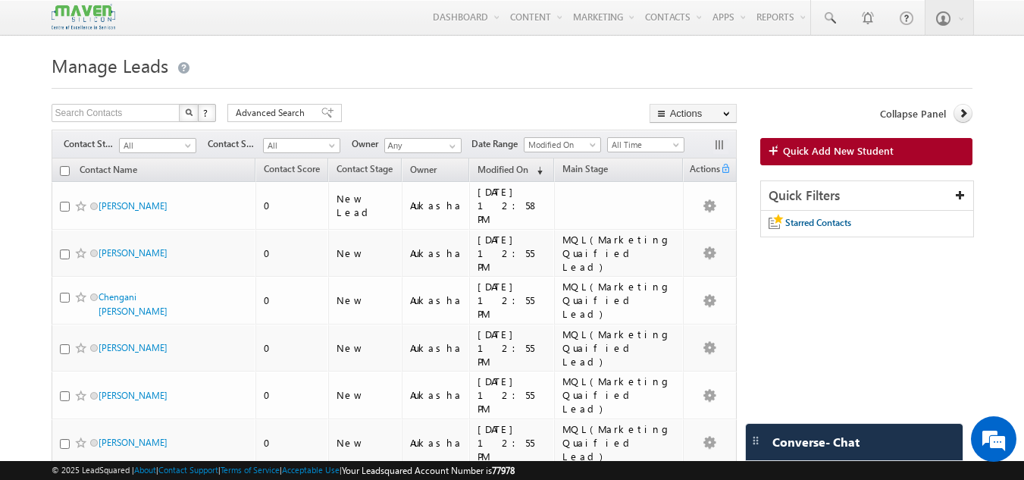
click at [483, 70] on h1 "Manage Leads" at bounding box center [513, 64] width 922 height 30
click at [117, 67] on span "Manage Leads" at bounding box center [110, 65] width 117 height 24
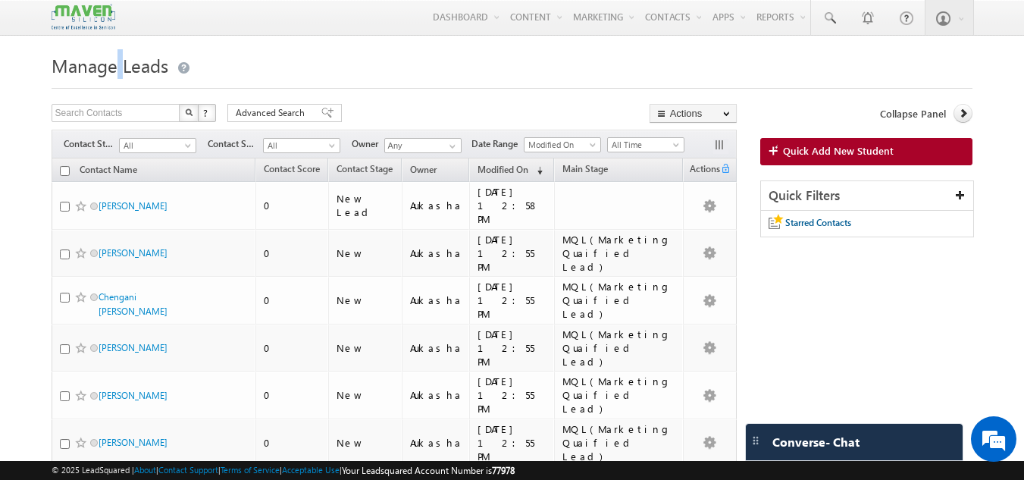
click at [117, 67] on span "Manage Leads" at bounding box center [110, 65] width 117 height 24
click at [538, 83] on div at bounding box center [513, 84] width 922 height 10
click at [550, 78] on h1 "Manage Leads" at bounding box center [513, 64] width 922 height 30
click at [371, 64] on h1 "Manage Leads" at bounding box center [513, 64] width 922 height 30
click at [351, 107] on div "Search Contacts X ? 279 results found Advanced Search Advanced Search Advanced …" at bounding box center [394, 115] width 685 height 22
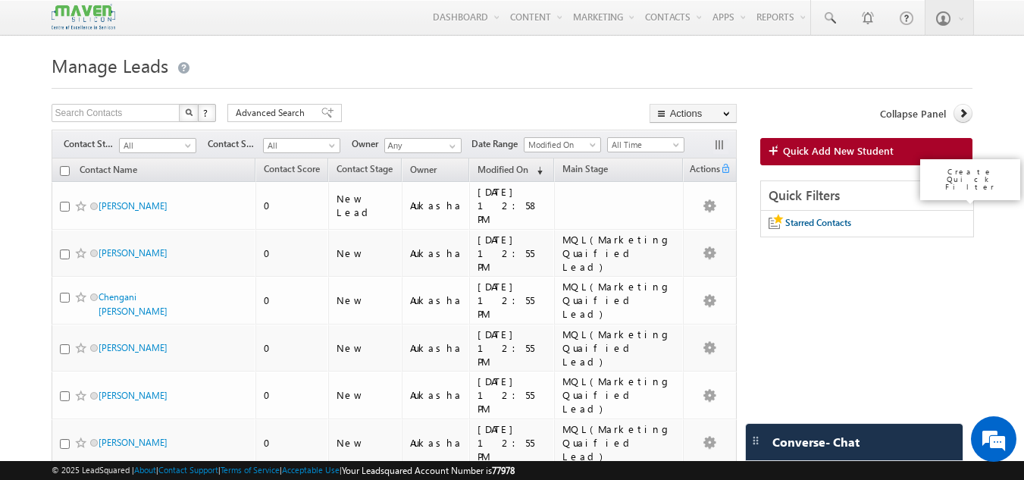
click at [957, 195] on icon at bounding box center [960, 194] width 11 height 11
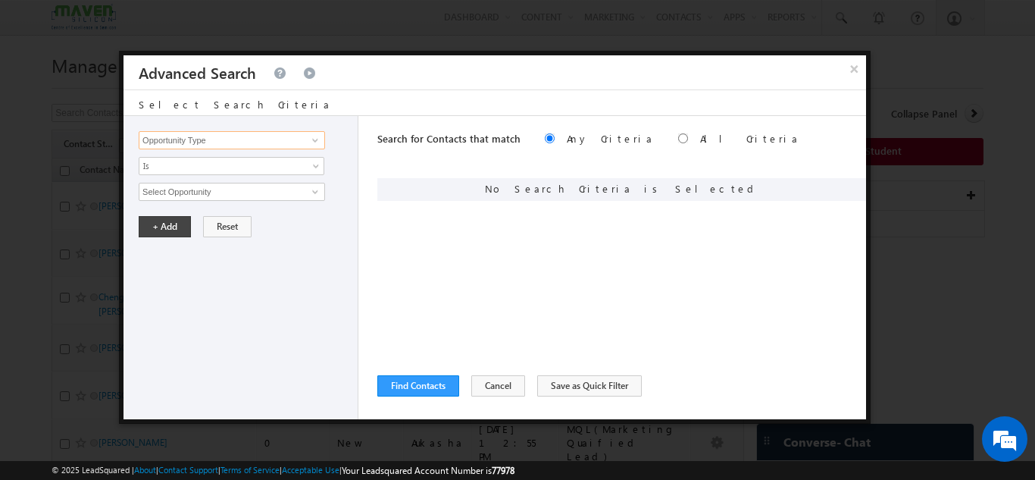
click at [236, 142] on input "Opportunity Type" at bounding box center [232, 140] width 186 height 18
click at [310, 138] on span at bounding box center [315, 140] width 12 height 12
click at [249, 183] on link "Created On" at bounding box center [232, 186] width 186 height 17
type input "Created On"
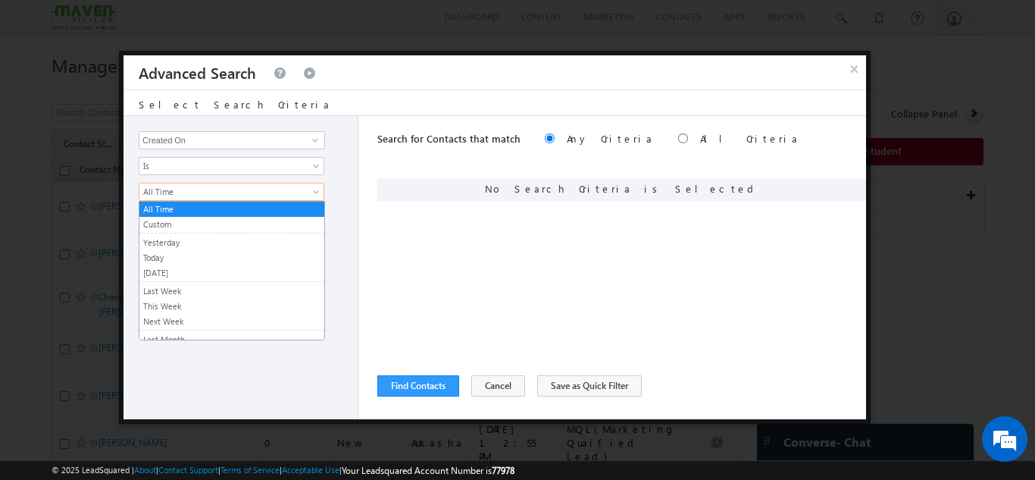
click at [203, 190] on span "All Time" at bounding box center [221, 192] width 164 height 14
click at [180, 261] on link "Today" at bounding box center [231, 258] width 185 height 14
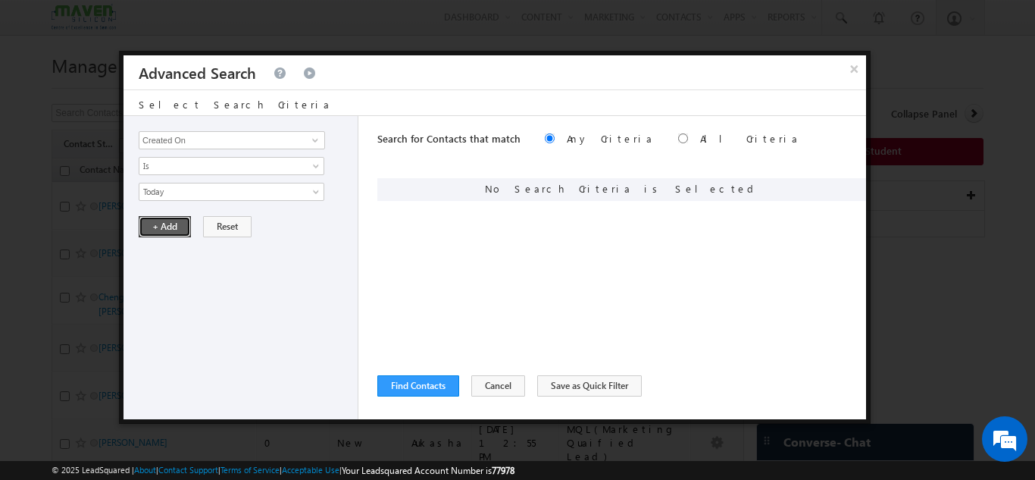
click at [168, 233] on button "+ Add" at bounding box center [165, 226] width 52 height 21
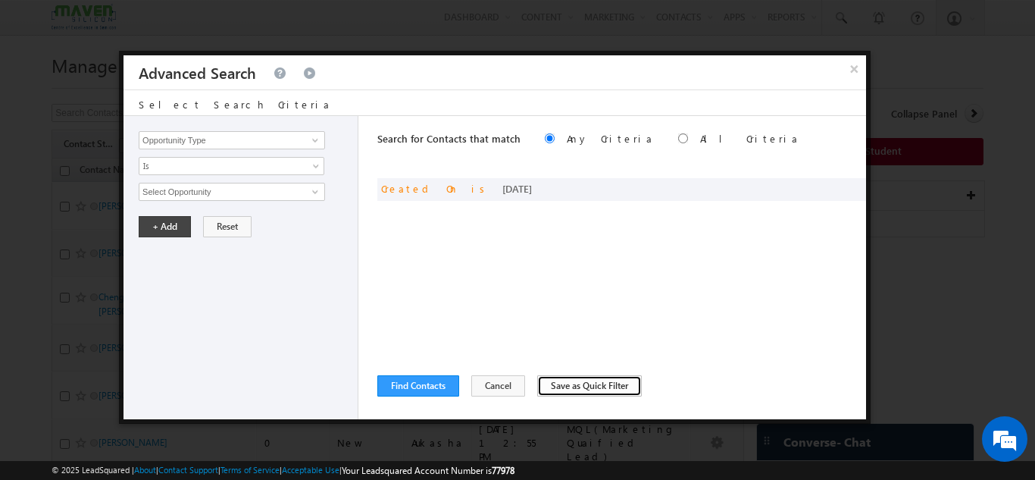
click at [589, 384] on button "Save as Quick Filter" at bounding box center [589, 385] width 105 height 21
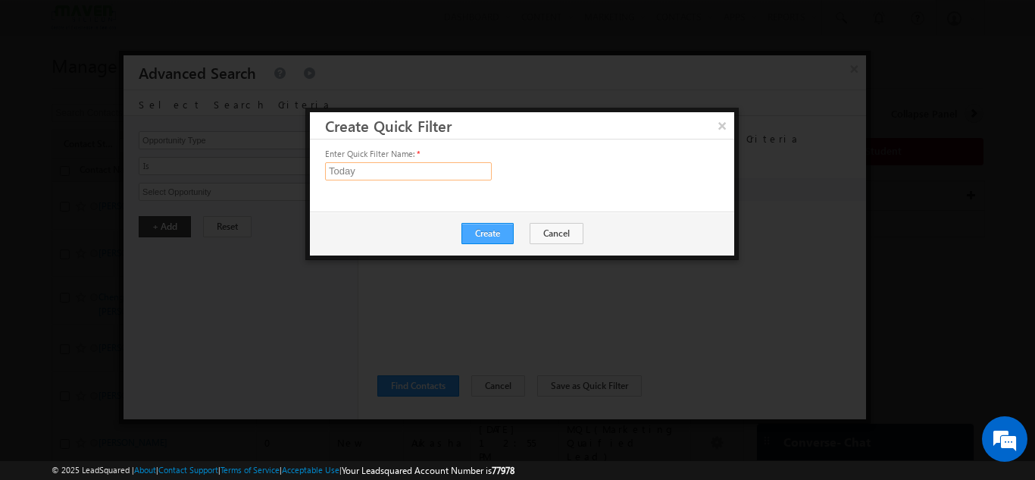
type input "Today"
click at [491, 236] on button "Create" at bounding box center [488, 233] width 52 height 21
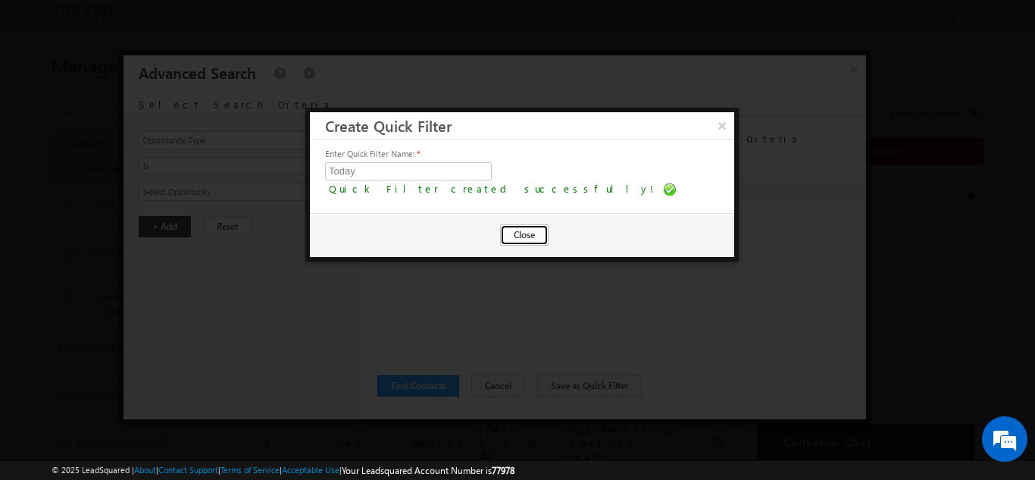
click at [515, 232] on button "Close" at bounding box center [524, 234] width 49 height 21
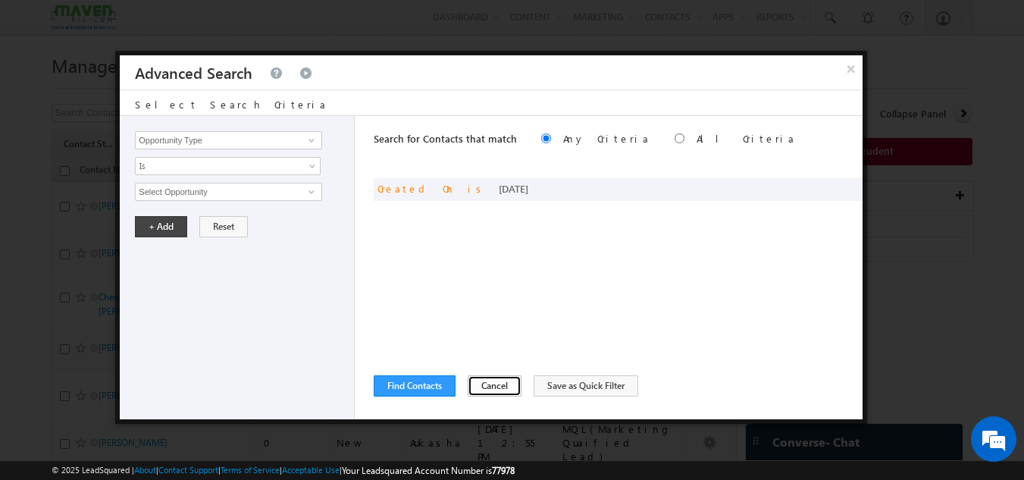
click at [478, 390] on button "Cancel" at bounding box center [495, 385] width 54 height 21
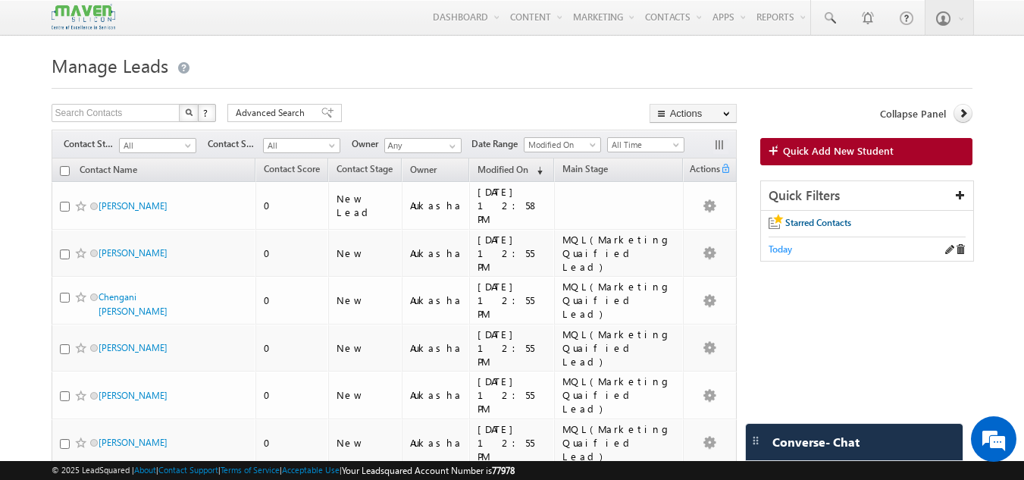
click at [781, 252] on span "Today" at bounding box center [780, 248] width 23 height 11
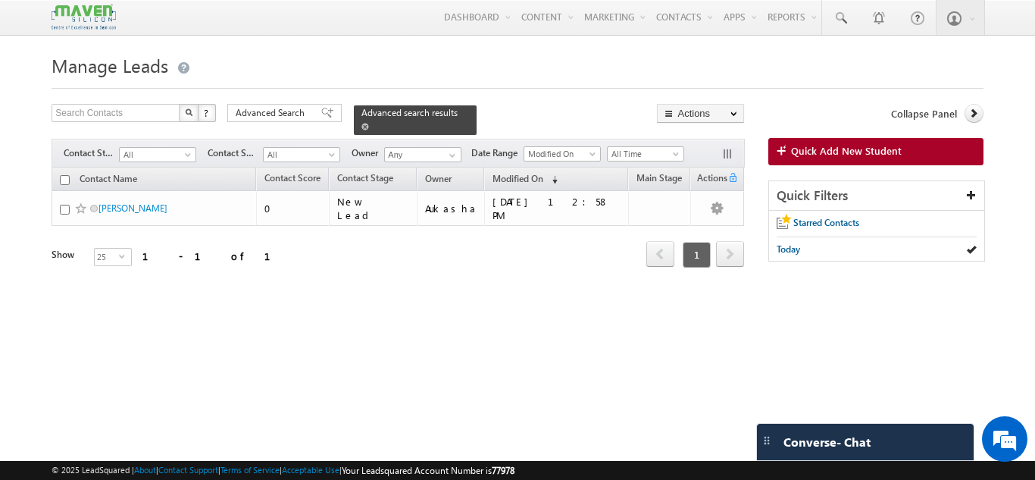
click at [369, 123] on span at bounding box center [366, 127] width 8 height 8
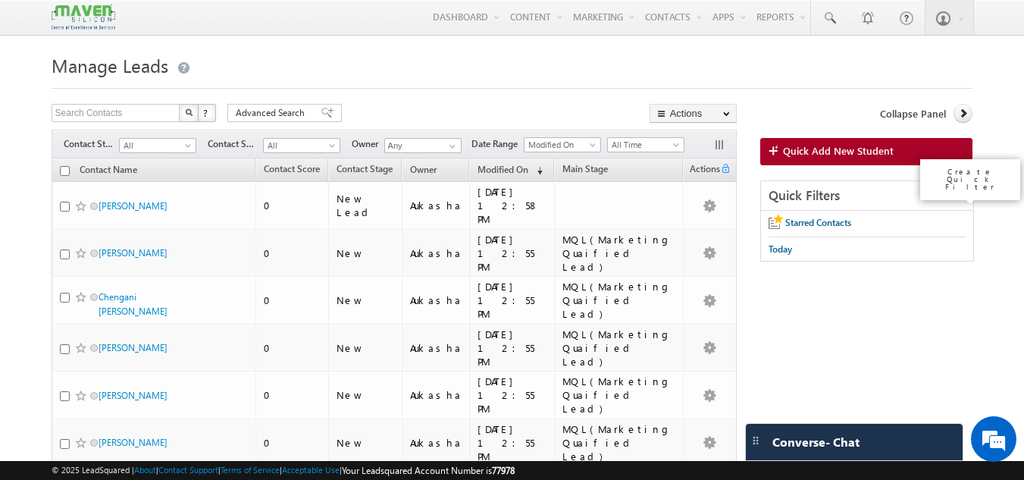
click at [957, 192] on icon at bounding box center [960, 194] width 11 height 11
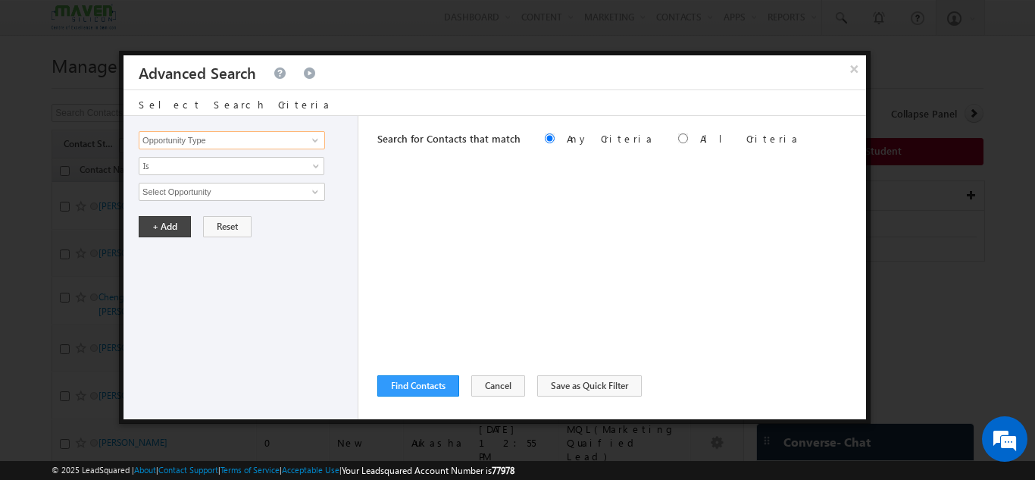
click at [283, 139] on input "Opportunity Type" at bounding box center [232, 140] width 186 height 18
click at [304, 139] on link at bounding box center [313, 140] width 19 height 15
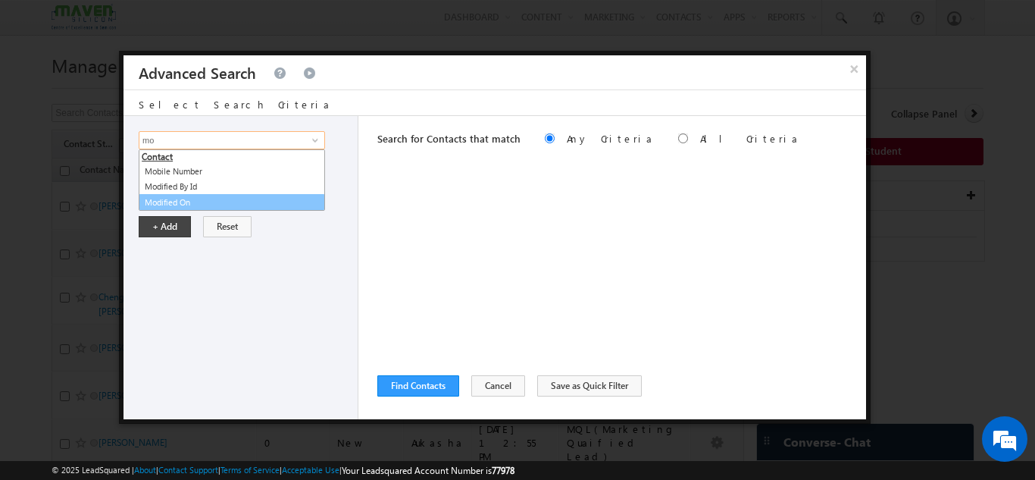
click at [231, 202] on link "Modified On" at bounding box center [232, 202] width 186 height 17
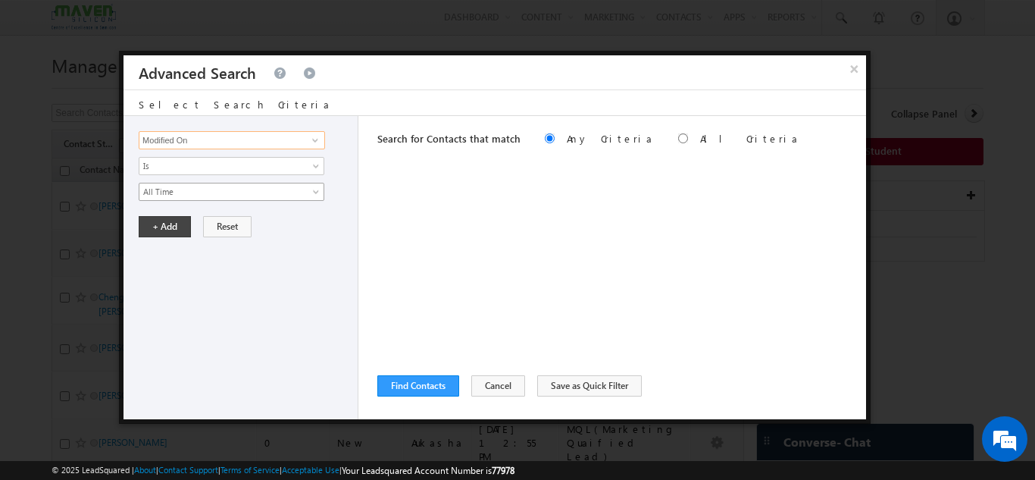
type input "Modified On"
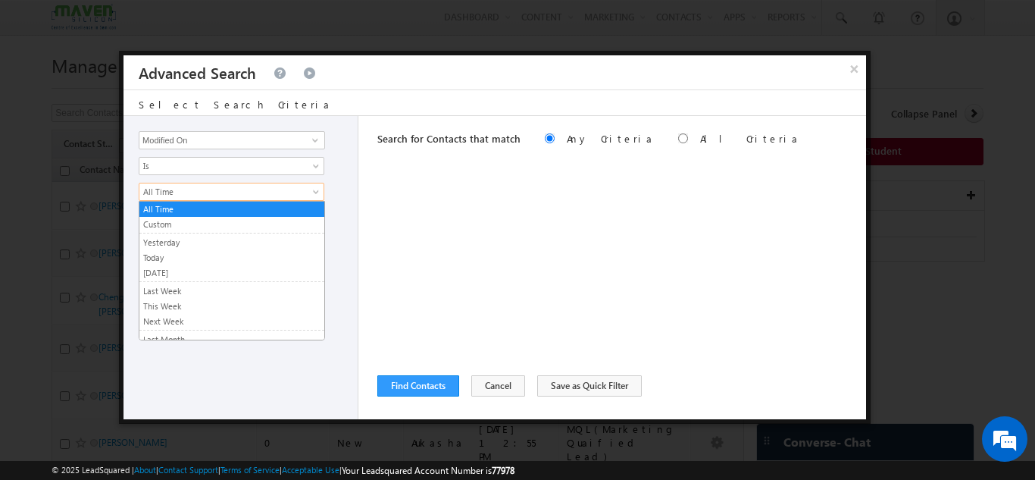
click at [180, 196] on span "All Time" at bounding box center [221, 192] width 164 height 14
click at [192, 255] on link "Today" at bounding box center [231, 258] width 185 height 14
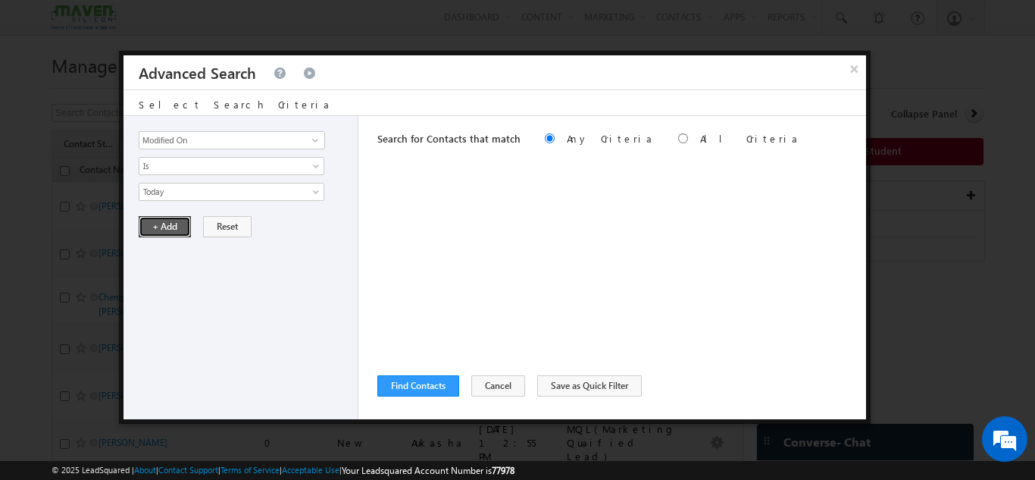
click at [177, 228] on button "+ Add" at bounding box center [165, 226] width 52 height 21
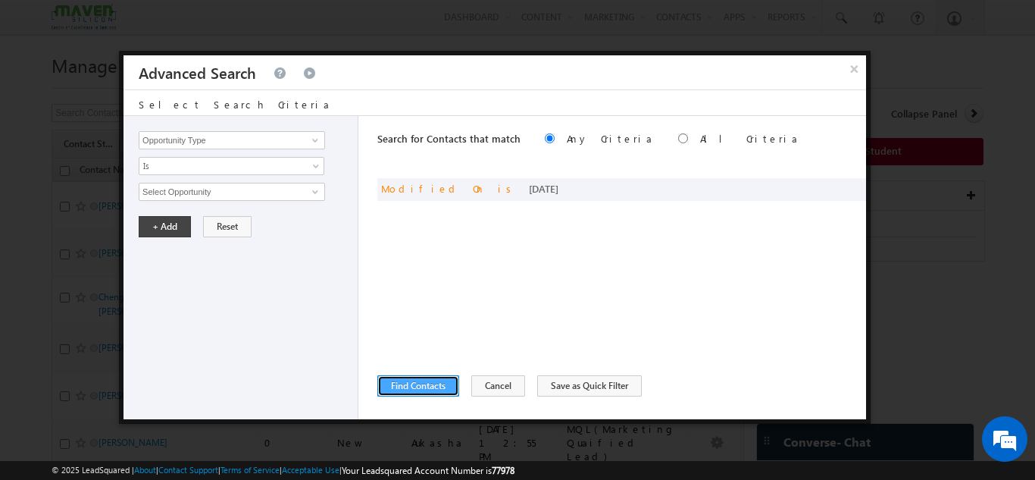
click at [447, 386] on button "Find Contacts" at bounding box center [418, 385] width 82 height 21
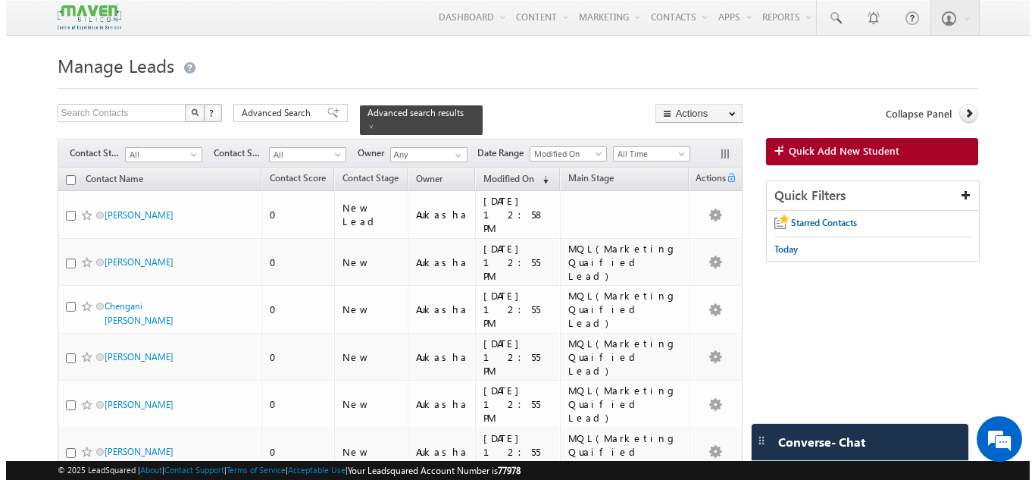
scroll to position [1, 0]
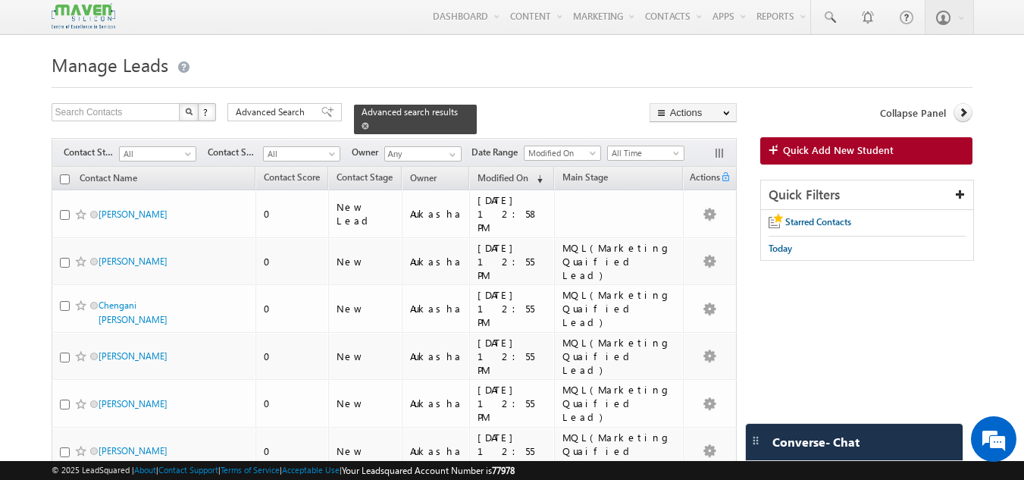
click at [409, 109] on span "Advanced search results" at bounding box center [410, 111] width 96 height 11
click at [309, 112] on div "Advanced Search" at bounding box center [284, 112] width 114 height 18
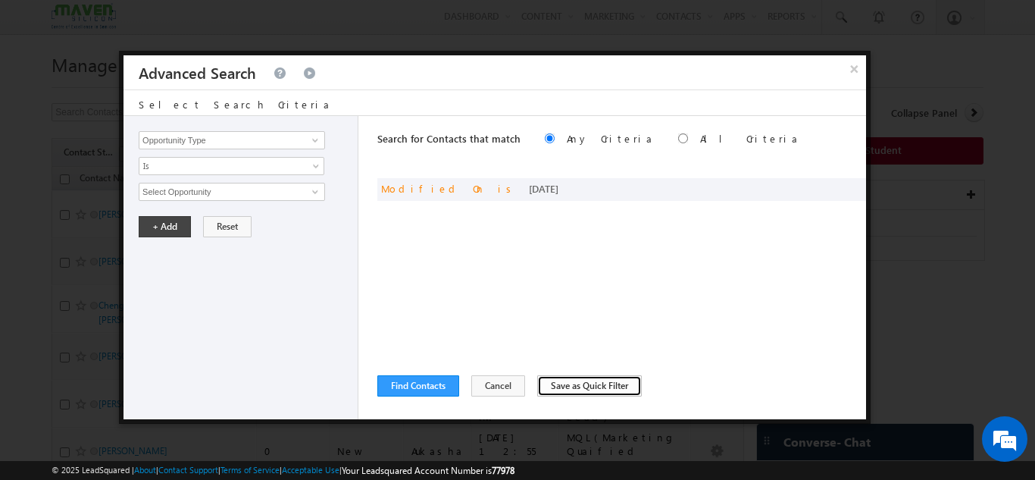
click at [553, 386] on button "Save as Quick Filter" at bounding box center [589, 385] width 105 height 21
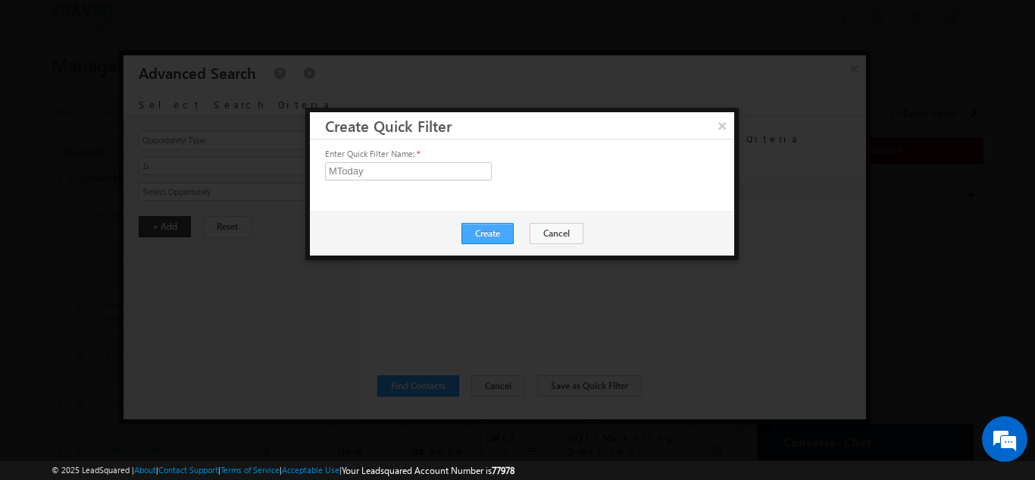
click at [490, 231] on button "Create" at bounding box center [488, 233] width 52 height 21
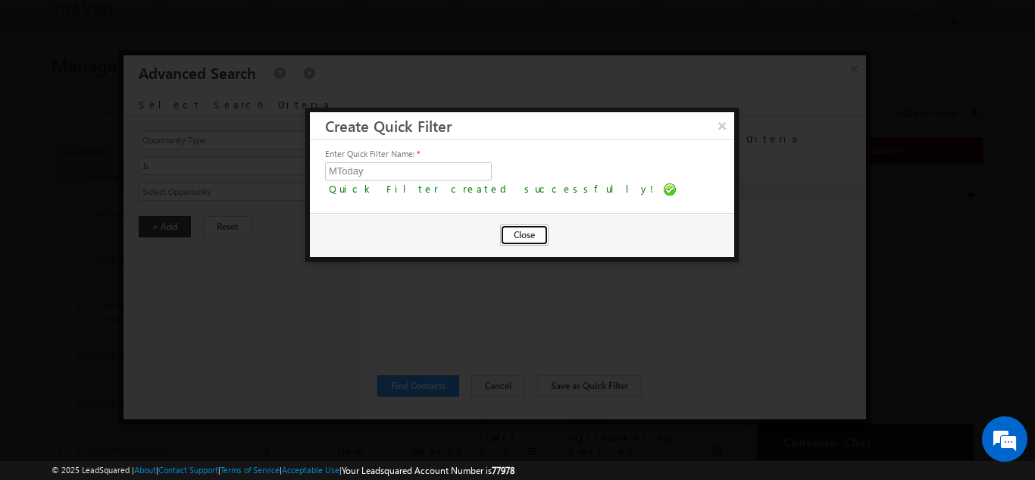
click at [516, 233] on button "Close" at bounding box center [524, 234] width 49 height 21
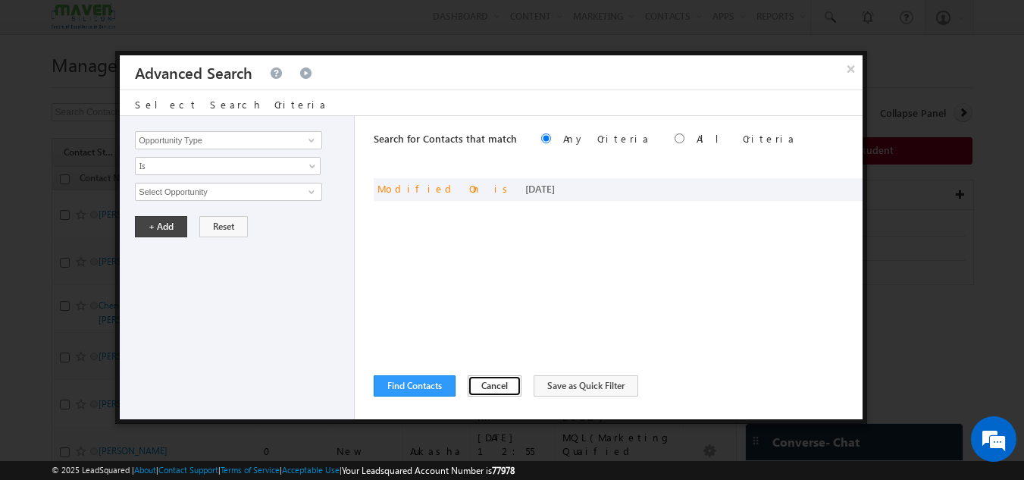
click at [500, 383] on button "Cancel" at bounding box center [495, 385] width 54 height 21
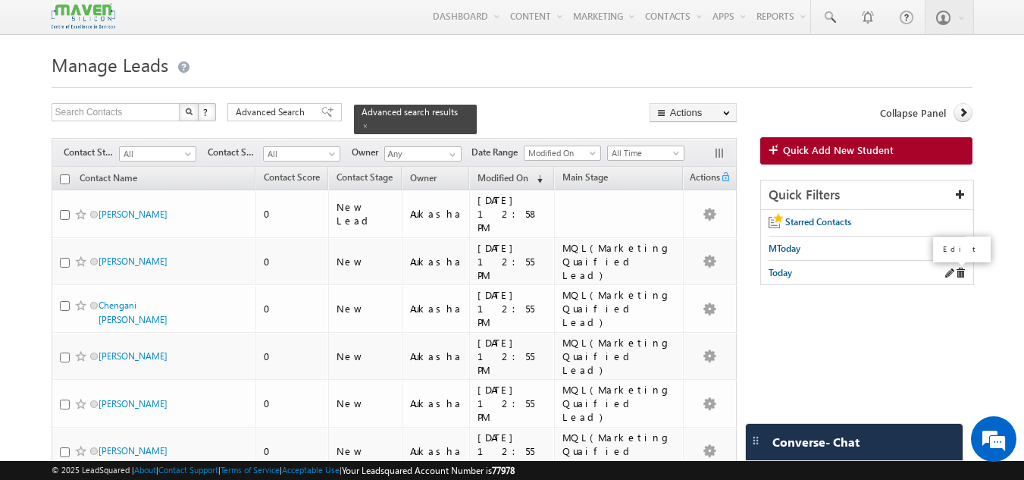
click at [948, 268] on span at bounding box center [949, 273] width 11 height 11
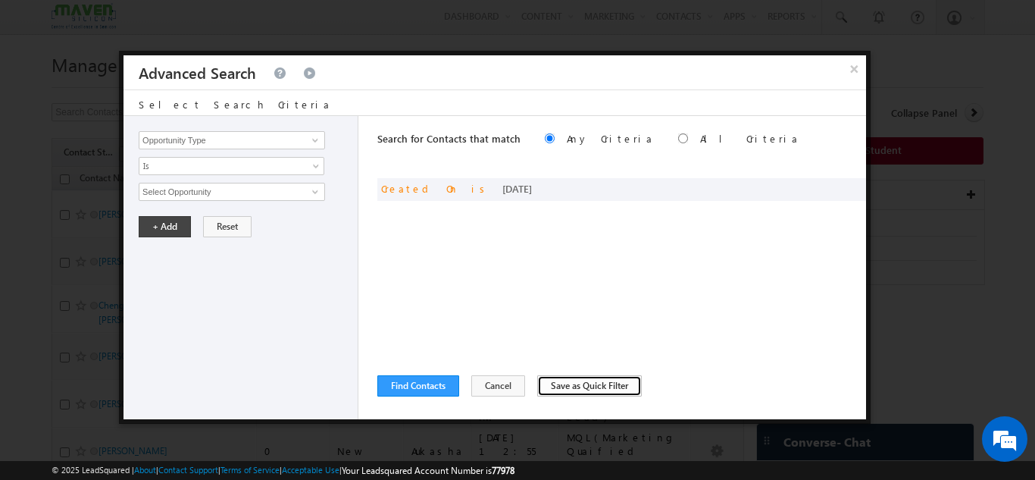
click at [556, 381] on button "Save as Quick Filter" at bounding box center [589, 385] width 105 height 21
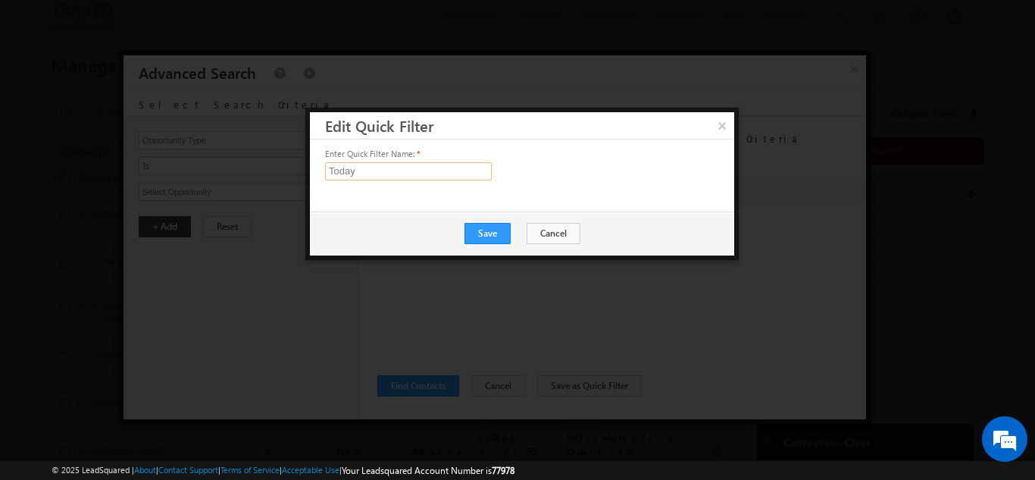
click at [331, 168] on input "Today" at bounding box center [408, 171] width 167 height 18
type input "CToday"
click at [492, 230] on button "Save" at bounding box center [488, 233] width 46 height 21
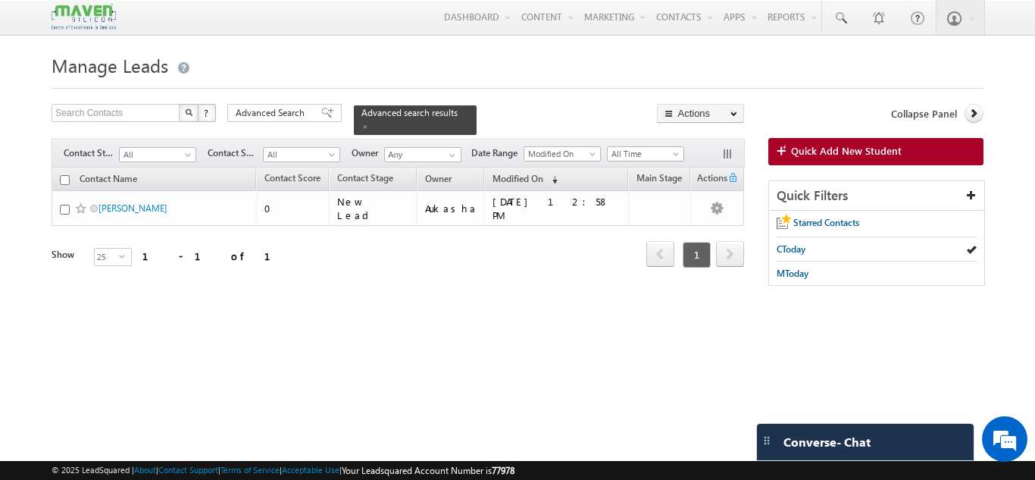
click at [383, 280] on div "Contact Name Contact Score Contact Stage Owner 0" at bounding box center [398, 229] width 693 height 123
click at [252, 247] on div "Refresh first prev 1 next last 1 - 1 of 1" at bounding box center [398, 248] width 693 height 44
click at [362, 113] on span "Advanced search results" at bounding box center [410, 112] width 96 height 11
click at [289, 105] on div "Advanced Search" at bounding box center [284, 113] width 114 height 18
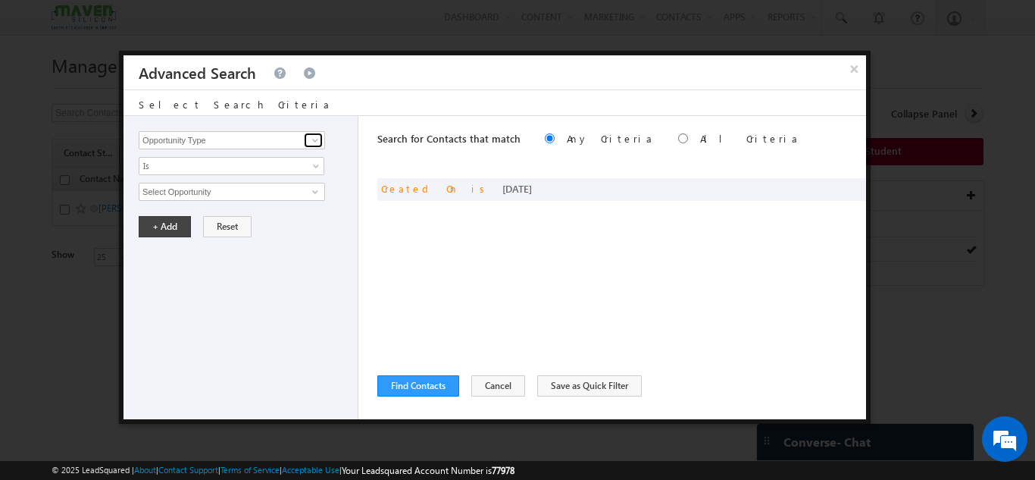
click at [312, 142] on span at bounding box center [315, 140] width 12 height 12
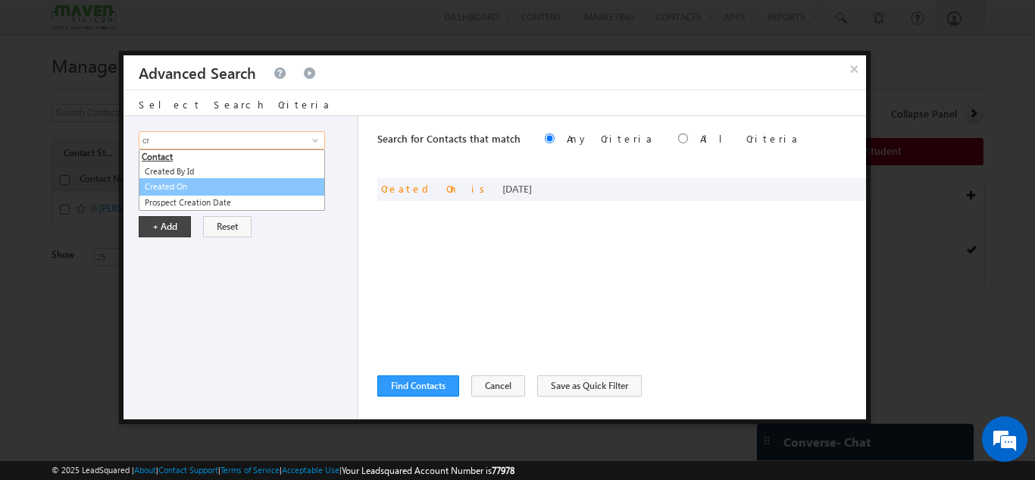
type input "c"
click at [221, 190] on link "Modified On" at bounding box center [232, 186] width 186 height 17
type input "Modified On"
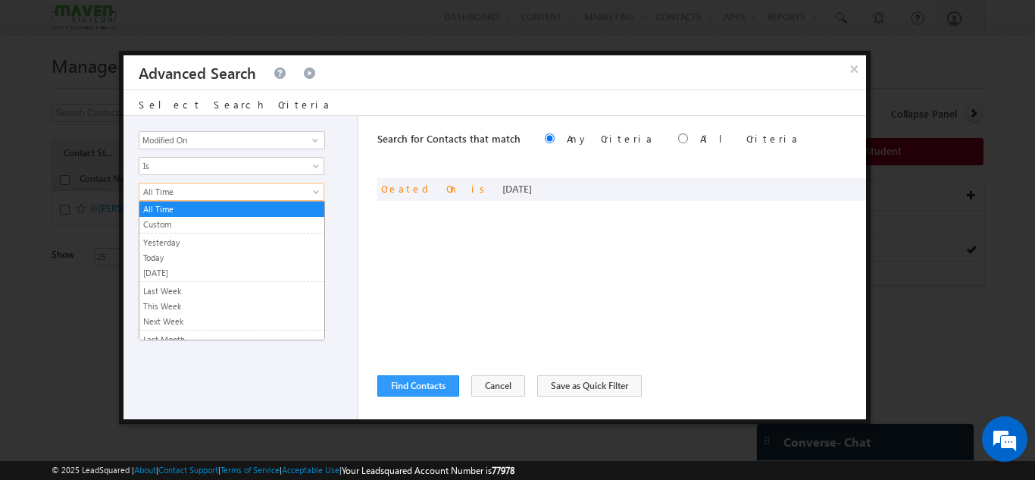
click at [214, 188] on span "All Time" at bounding box center [221, 192] width 164 height 14
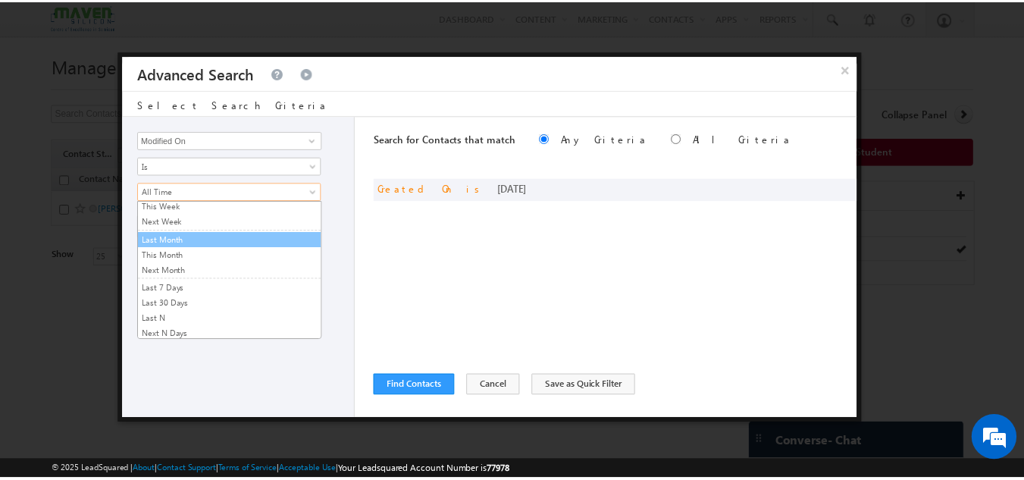
scroll to position [102, 0]
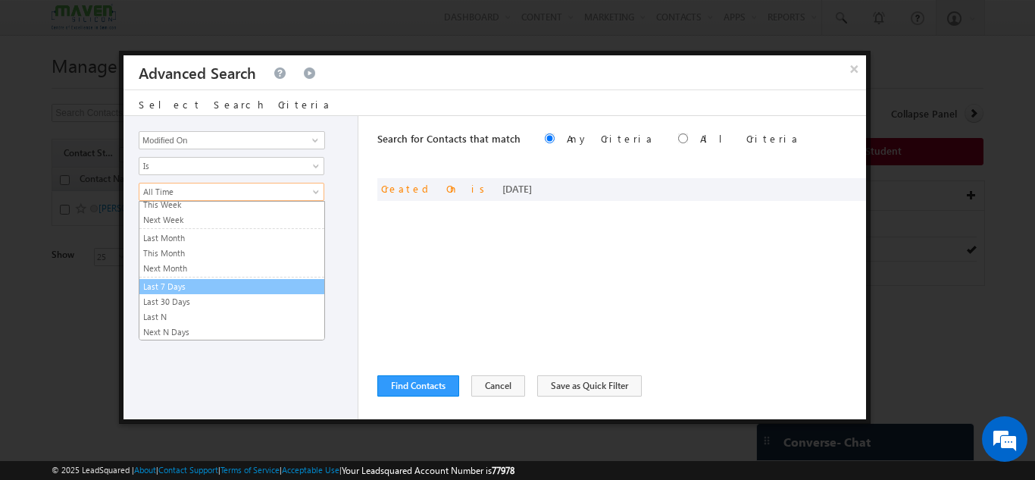
click at [191, 289] on link "Last 7 Days" at bounding box center [231, 287] width 185 height 14
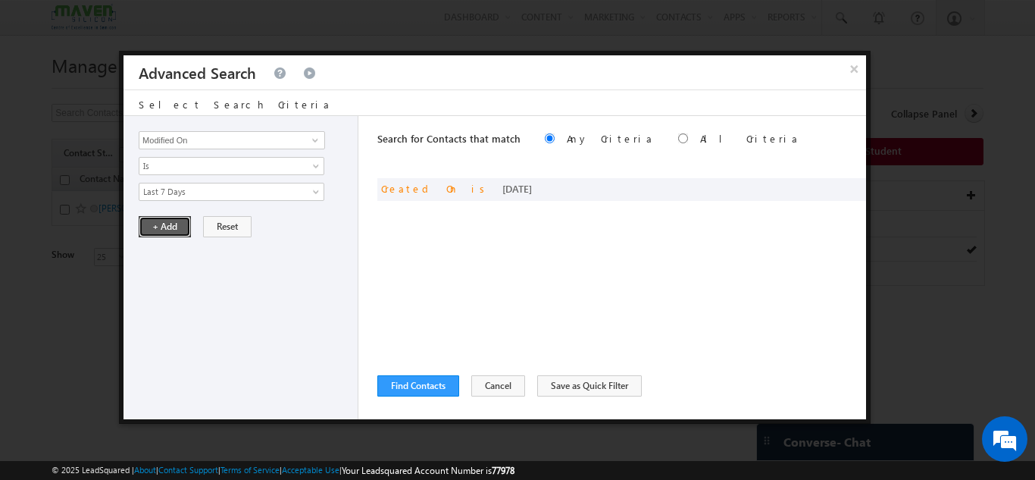
click at [169, 232] on button "+ Add" at bounding box center [165, 226] width 52 height 21
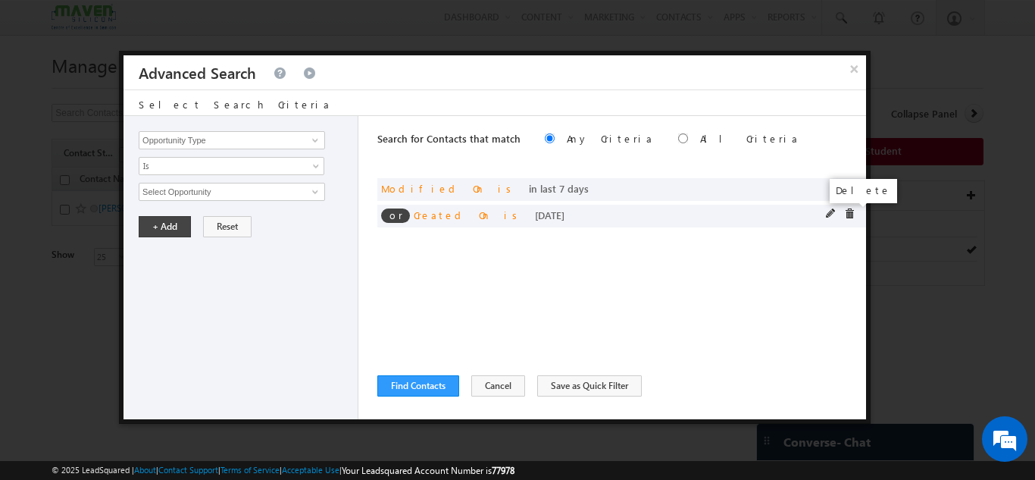
click at [852, 212] on span at bounding box center [849, 213] width 11 height 11
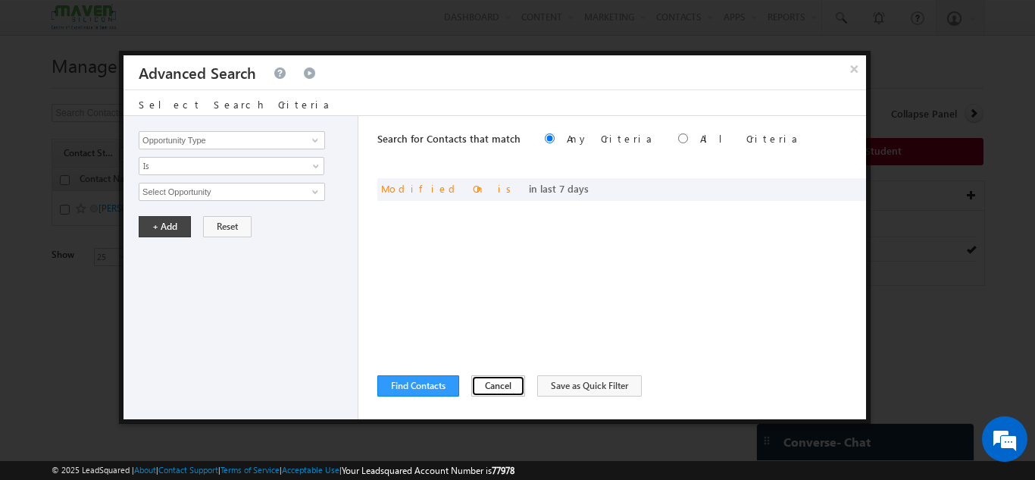
click at [508, 387] on button "Cancel" at bounding box center [498, 385] width 54 height 21
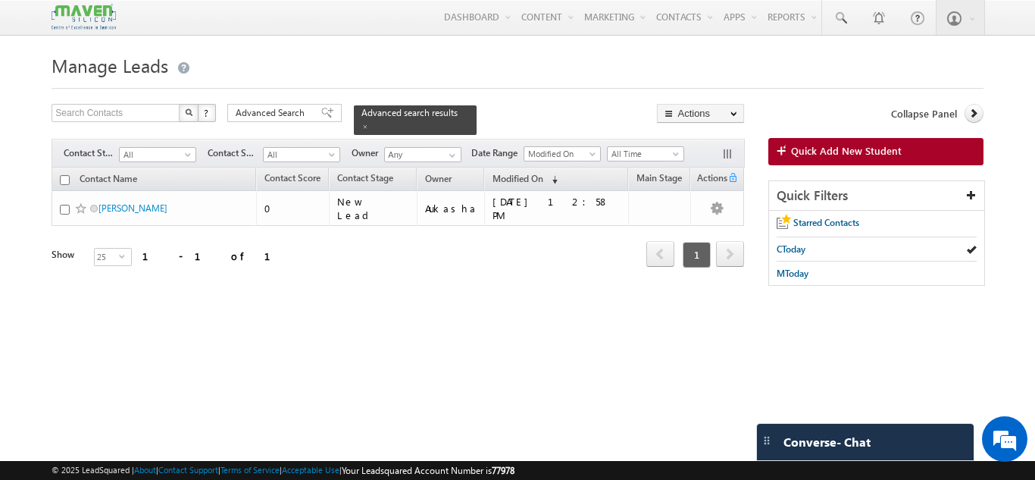
click at [525, 254] on div "Refresh first prev 1 next last 1 - 1 of 1" at bounding box center [398, 248] width 693 height 44
click at [369, 123] on span at bounding box center [366, 127] width 8 height 8
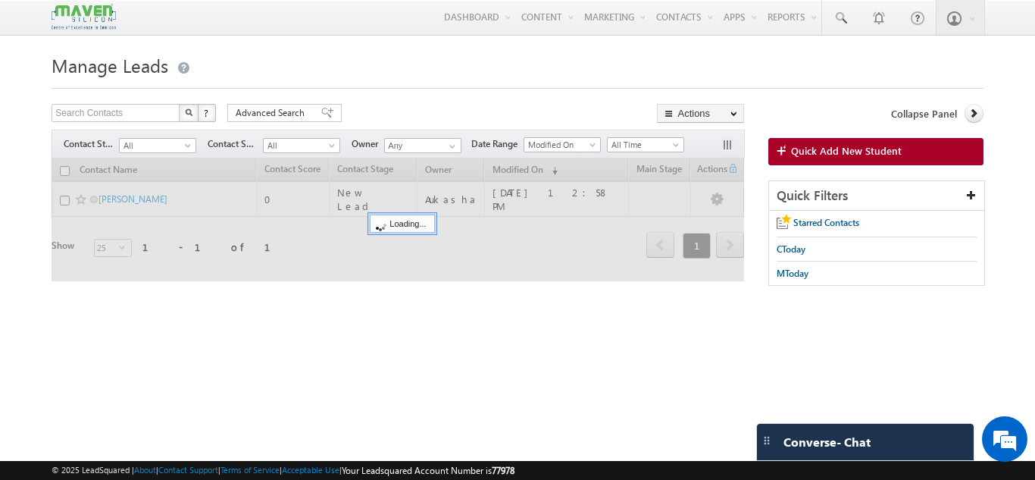
click at [522, 70] on h1 "Manage Leads" at bounding box center [518, 64] width 932 height 30
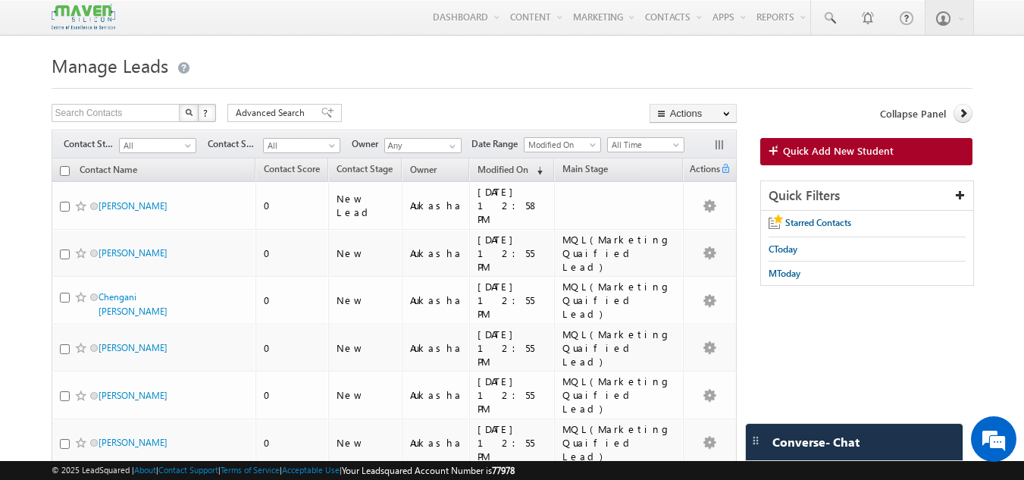
click at [452, 55] on h1 "Manage Leads" at bounding box center [513, 64] width 922 height 30
click at [119, 68] on span "Manage Leads" at bounding box center [110, 65] width 117 height 24
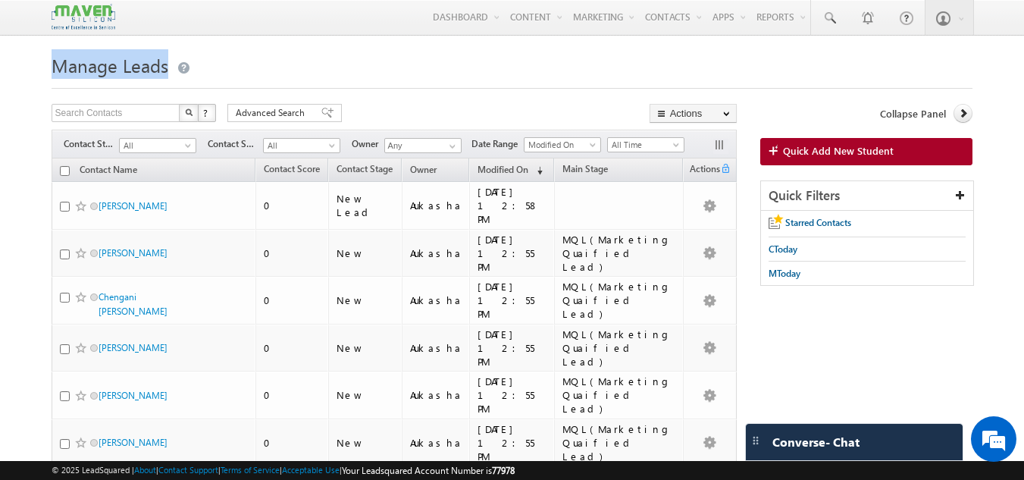
click at [117, 68] on span "Manage Leads" at bounding box center [110, 65] width 117 height 24
